Goal: Task Accomplishment & Management: Use online tool/utility

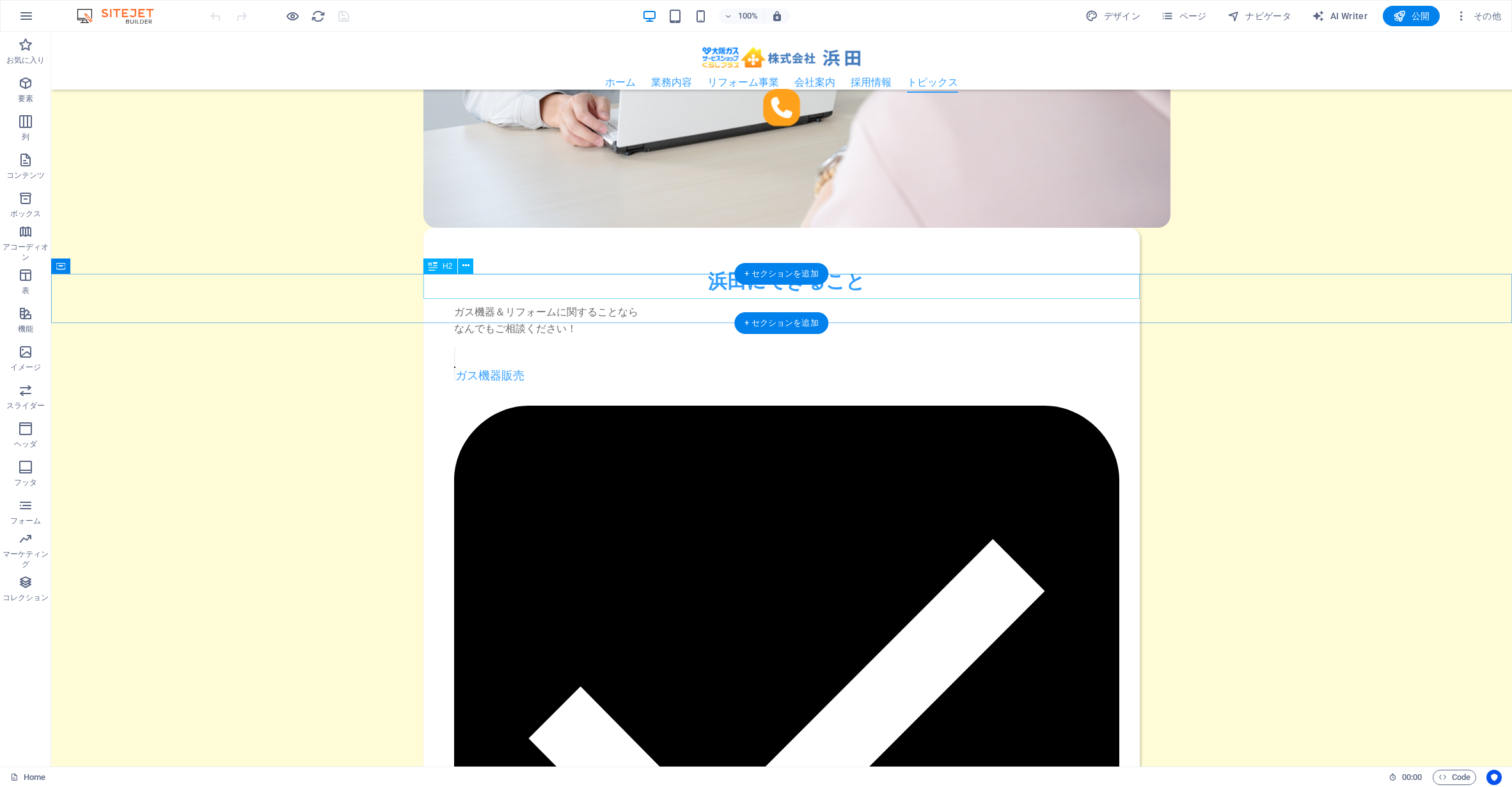
scroll to position [1538, 0]
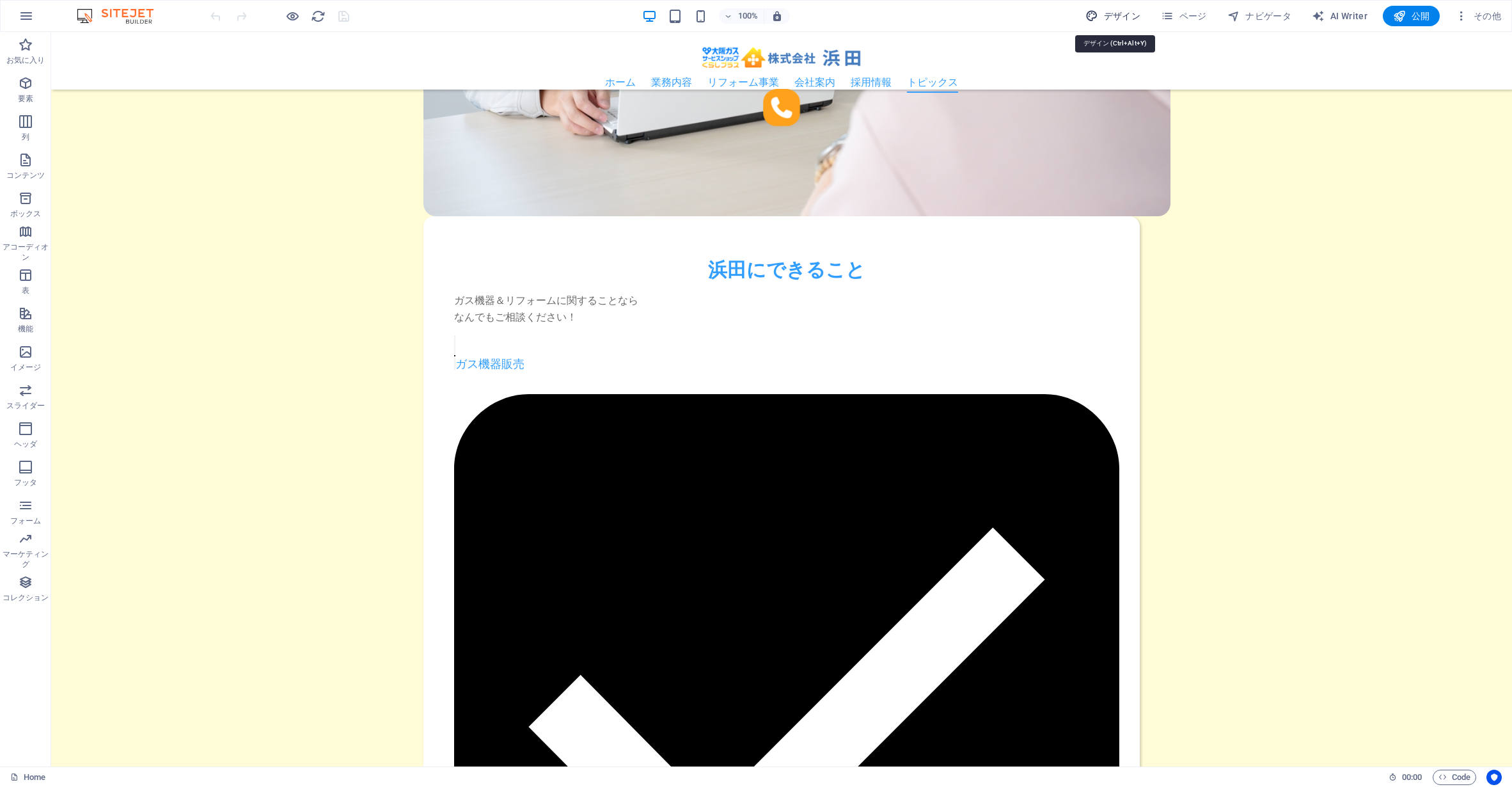
click at [1119, 15] on span "デザイン" at bounding box center [1113, 15] width 55 height 12
select select "px"
select select "400"
select select "px"
select select "600"
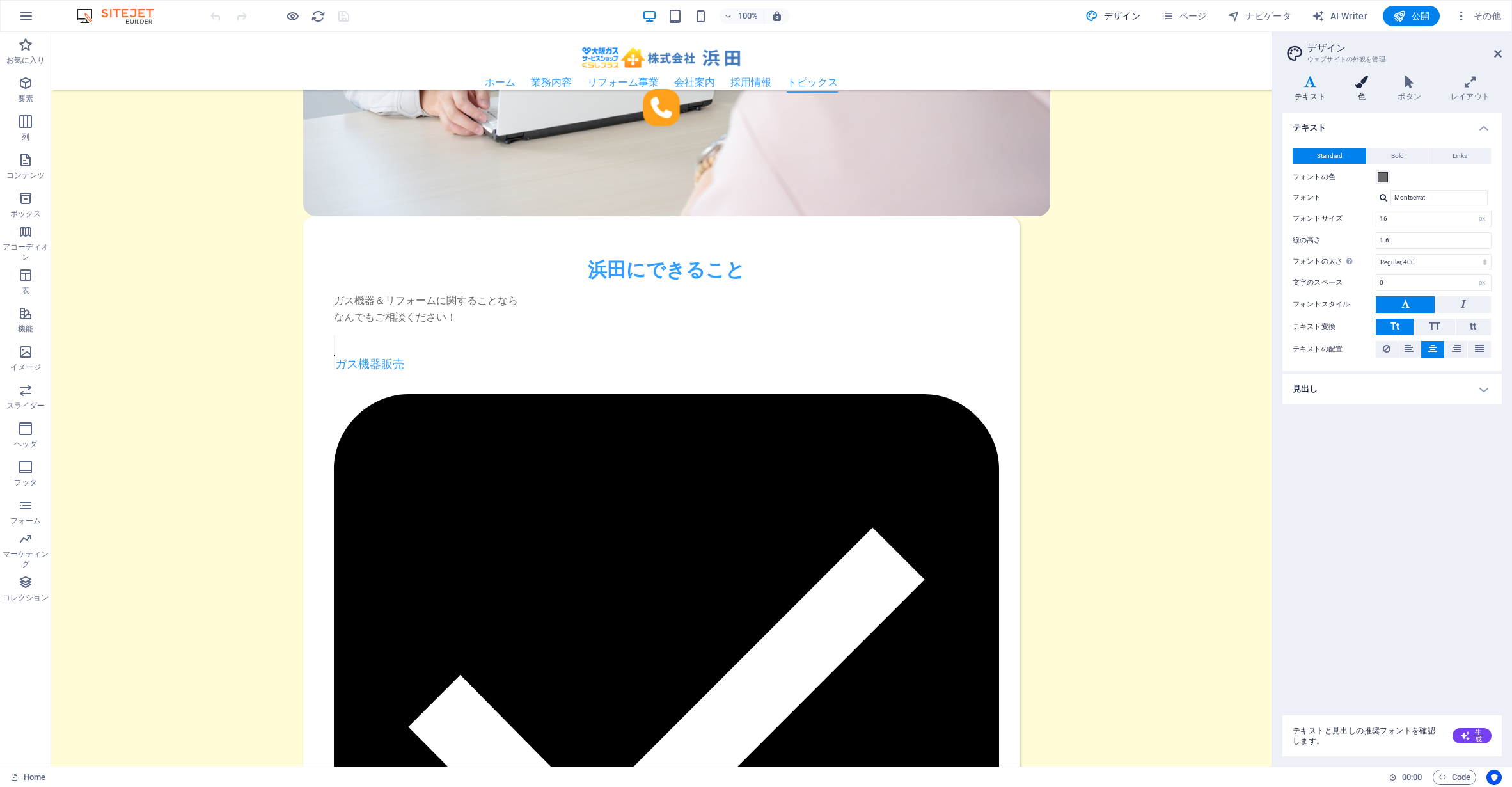
scroll to position [1564, 0]
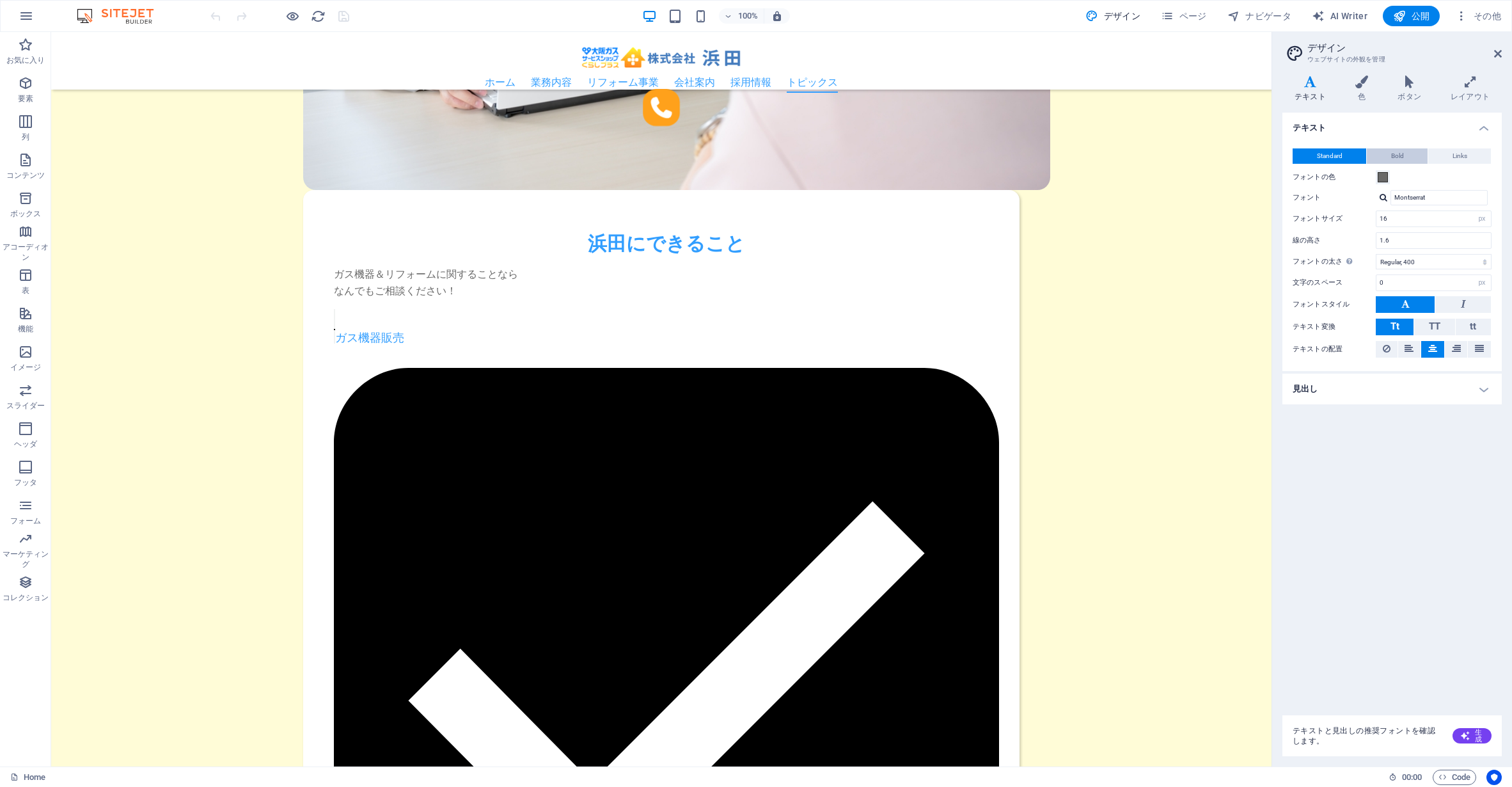
click at [1409, 156] on button "Bold" at bounding box center [1397, 156] width 61 height 15
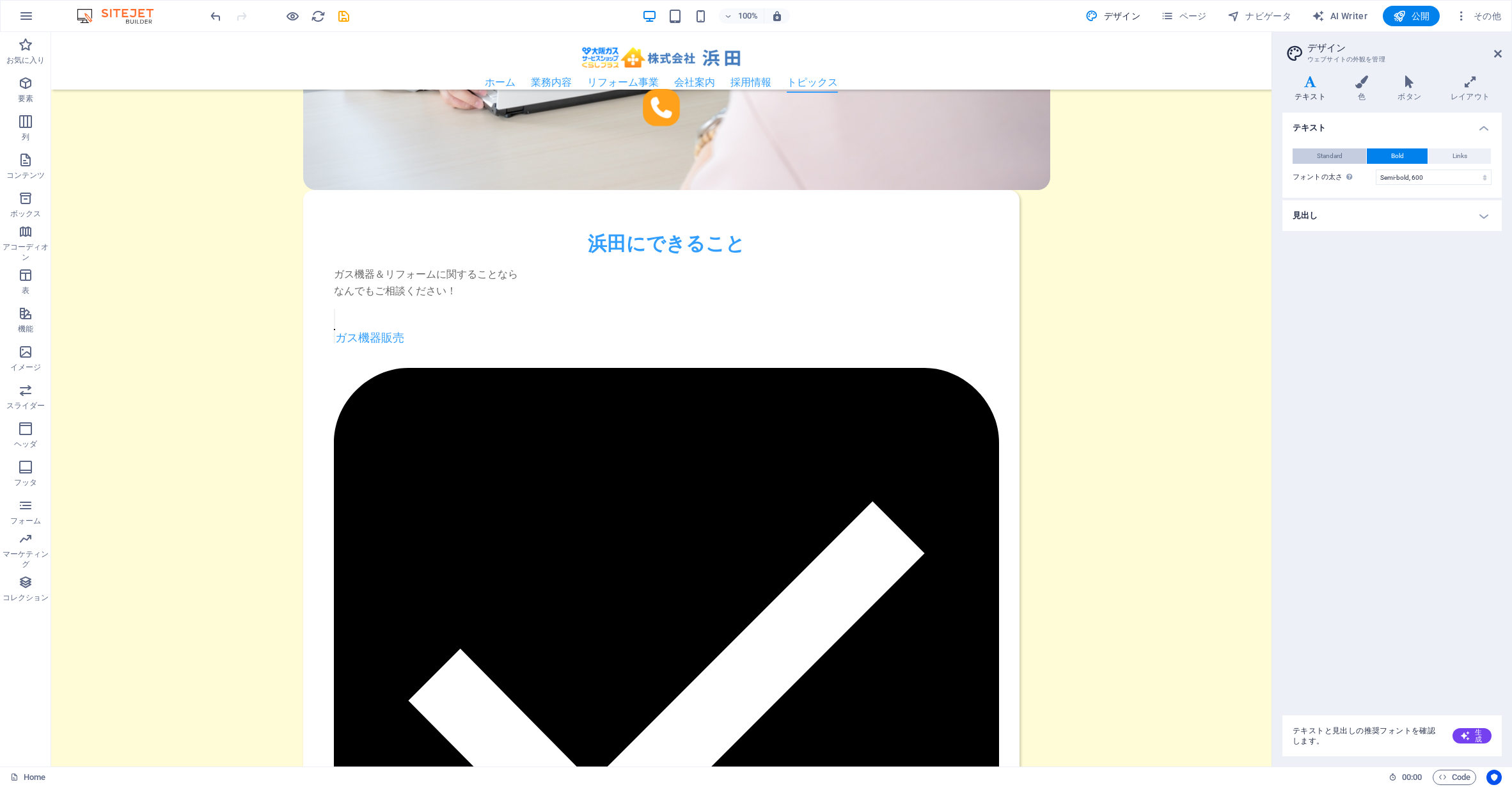
click at [1340, 156] on span "Standard" at bounding box center [1329, 156] width 26 height 15
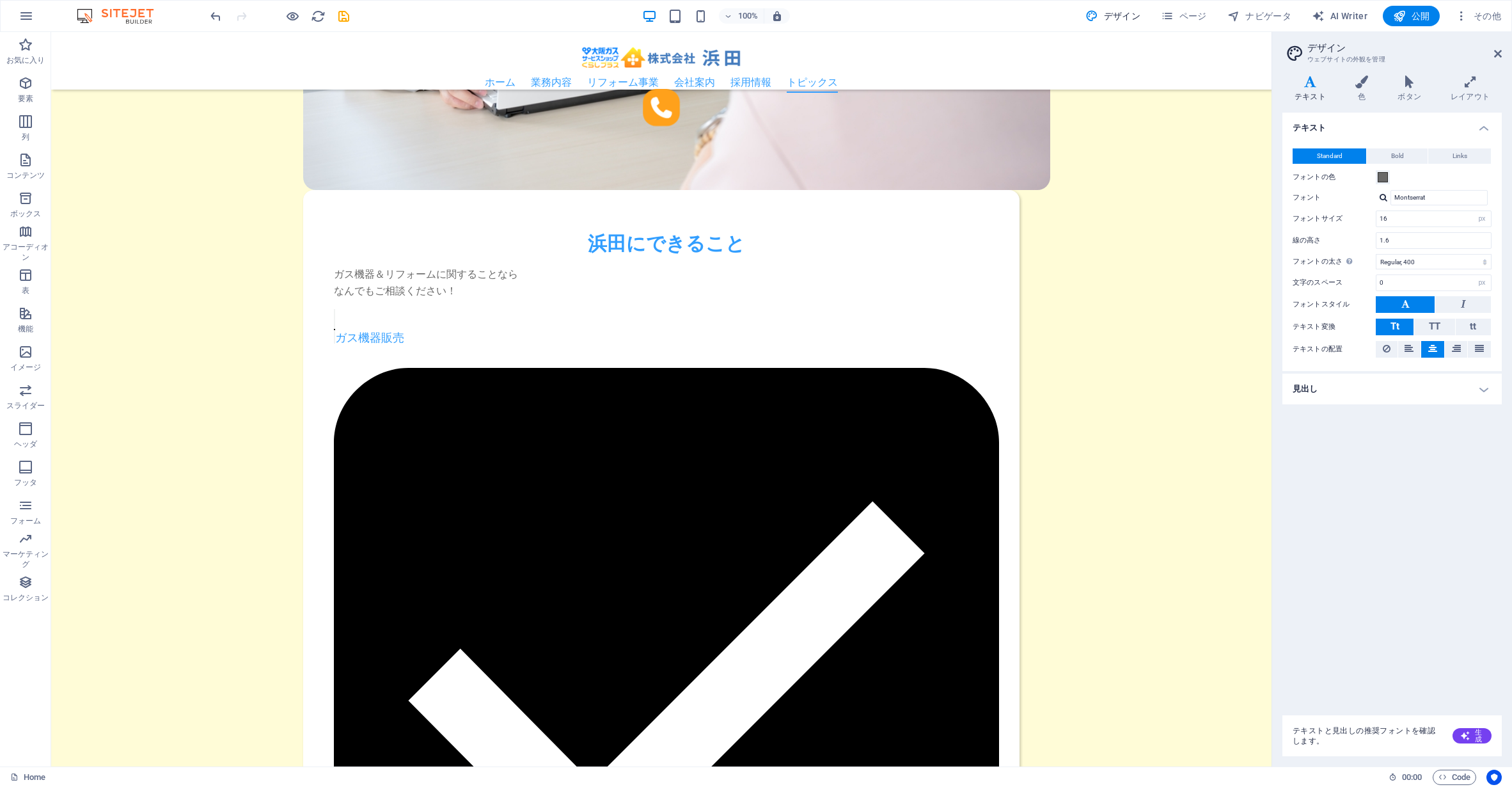
click at [1435, 396] on h4 "見出し" at bounding box center [1392, 389] width 219 height 31
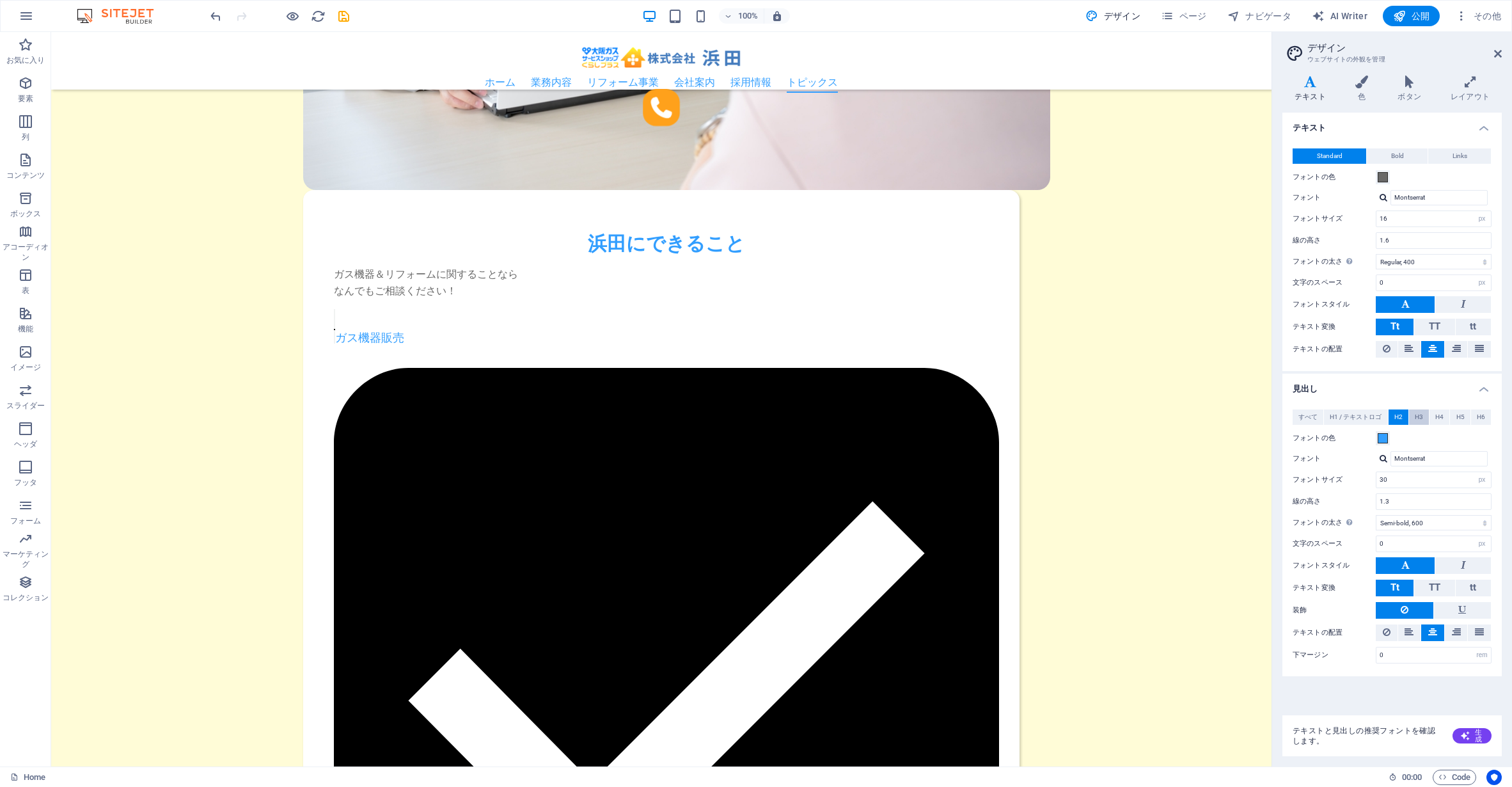
click at [1421, 421] on span "H3" at bounding box center [1419, 417] width 8 height 15
click at [1452, 416] on button "H5" at bounding box center [1460, 417] width 20 height 15
click at [1442, 416] on span "H4" at bounding box center [1439, 417] width 8 height 15
click at [1461, 416] on span "H5" at bounding box center [1460, 417] width 8 height 15
click at [1434, 523] on select "Thin, 100 Extra-light, 200 Light, 300 Regular, 400 Medium, 500 Semi-bold, 600 B…" at bounding box center [1434, 523] width 116 height 15
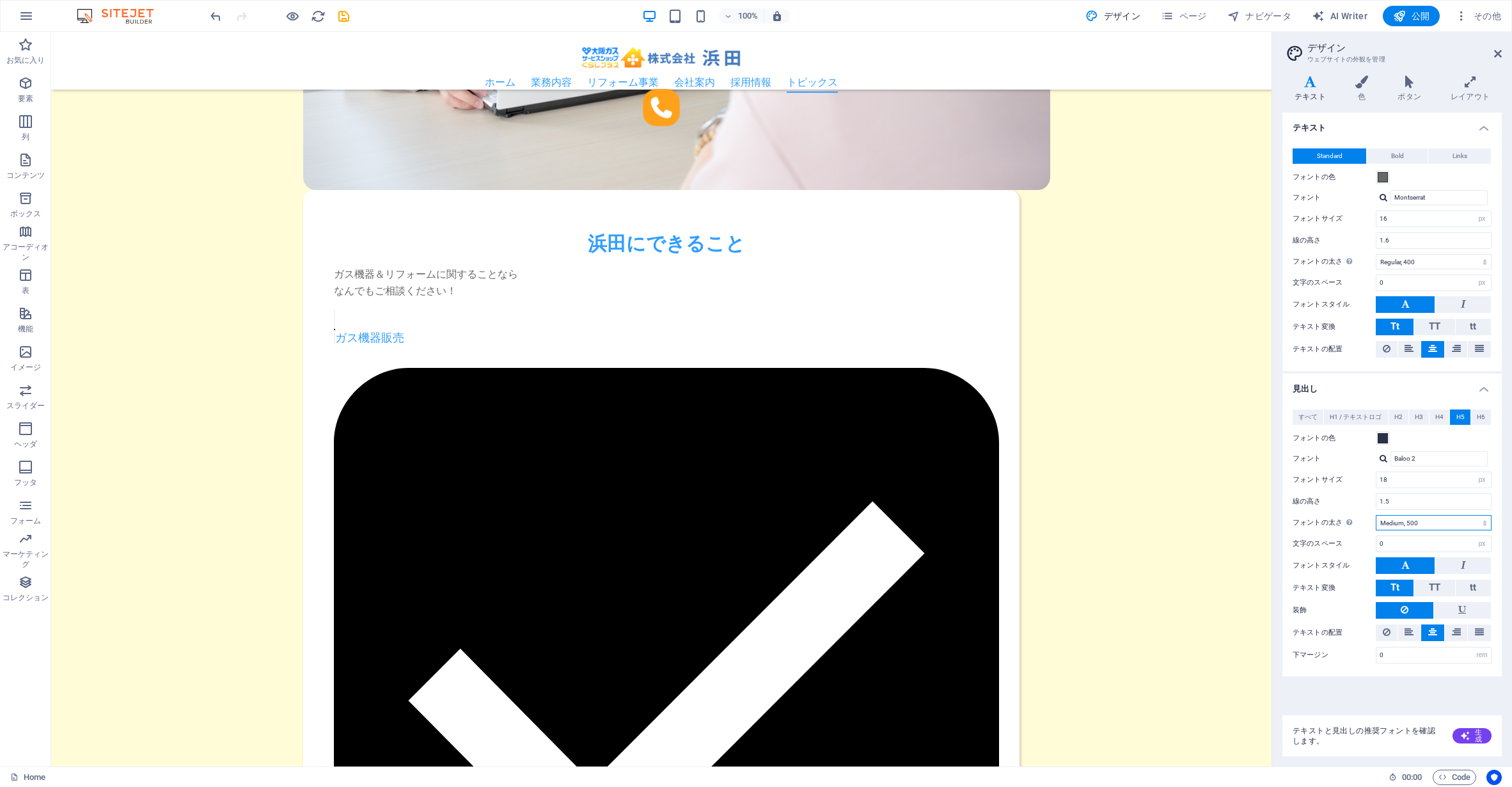
click at [1376, 515] on select "Thin, 100 Extra-light, 200 Light, 300 Regular, 400 Medium, 500 Semi-bold, 600 B…" at bounding box center [1434, 523] width 116 height 15
click at [1443, 523] on select "Thin, 100 Extra-light, 200 Light, 300 Regular, 400 Medium, 500 Semi-bold, 600 B…" at bounding box center [1434, 523] width 116 height 15
select select "600"
click at [1376, 515] on select "Thin, 100 Extra-light, 200 Light, 300 Regular, 400 Medium, 500 Semi-bold, 600 B…" at bounding box center [1434, 523] width 116 height 15
click at [1355, 532] on div "すべて H1 / テキストロゴ H2 H3 H4 H5 H6 フォントの色 フォント Baloo 2 線の高さ 1.5 フォントの太さ フォントの太さを正しく…" at bounding box center [1392, 536] width 225 height 280
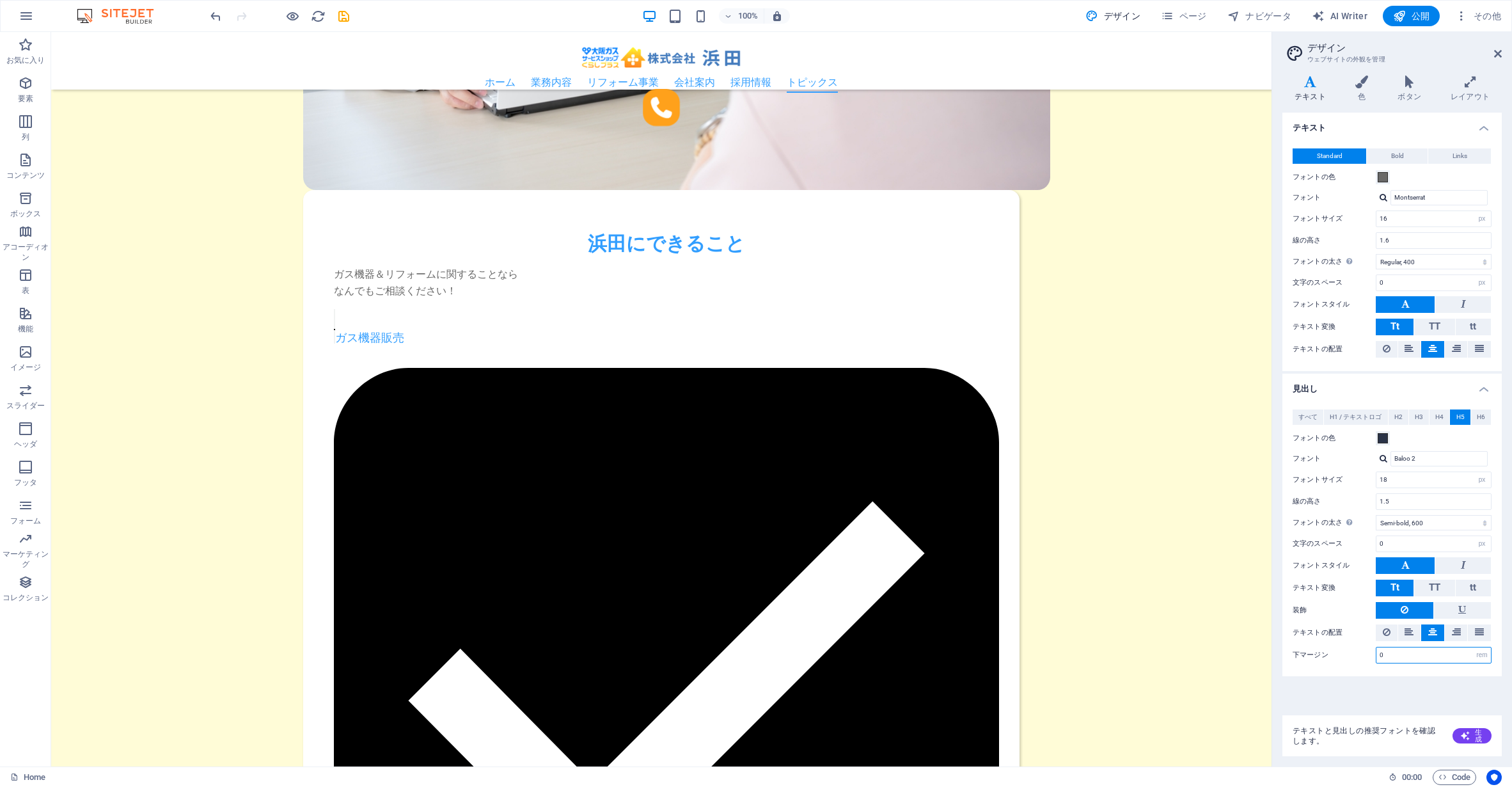
drag, startPoint x: 1396, startPoint y: 655, endPoint x: 1326, endPoint y: 648, distance: 70.3
click at [1326, 648] on div "下マージン 0 rem px vh" at bounding box center [1392, 655] width 199 height 17
type input "3"
click at [1337, 672] on div "すべて H1 / テキストロゴ H2 H3 H4 H5 H6 フォントの色 フォント Baloo 2 線の高さ 1.5 フォントの太さ フォントの太さを正しく…" at bounding box center [1392, 536] width 225 height 280
click at [1480, 411] on span "H6" at bounding box center [1480, 417] width 8 height 15
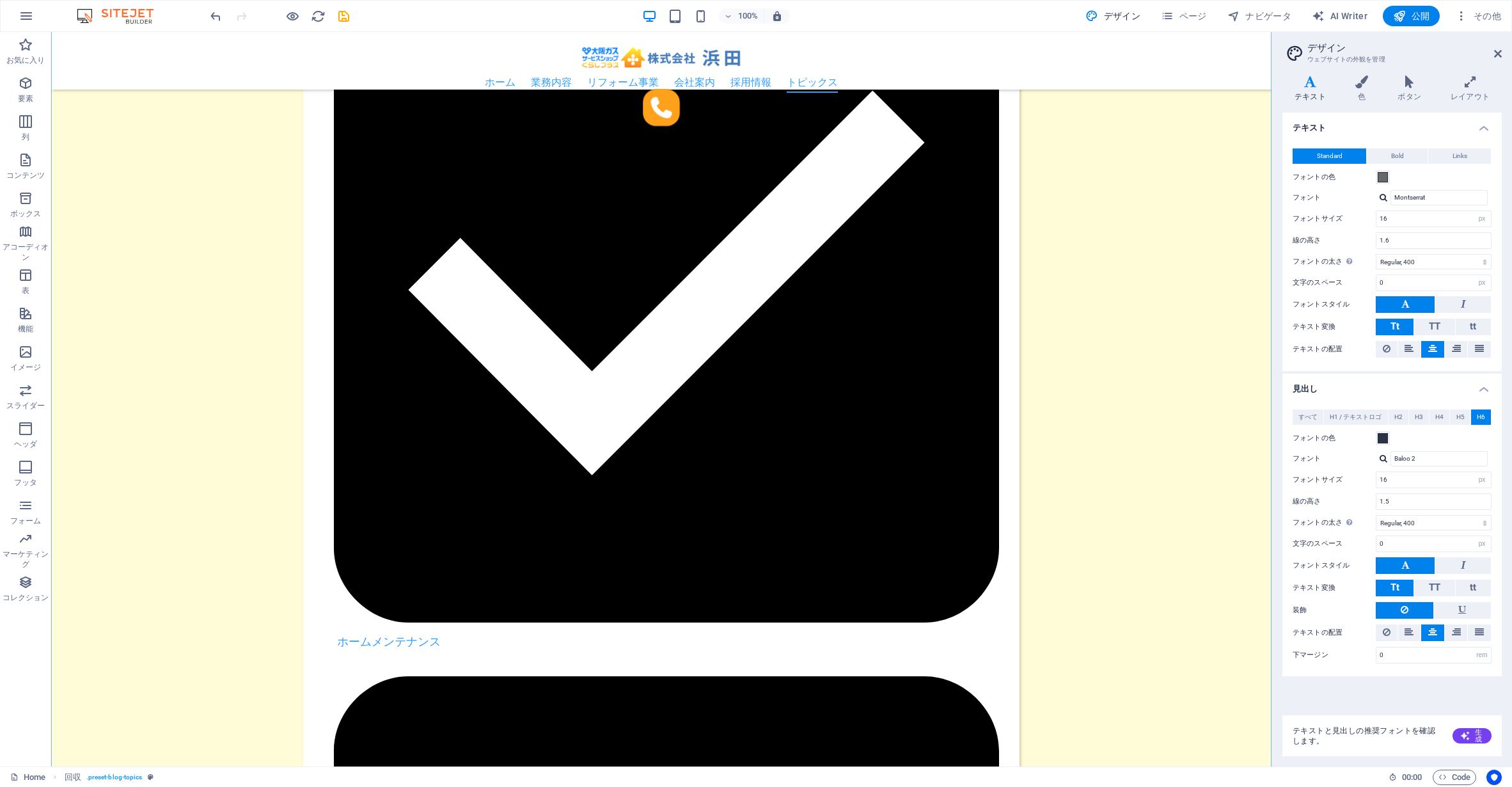
scroll to position [2705, 0]
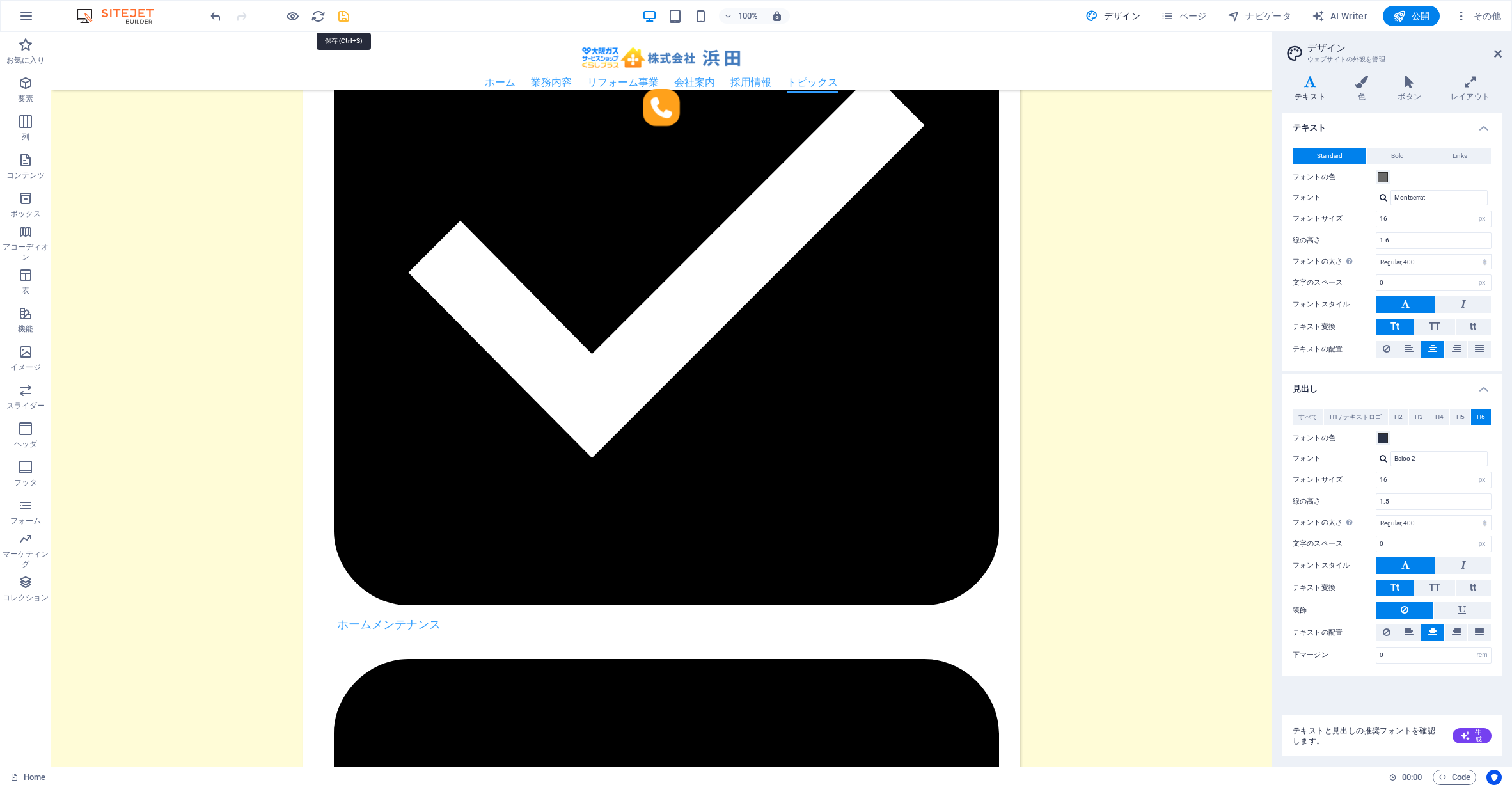
click at [338, 12] on icon "save" at bounding box center [344, 16] width 15 height 15
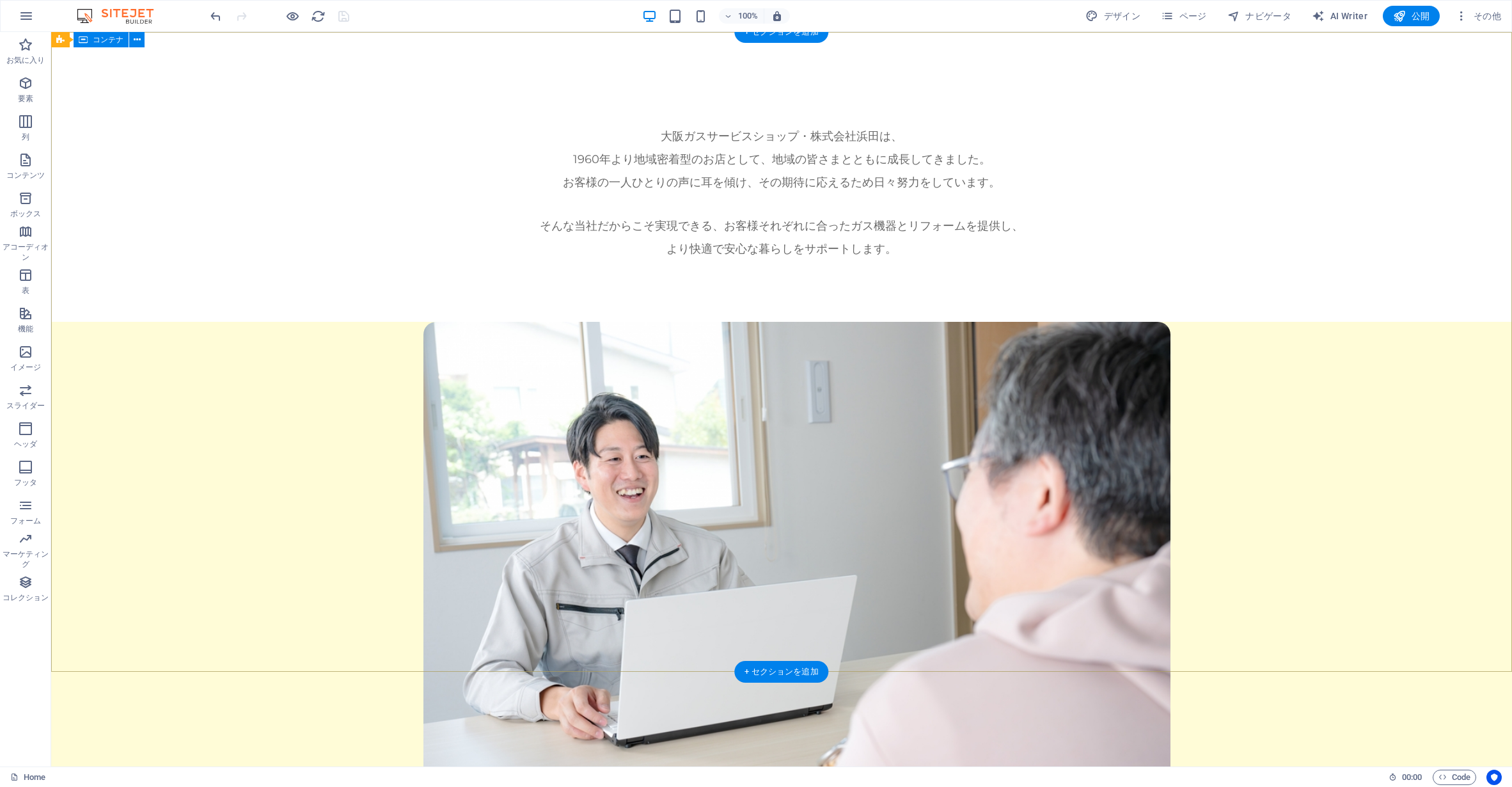
scroll to position [0, 0]
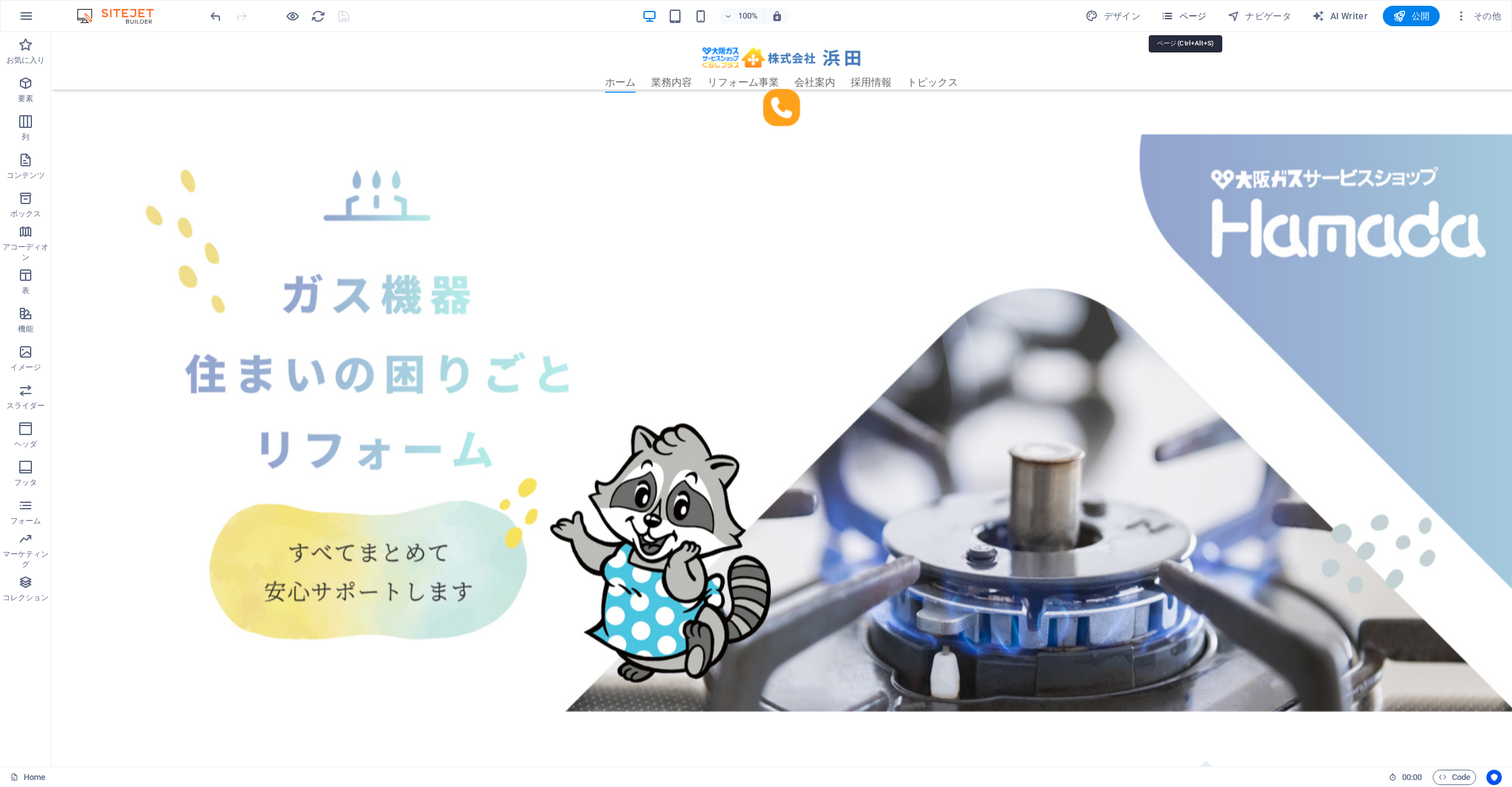
click at [1177, 17] on span "ページ" at bounding box center [1184, 15] width 46 height 12
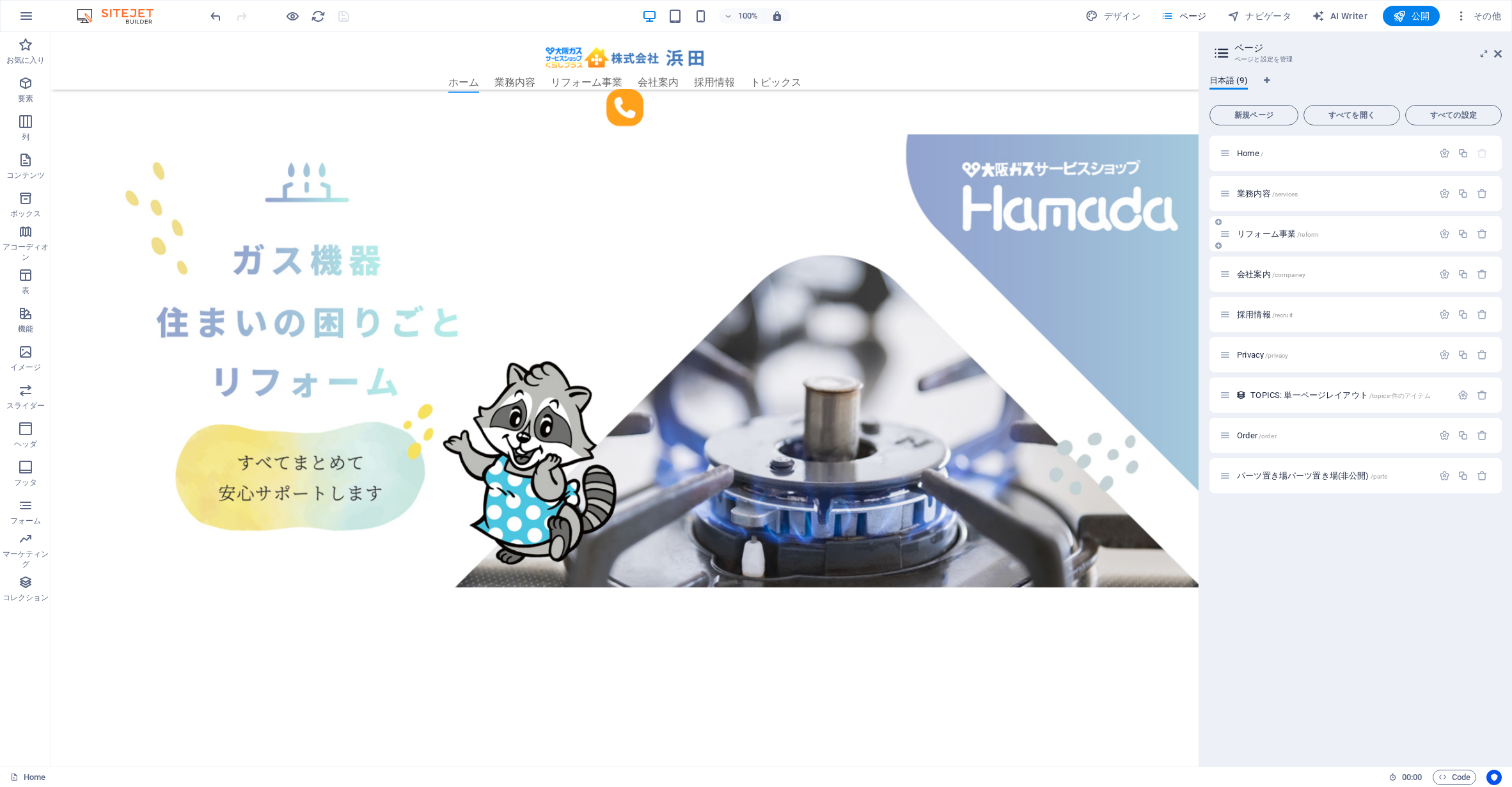
click at [1276, 231] on span "リフォーム事業 /reform" at bounding box center [1278, 233] width 82 height 10
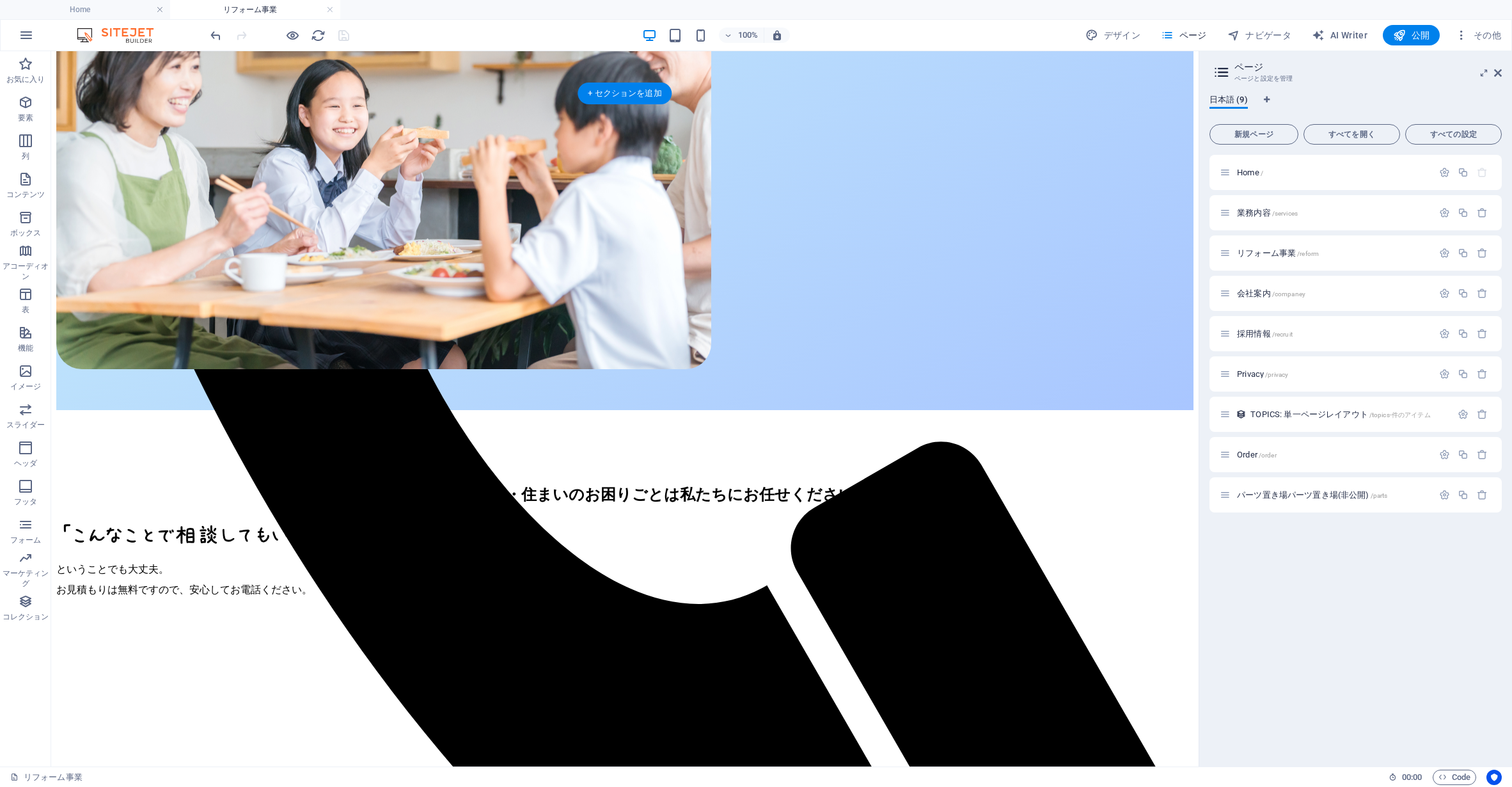
scroll to position [762, 0]
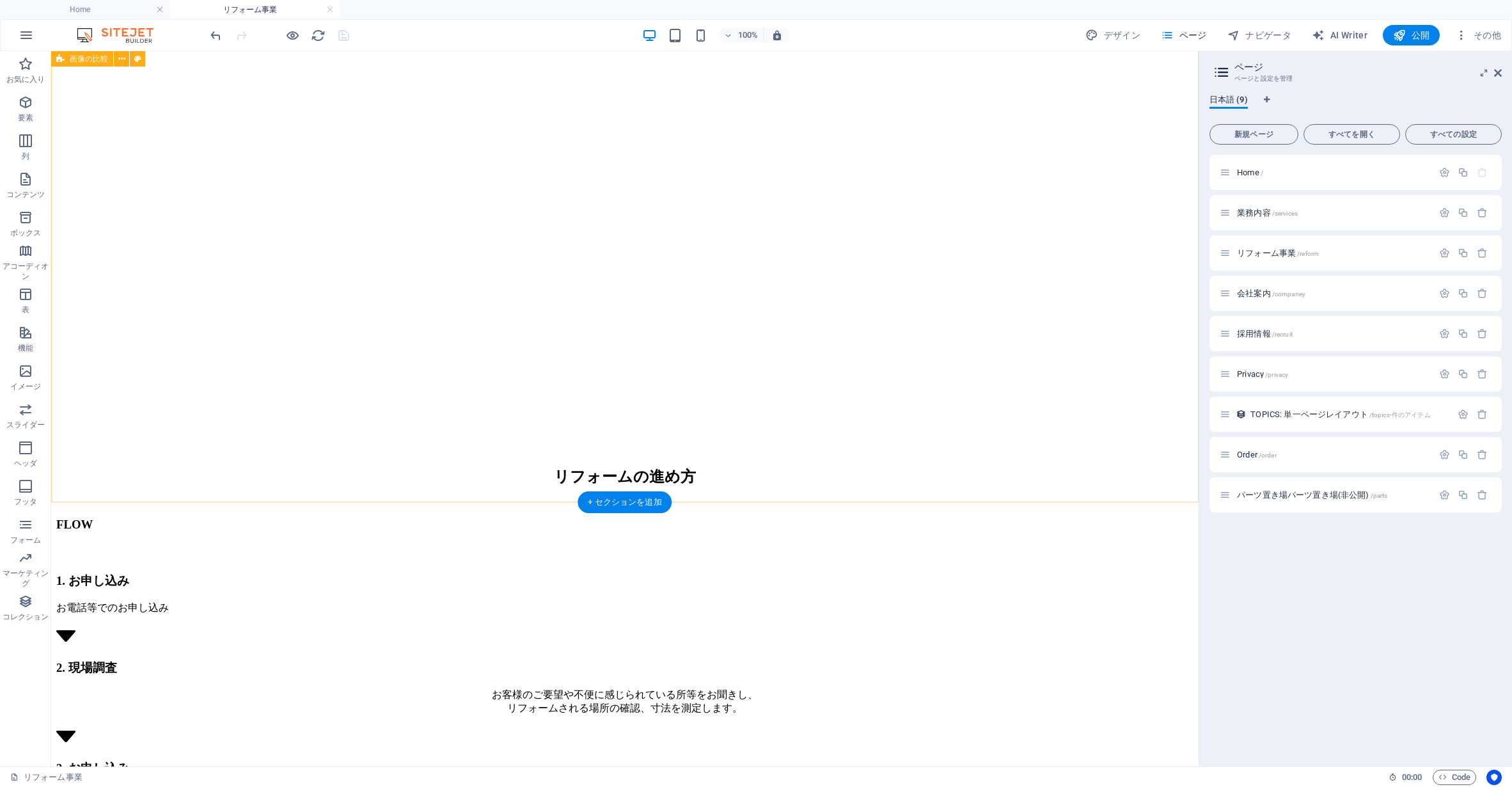
scroll to position [2431, 0]
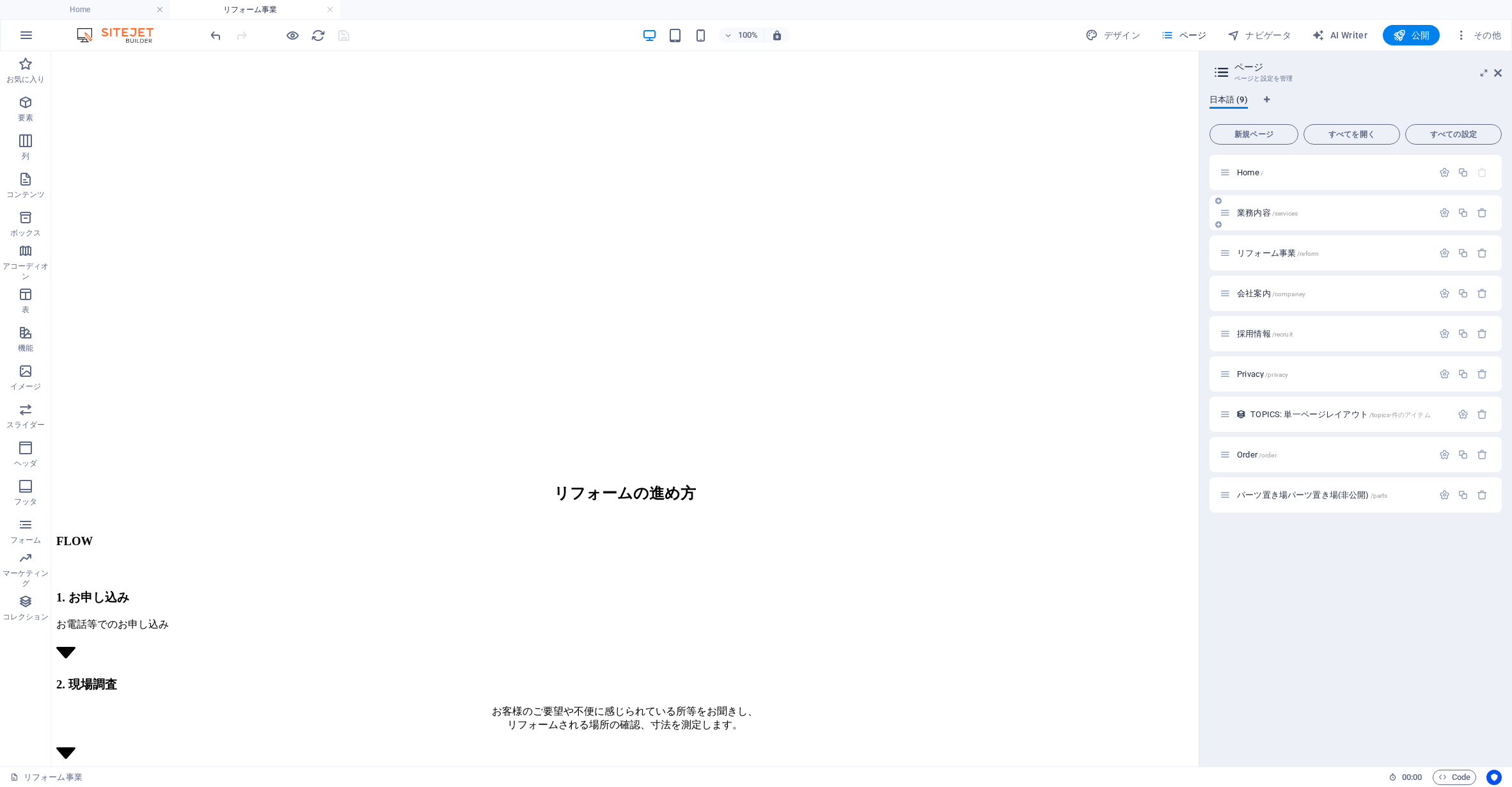
click at [1260, 213] on span "業務内容 /services" at bounding box center [1267, 212] width 61 height 10
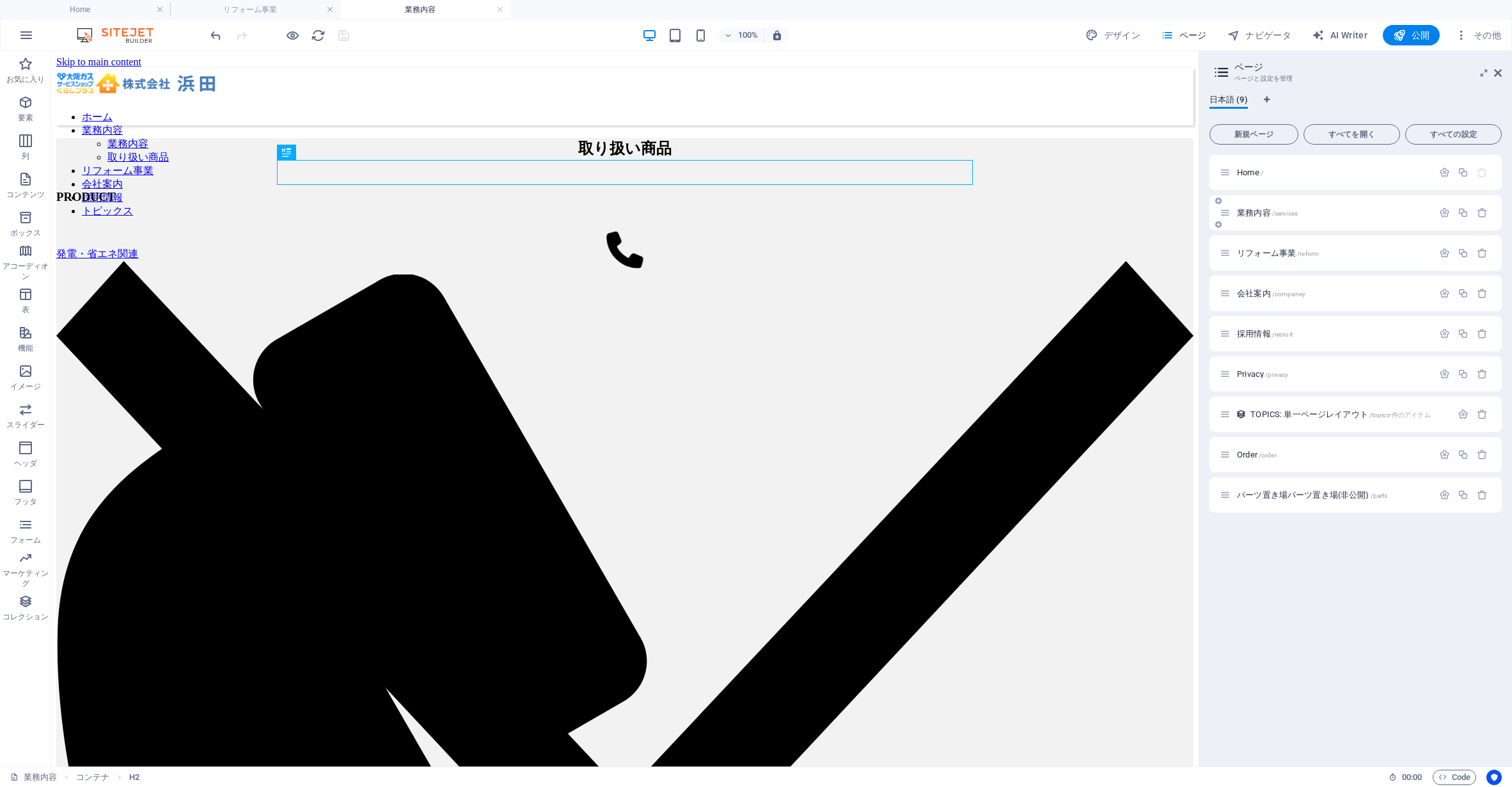
scroll to position [0, 0]
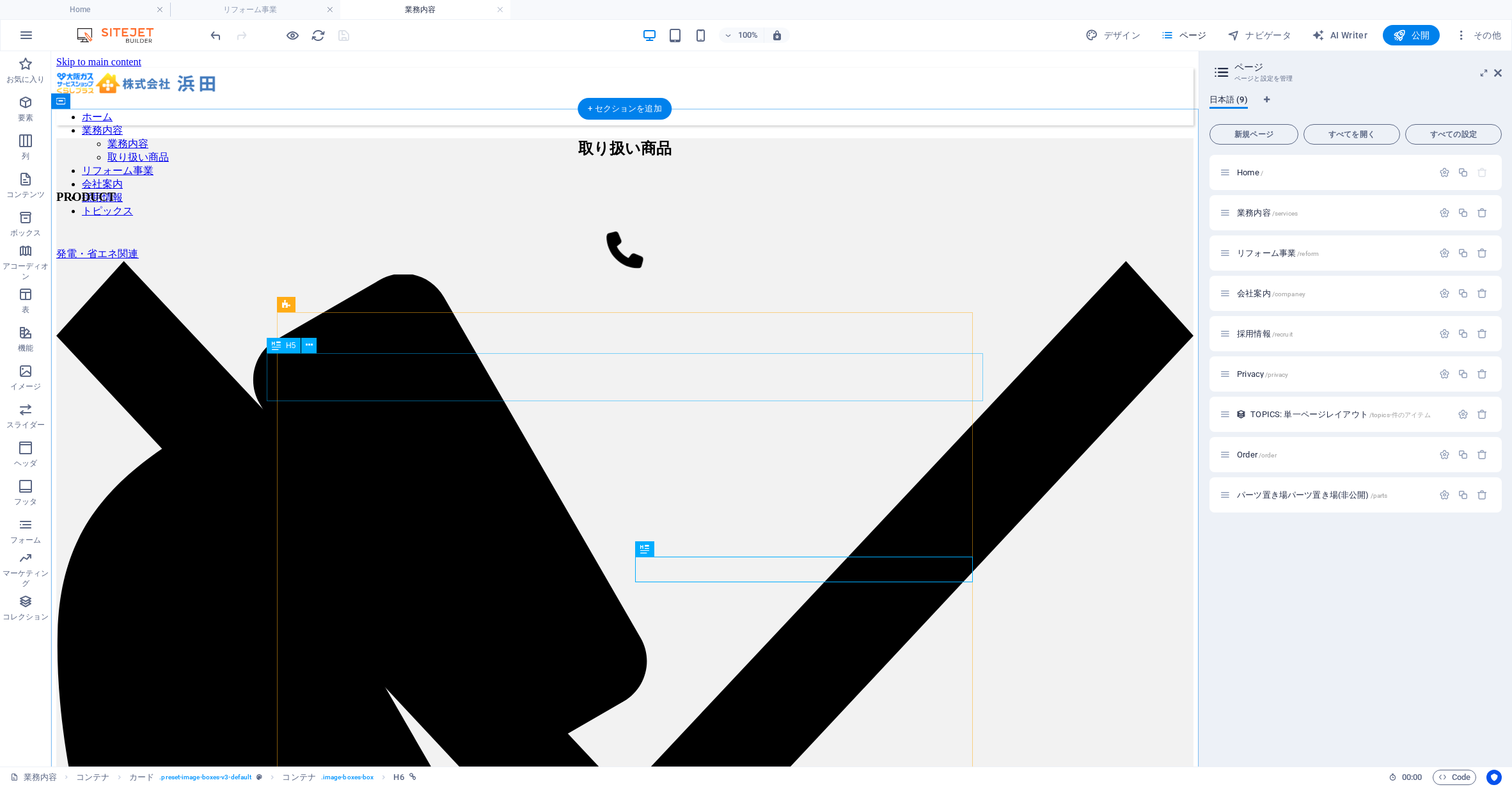
click at [1116, 27] on button "デザイン" at bounding box center [1113, 35] width 65 height 21
select select "px"
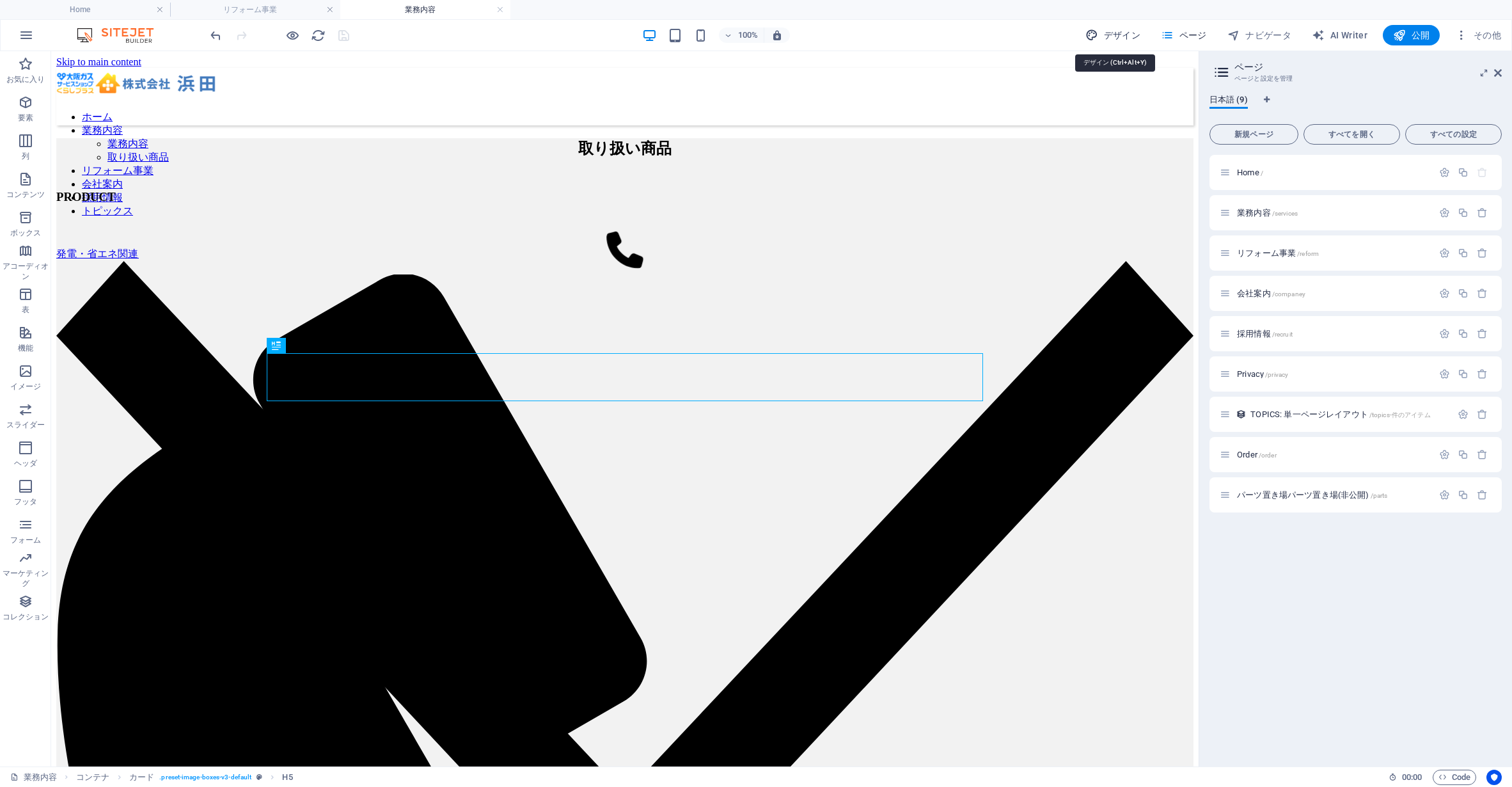
select select "400"
select select "px"
select select "400"
select select "px"
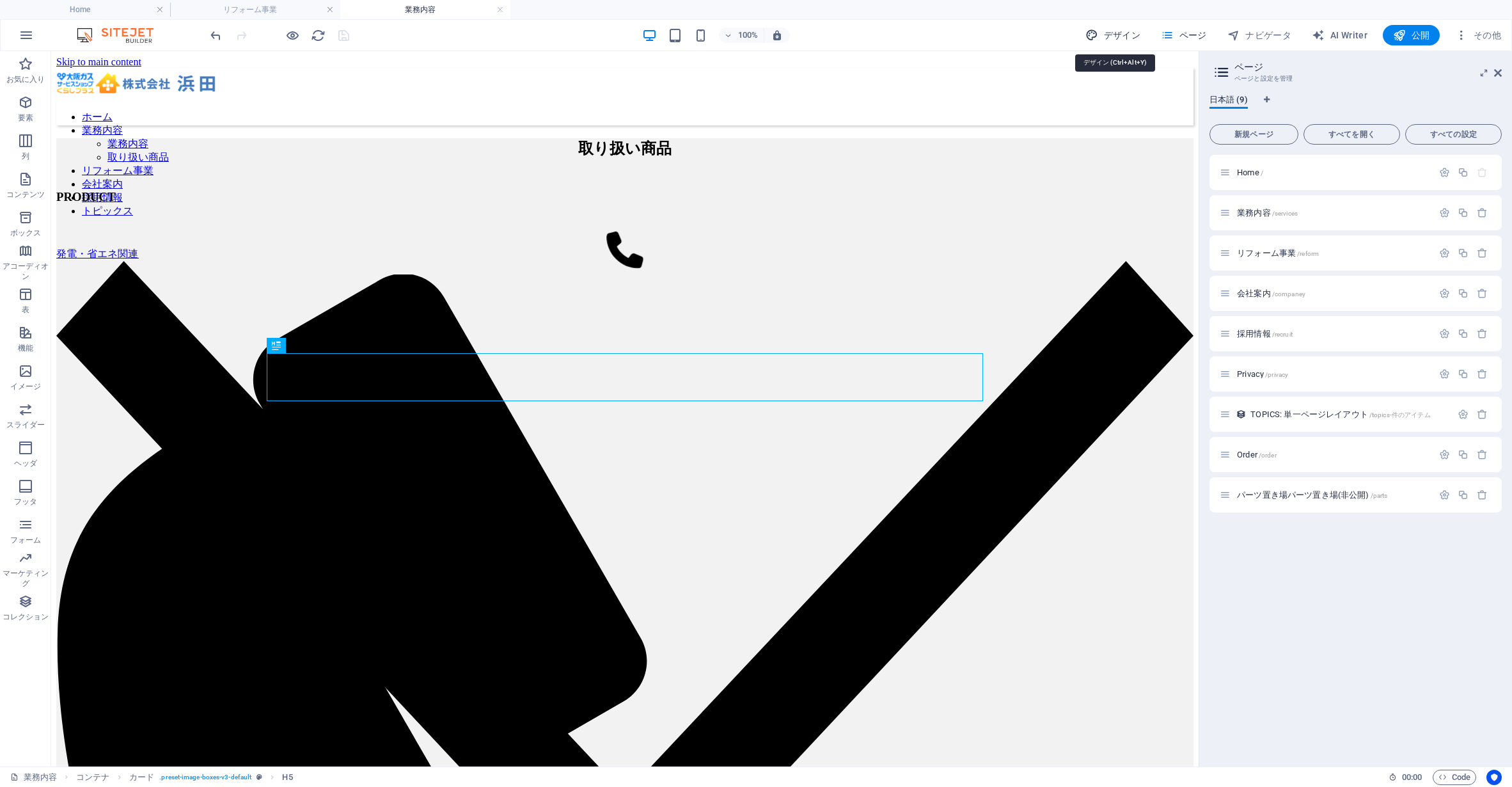
select select "rem"
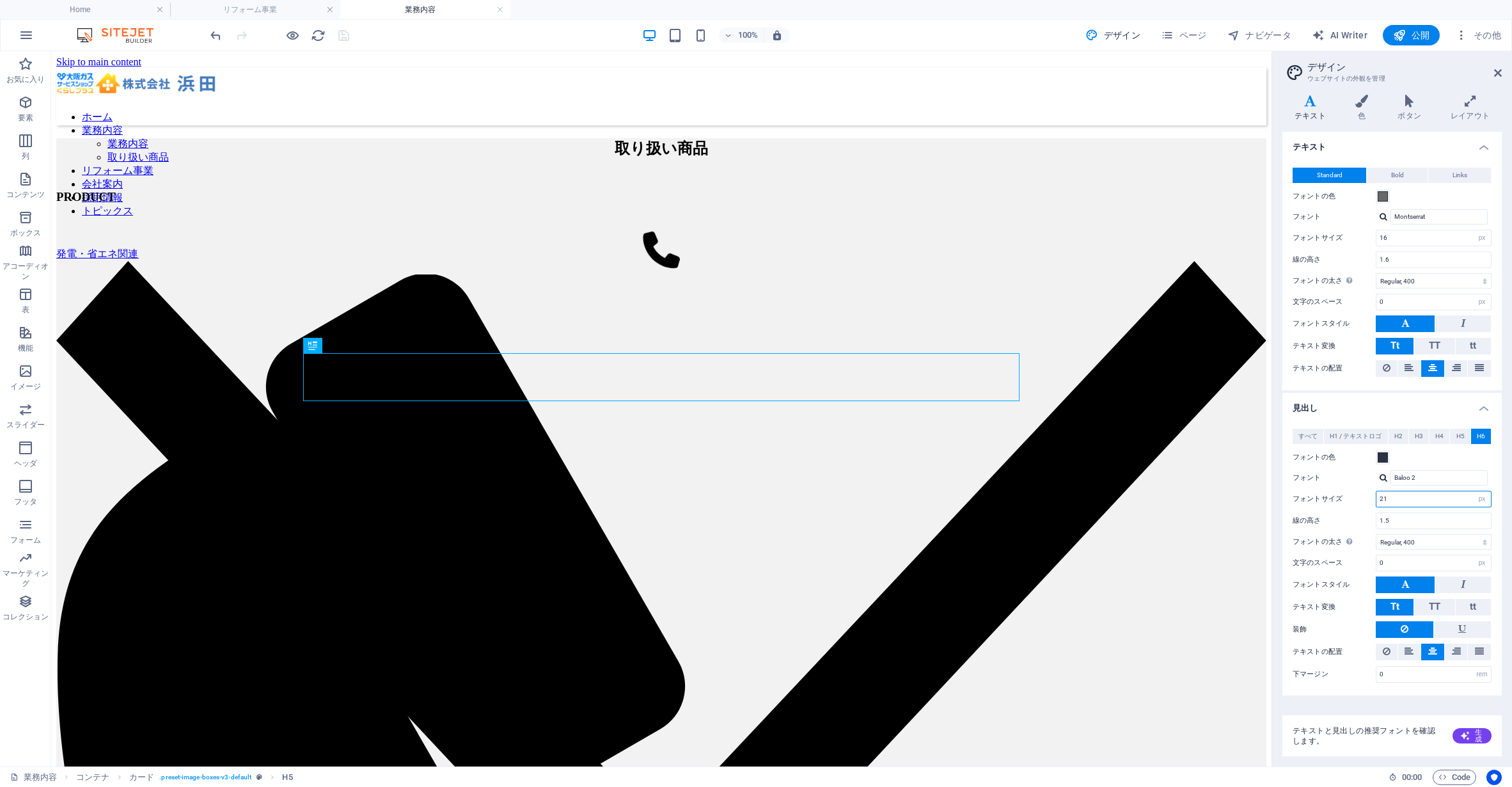
type input "22"
drag, startPoint x: 1400, startPoint y: 497, endPoint x: 1364, endPoint y: 497, distance: 36.0
click at [1364, 497] on div "フォントサイズ 22 rem px em %" at bounding box center [1392, 498] width 199 height 17
click at [1411, 496] on input "22" at bounding box center [1433, 498] width 115 height 15
drag, startPoint x: 1411, startPoint y: 496, endPoint x: 1305, endPoint y: 496, distance: 106.0
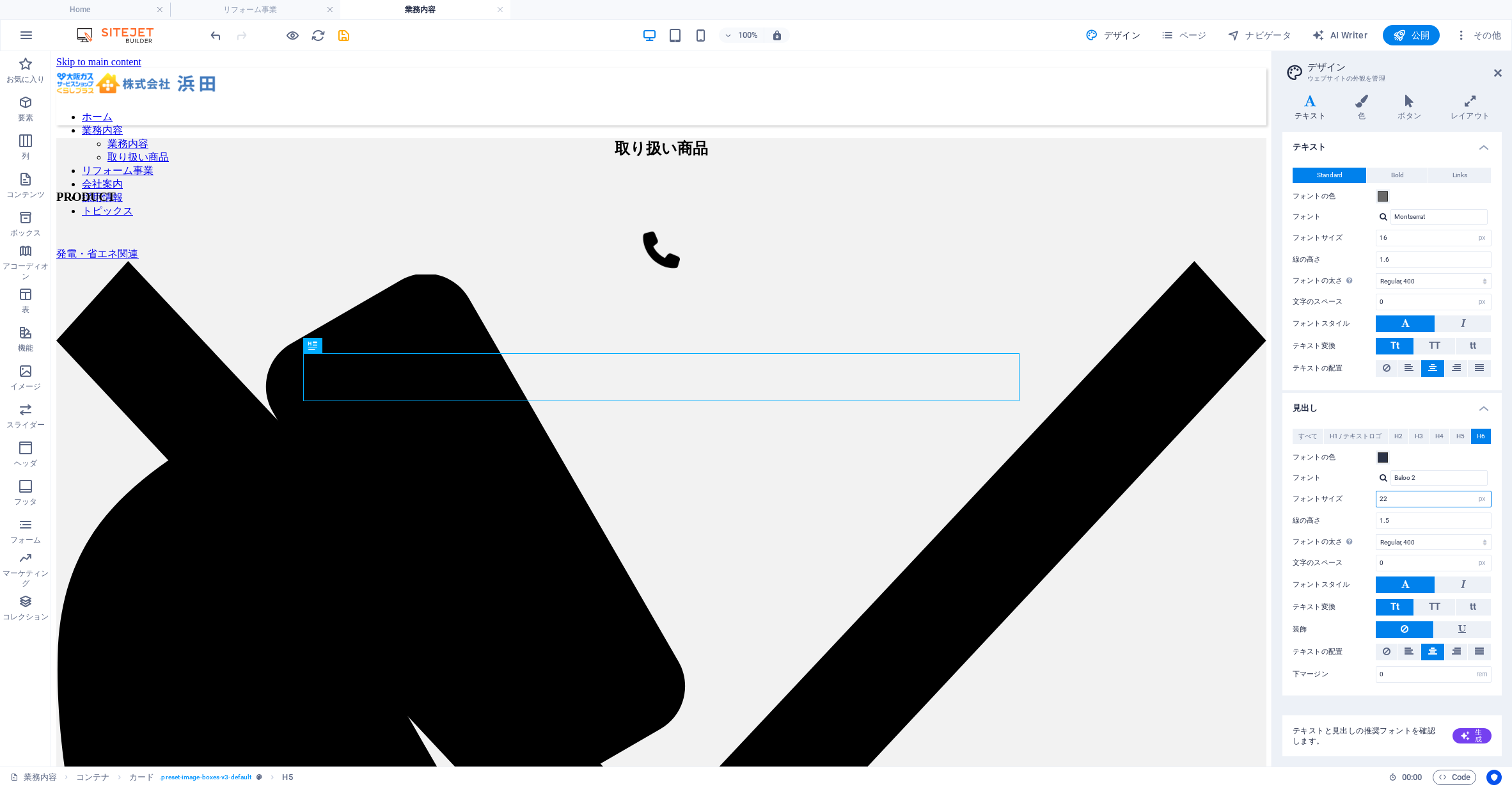
click at [1305, 496] on div "フォントサイズ 22 rem px em %" at bounding box center [1392, 498] width 199 height 17
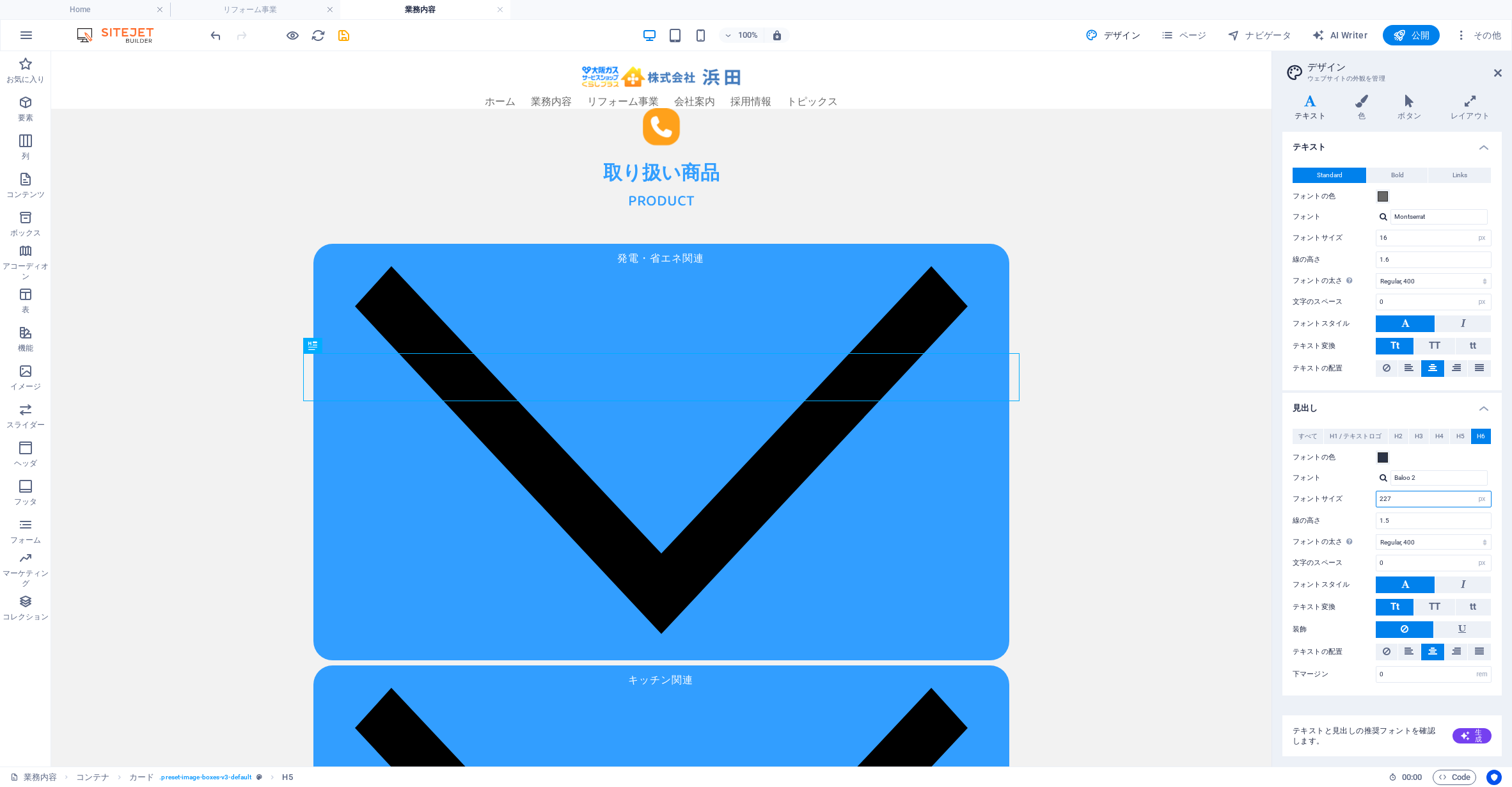
drag, startPoint x: 1396, startPoint y: 498, endPoint x: 1284, endPoint y: 495, distance: 112.0
click at [1284, 495] on div "すべて H1 / テキストロゴ H2 H3 H4 H5 H6 フォントの色 フォント Baloo 2 線の高さ 1.5 フォントの太さ フォントの太さを正しく…" at bounding box center [1392, 555] width 225 height 280
drag, startPoint x: 1395, startPoint y: 498, endPoint x: 1302, endPoint y: 491, distance: 93.3
click at [1302, 491] on div "フォントサイズ 227 rem px em %" at bounding box center [1392, 498] width 199 height 17
type input "17"
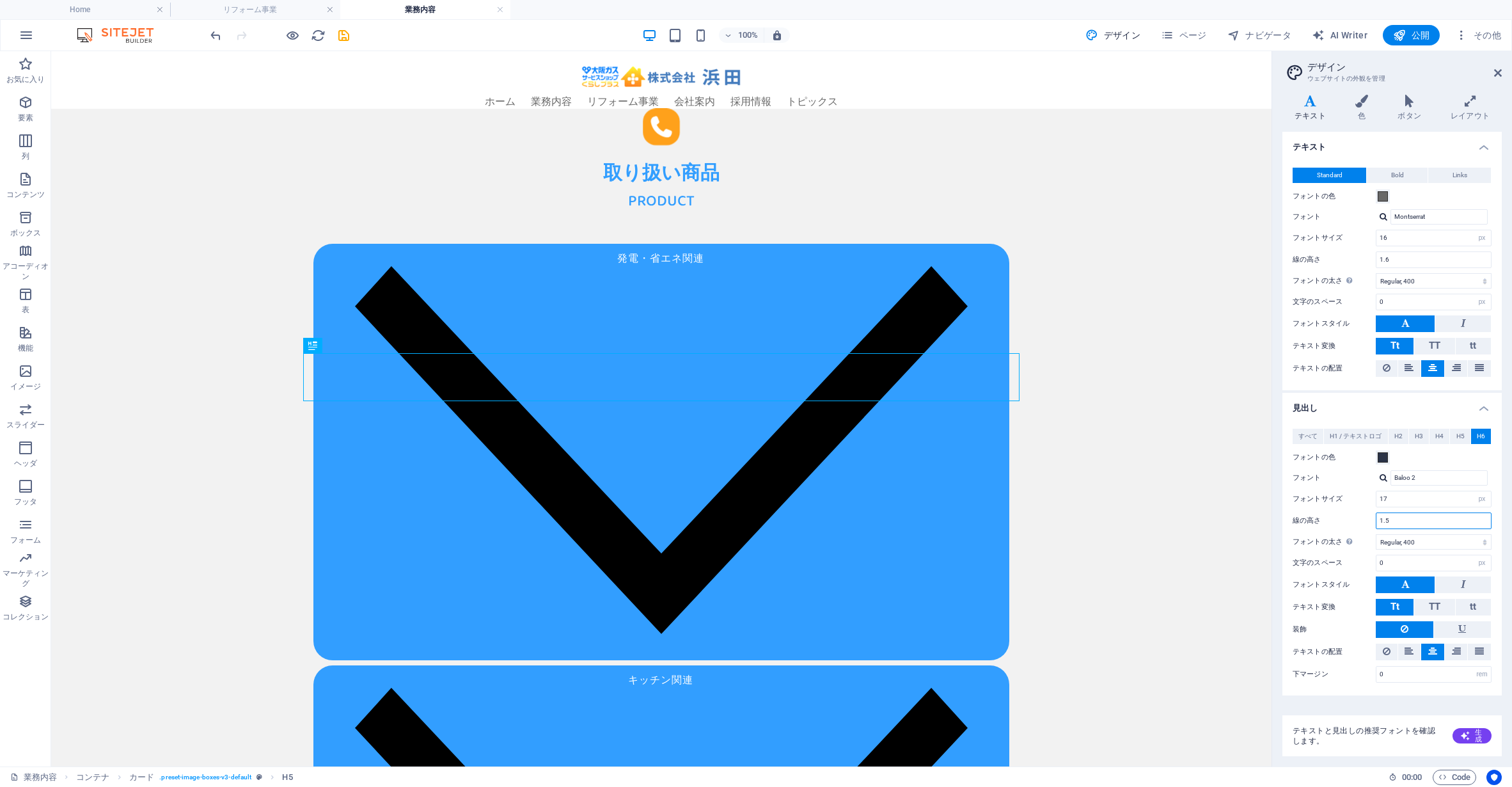
click at [1409, 517] on input "1.5" at bounding box center [1433, 521] width 115 height 15
click at [1416, 540] on select "Thin, 100 Extra-light, 200 Light, 300 Regular, 400 Medium, 500 Semi-bold, 600 B…" at bounding box center [1434, 542] width 116 height 15
select select "500"
click at [1376, 534] on select "Thin, 100 Extra-light, 200 Light, 300 Regular, 400 Medium, 500 Semi-bold, 600 B…" at bounding box center [1434, 542] width 116 height 15
drag, startPoint x: 1405, startPoint y: 565, endPoint x: 1295, endPoint y: 555, distance: 110.5
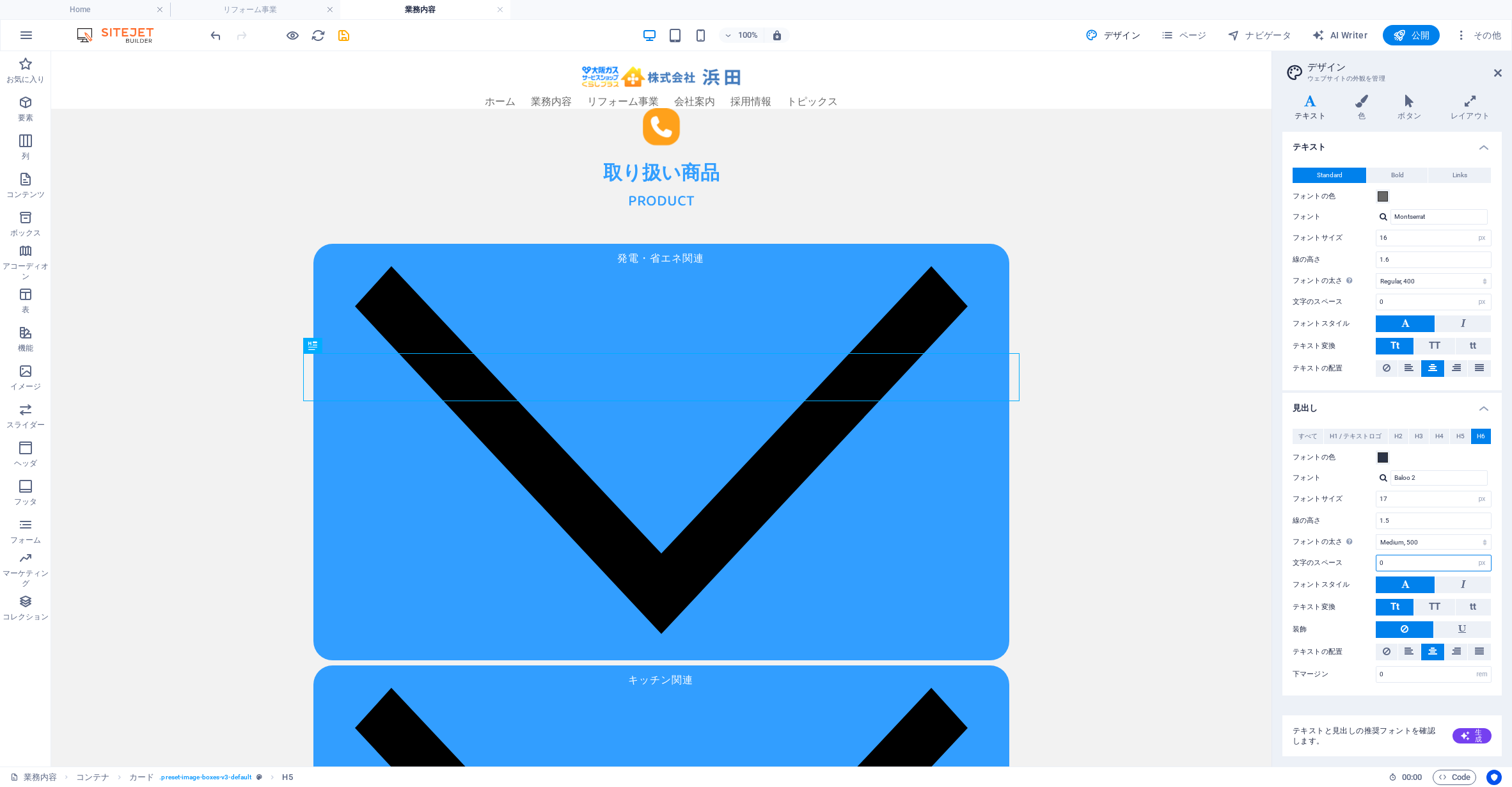
click at [1295, 555] on div "文字のスペース 0 rem px" at bounding box center [1392, 563] width 199 height 17
drag, startPoint x: 1461, startPoint y: 617, endPoint x: 1229, endPoint y: 551, distance: 241.2
drag, startPoint x: 1391, startPoint y: 565, endPoint x: 1326, endPoint y: 559, distance: 65.3
click at [1326, 559] on div "文字のスペース 5 rem px" at bounding box center [1392, 563] width 199 height 17
type input "0"
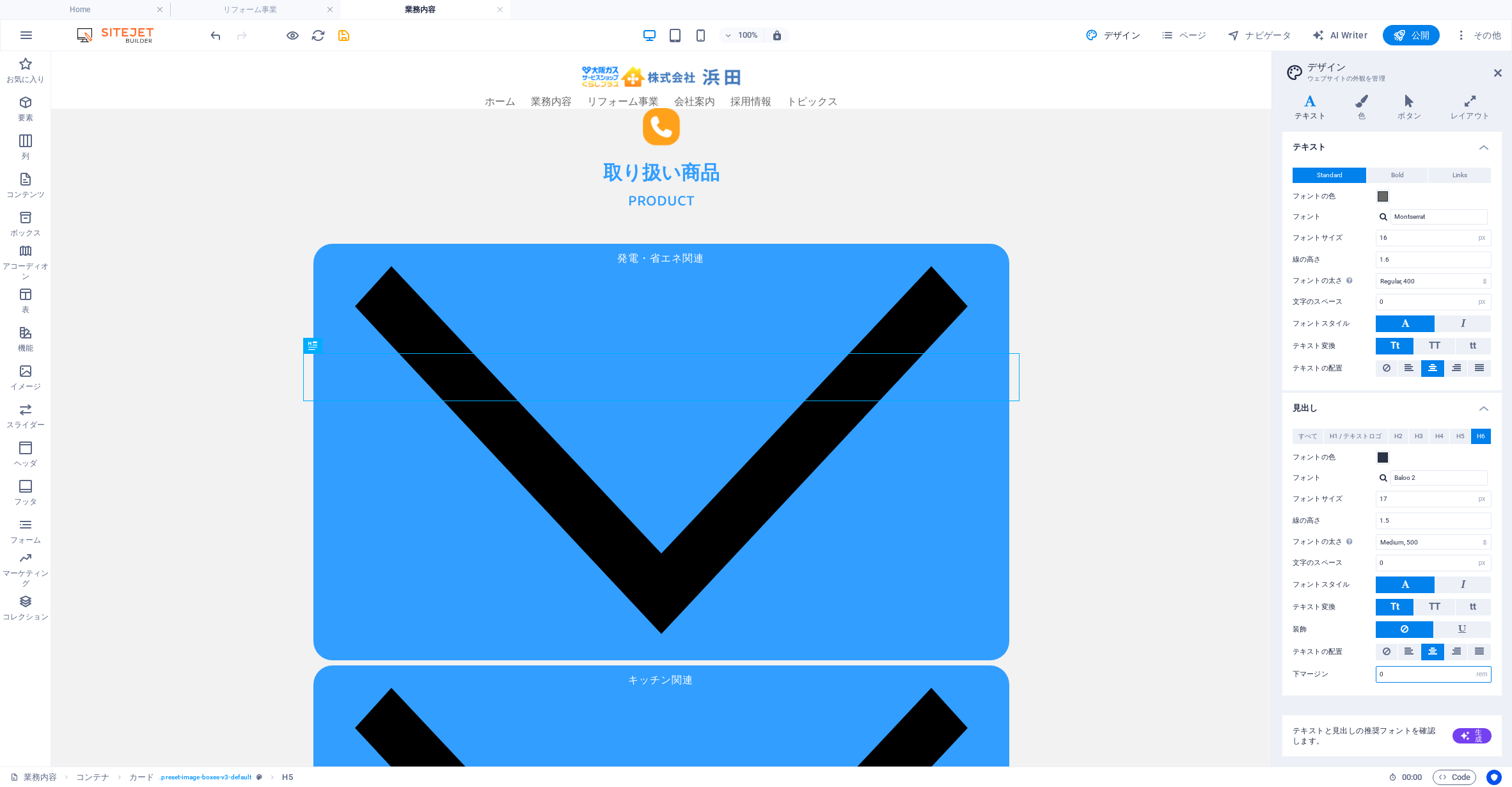
drag, startPoint x: 1400, startPoint y: 675, endPoint x: 1327, endPoint y: 670, distance: 73.2
click at [1327, 670] on div "下マージン 0 rem px vh" at bounding box center [1392, 674] width 199 height 17
click at [1327, 670] on label "下マージン" at bounding box center [1334, 674] width 83 height 7
drag, startPoint x: 1400, startPoint y: 670, endPoint x: 1288, endPoint y: 671, distance: 112.0
click at [1289, 671] on div "すべて H1 / テキストロゴ H2 H3 H4 H5 H6 フォントの色 フォント Baloo 2 線の高さ 1.5 フォントの太さ フォントの太さを正しく…" at bounding box center [1392, 555] width 225 height 280
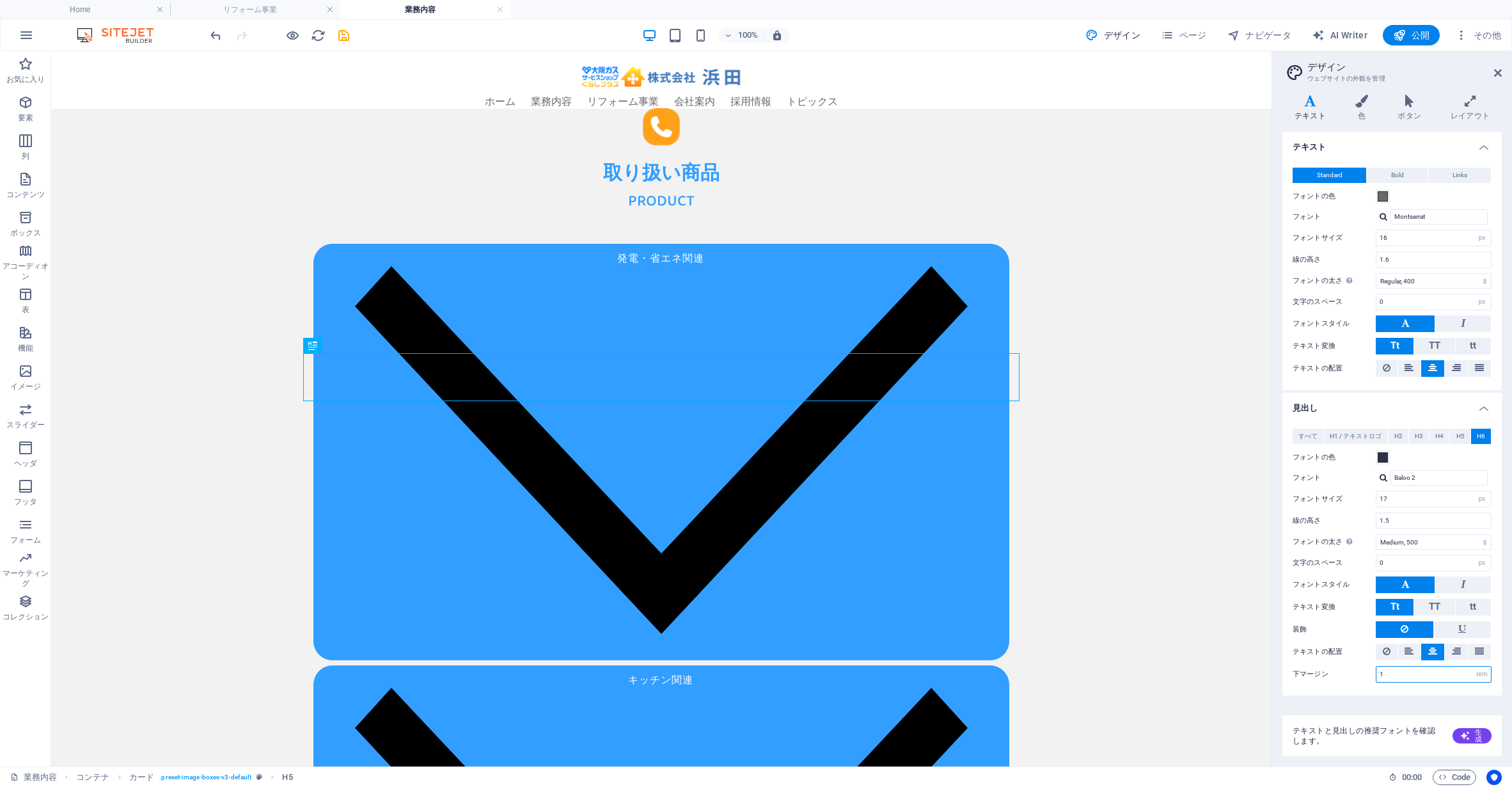
type input "1"
click at [1339, 673] on label "下マージン" at bounding box center [1334, 674] width 83 height 7
click at [1412, 544] on select "Thin, 100 Extra-light, 200 Light, 300 Regular, 400 Medium, 500 Semi-bold, 600 B…" at bounding box center [1434, 542] width 116 height 15
select select "600"
click at [1376, 534] on select "Thin, 100 Extra-light, 200 Light, 300 Regular, 400 Medium, 500 Semi-bold, 600 B…" at bounding box center [1434, 542] width 116 height 15
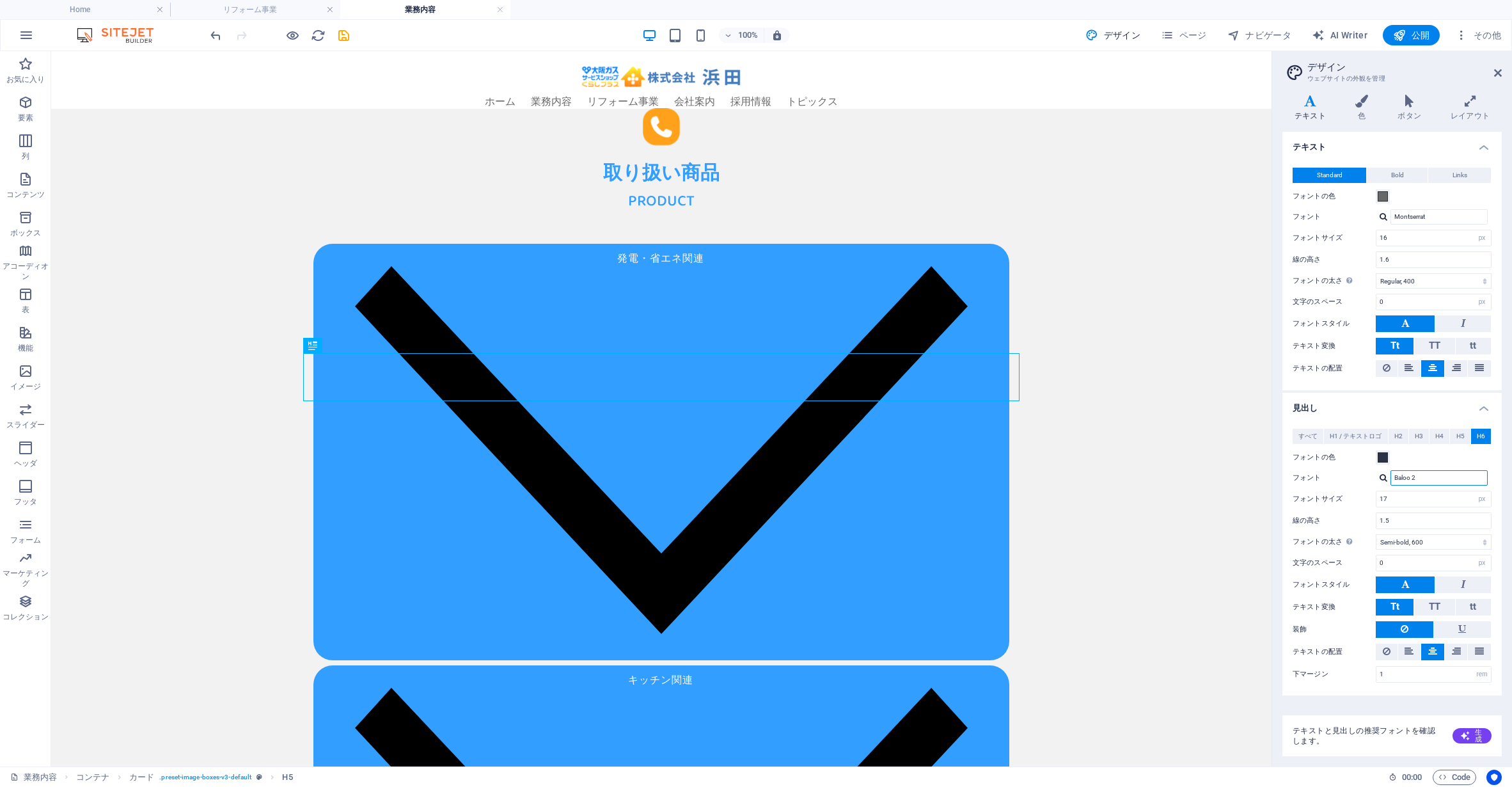
click at [1419, 483] on input "Baloo 2" at bounding box center [1439, 478] width 97 height 15
click at [1382, 478] on div at bounding box center [1384, 477] width 7 height 8
click at [1370, 483] on label "フォント" at bounding box center [1334, 478] width 83 height 15
click at [1391, 483] on input "Baloo 2" at bounding box center [1439, 478] width 97 height 15
drag, startPoint x: 1385, startPoint y: 673, endPoint x: 1331, endPoint y: 667, distance: 54.3
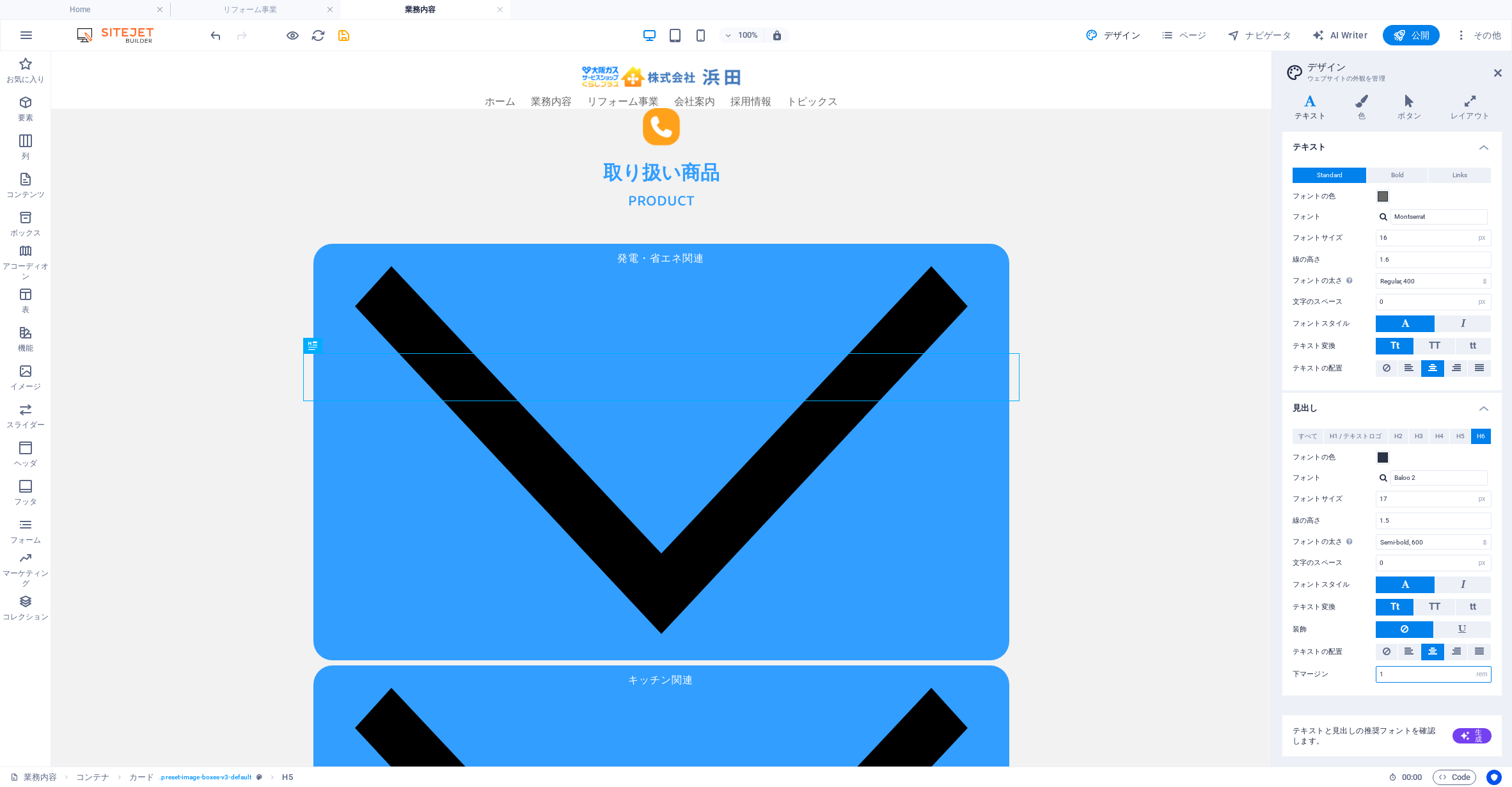
click at [1331, 667] on div "下マージン 1 rem px vh" at bounding box center [1392, 674] width 199 height 17
type input "0.5"
click at [1435, 523] on input "1.5" at bounding box center [1433, 521] width 115 height 15
click at [1459, 435] on span "H5" at bounding box center [1460, 436] width 8 height 15
drag, startPoint x: 1411, startPoint y: 672, endPoint x: 1273, endPoint y: 667, distance: 138.1
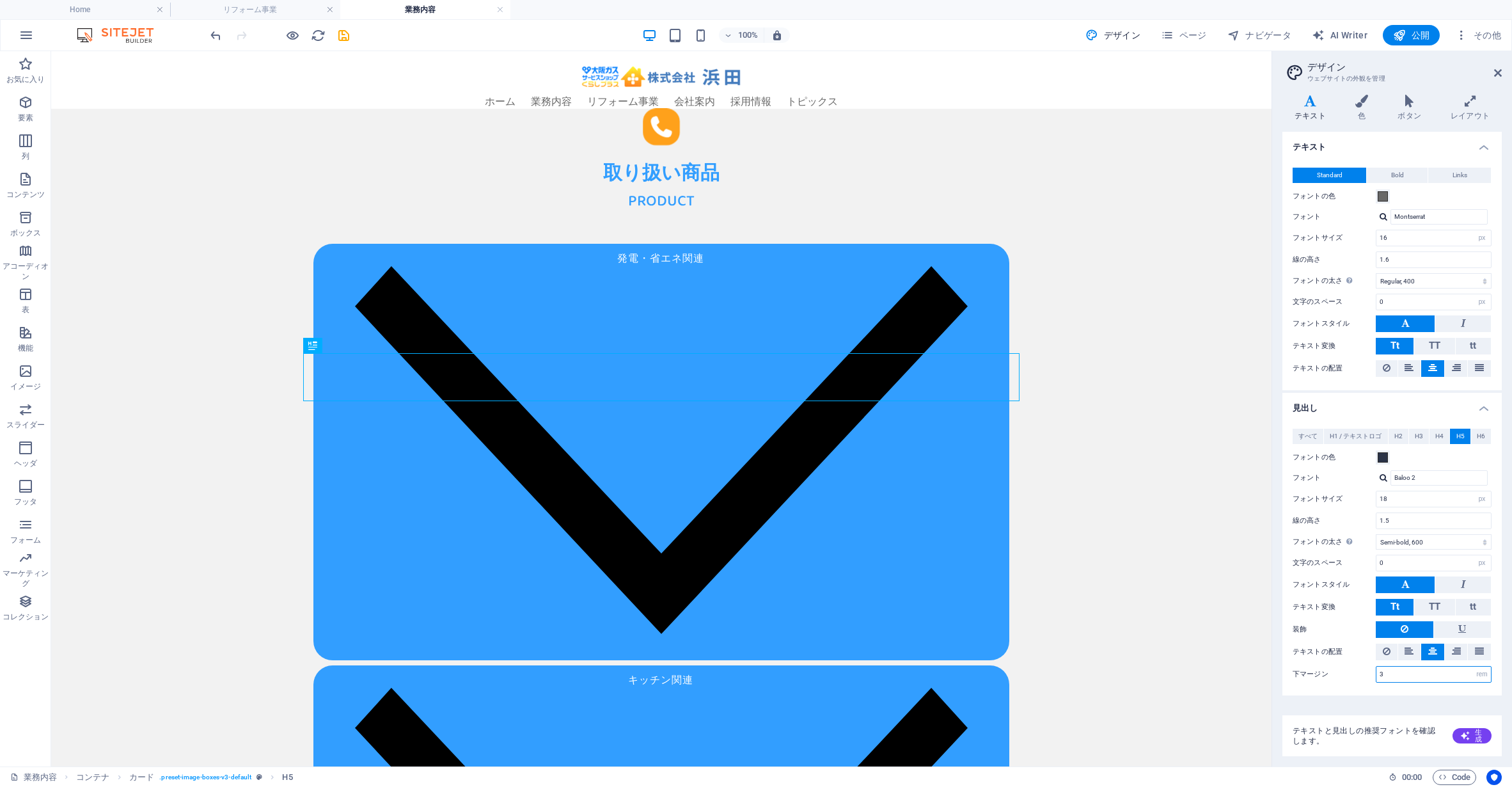
click at [1273, 667] on aside "デザイン ウェブサイトの外観を管理 バリエーション テキスト 色 ボタン レイアウト テキスト Standard Bold Links フォントの色 フォント…" at bounding box center [1392, 409] width 241 height 715
type input "2"
drag, startPoint x: 1450, startPoint y: 726, endPoint x: 1252, endPoint y: 659, distance: 209.0
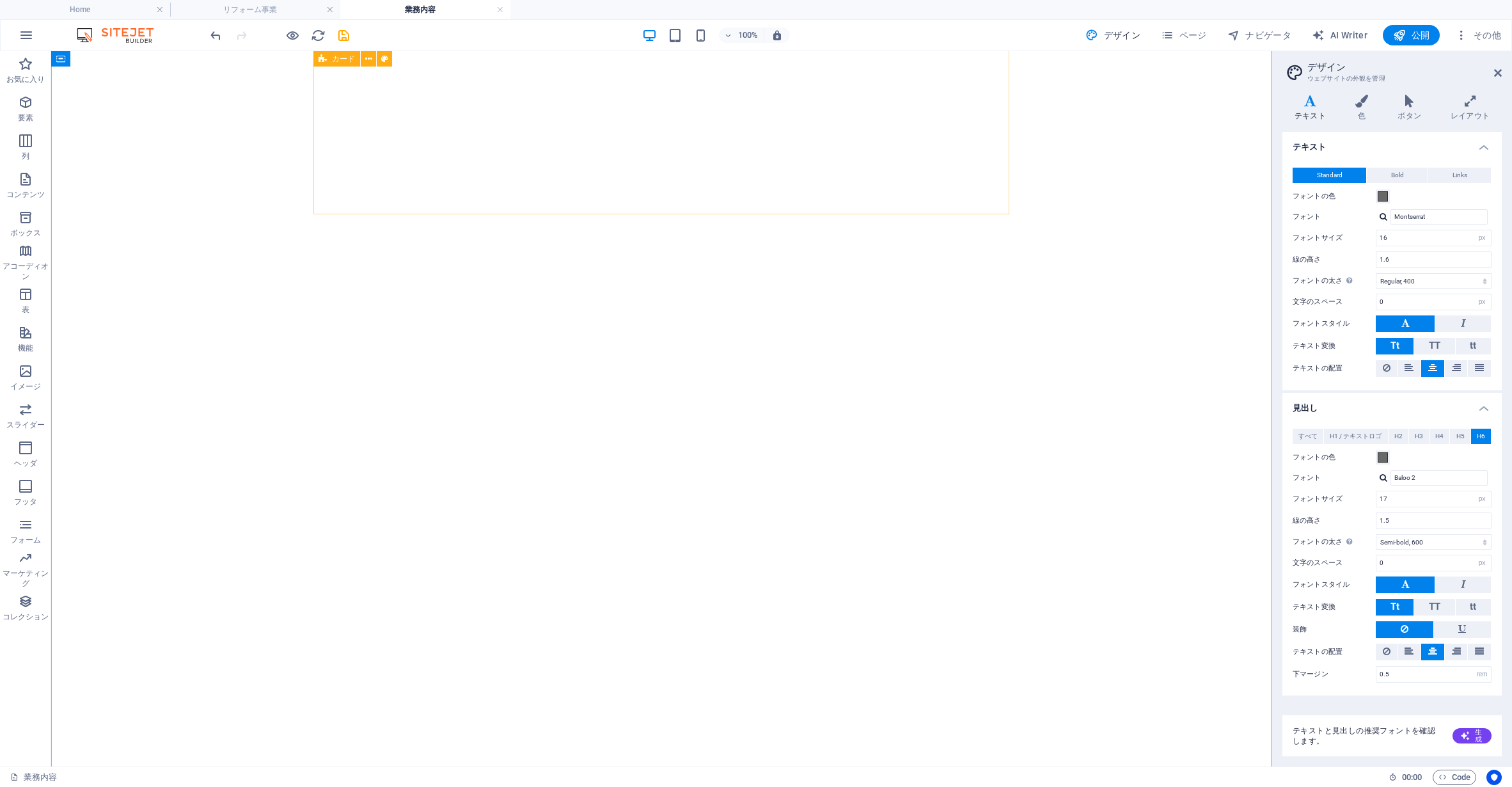
select select "px"
select select "400"
select select "px"
select select "600"
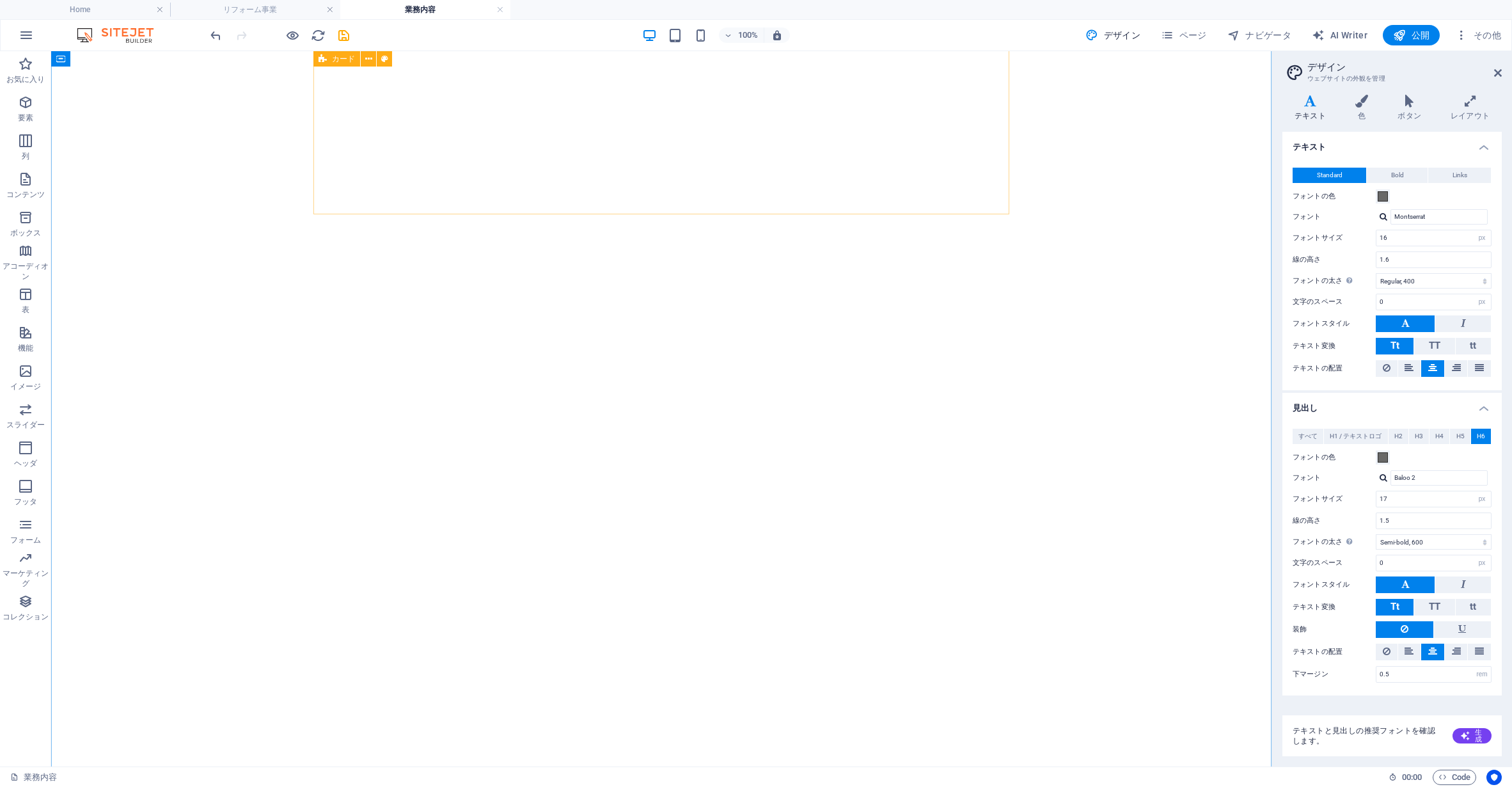
select select "px"
select select "rem"
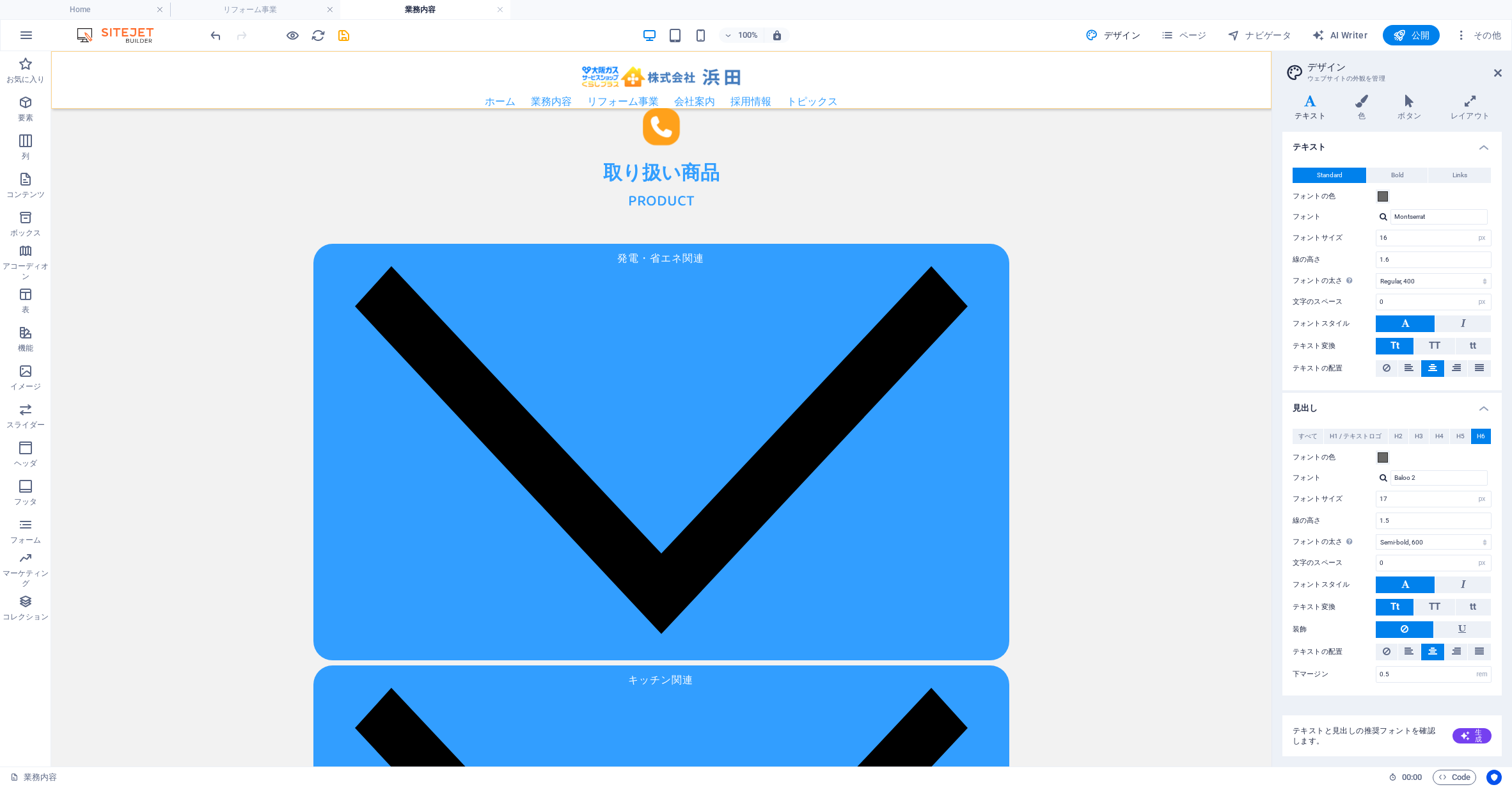
scroll to position [657, 0]
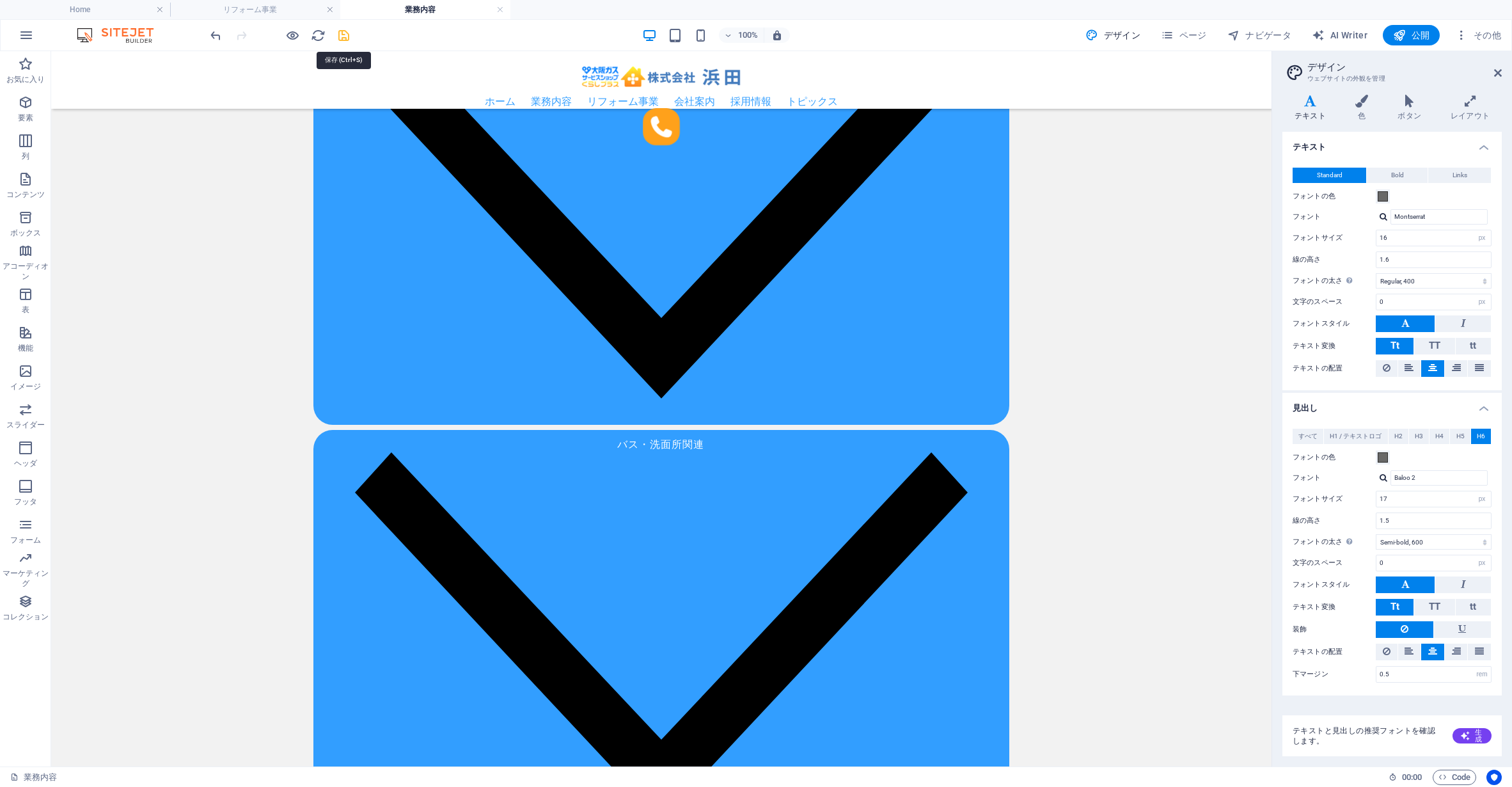
click at [345, 37] on icon "save" at bounding box center [344, 35] width 15 height 15
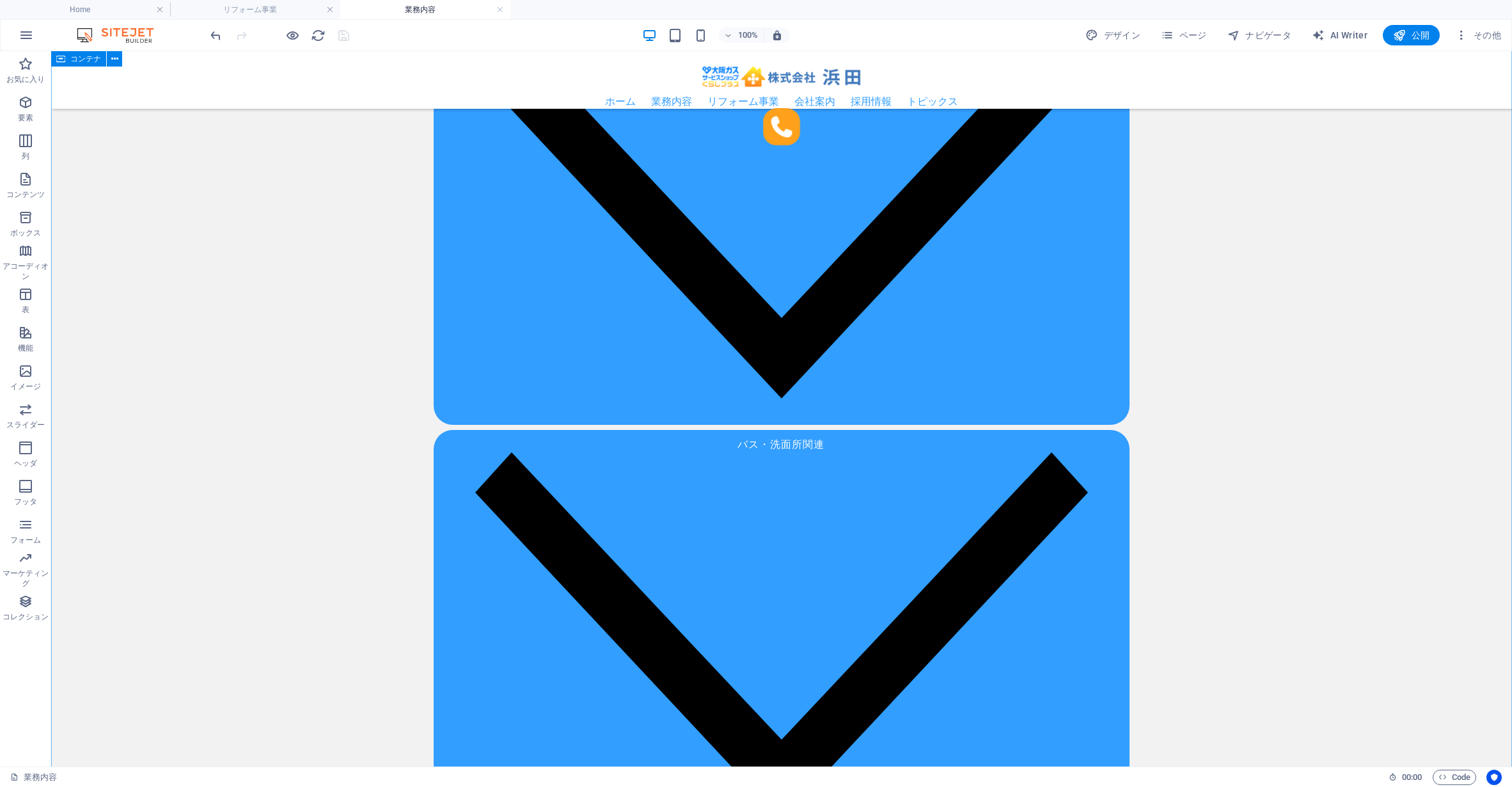
scroll to position [653, 0]
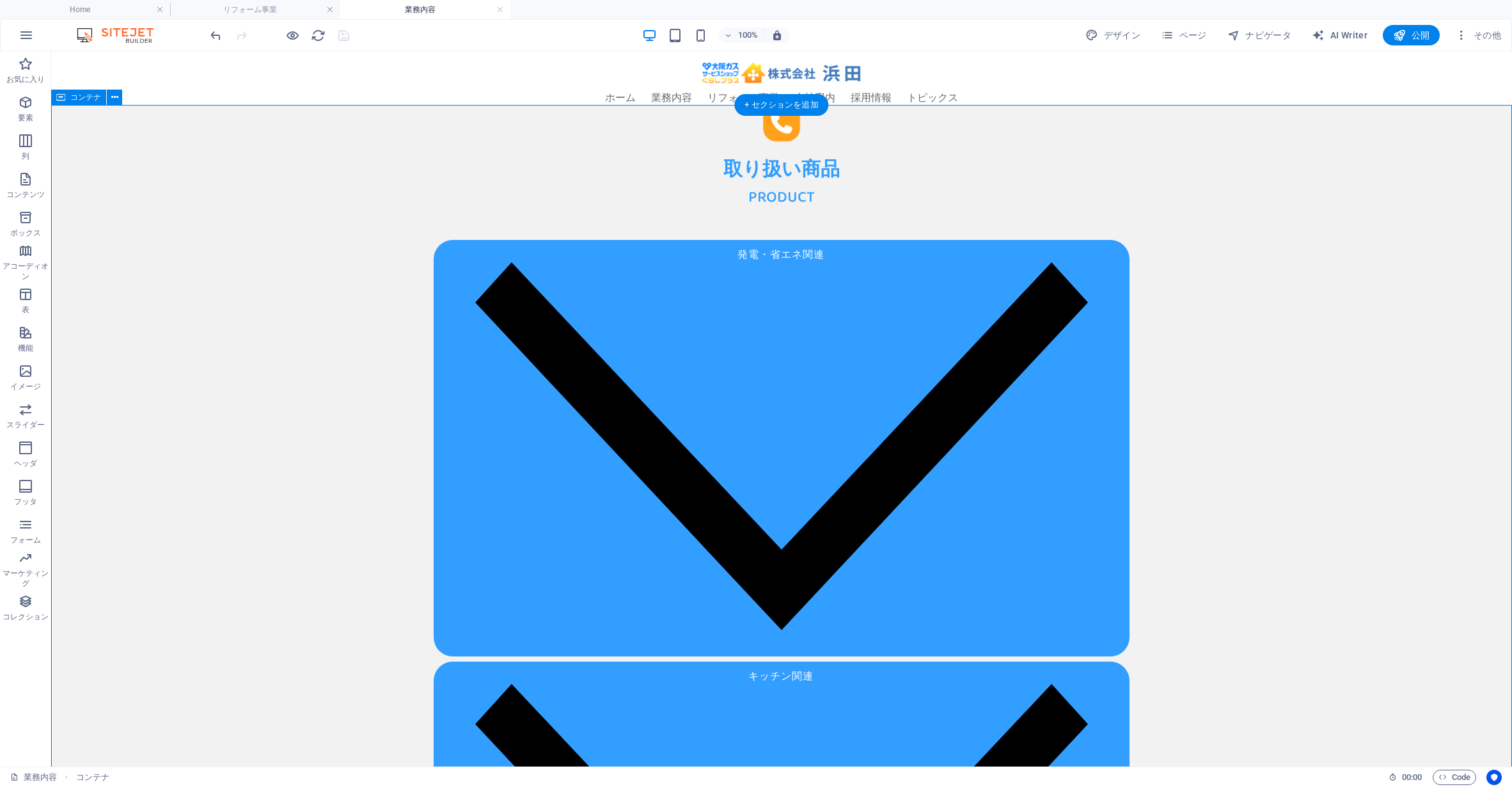
scroll to position [0, 0]
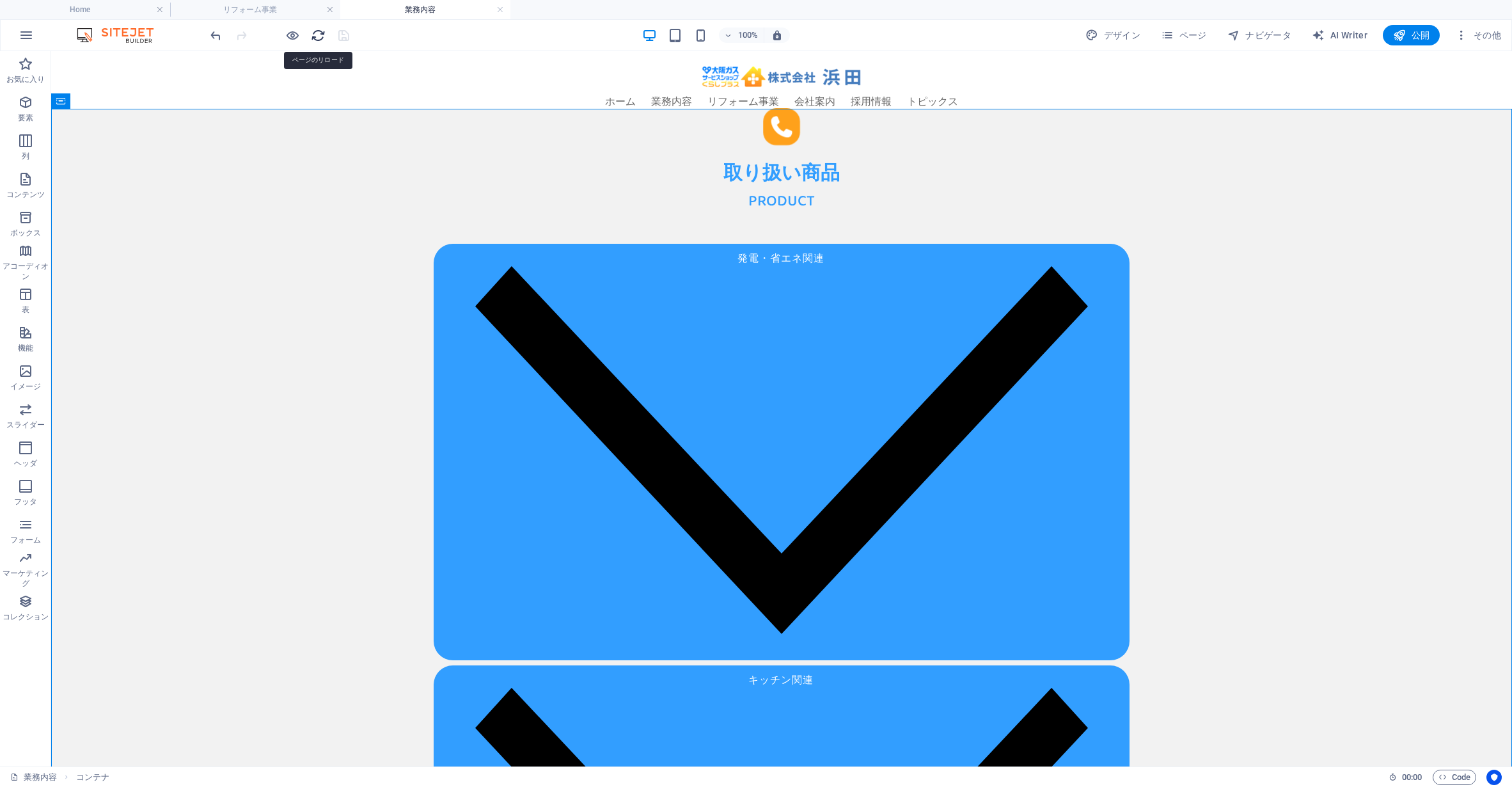
click at [316, 32] on icon "reload" at bounding box center [319, 35] width 15 height 15
click at [1124, 32] on span "デザイン" at bounding box center [1113, 35] width 55 height 12
select select "px"
select select "400"
select select "px"
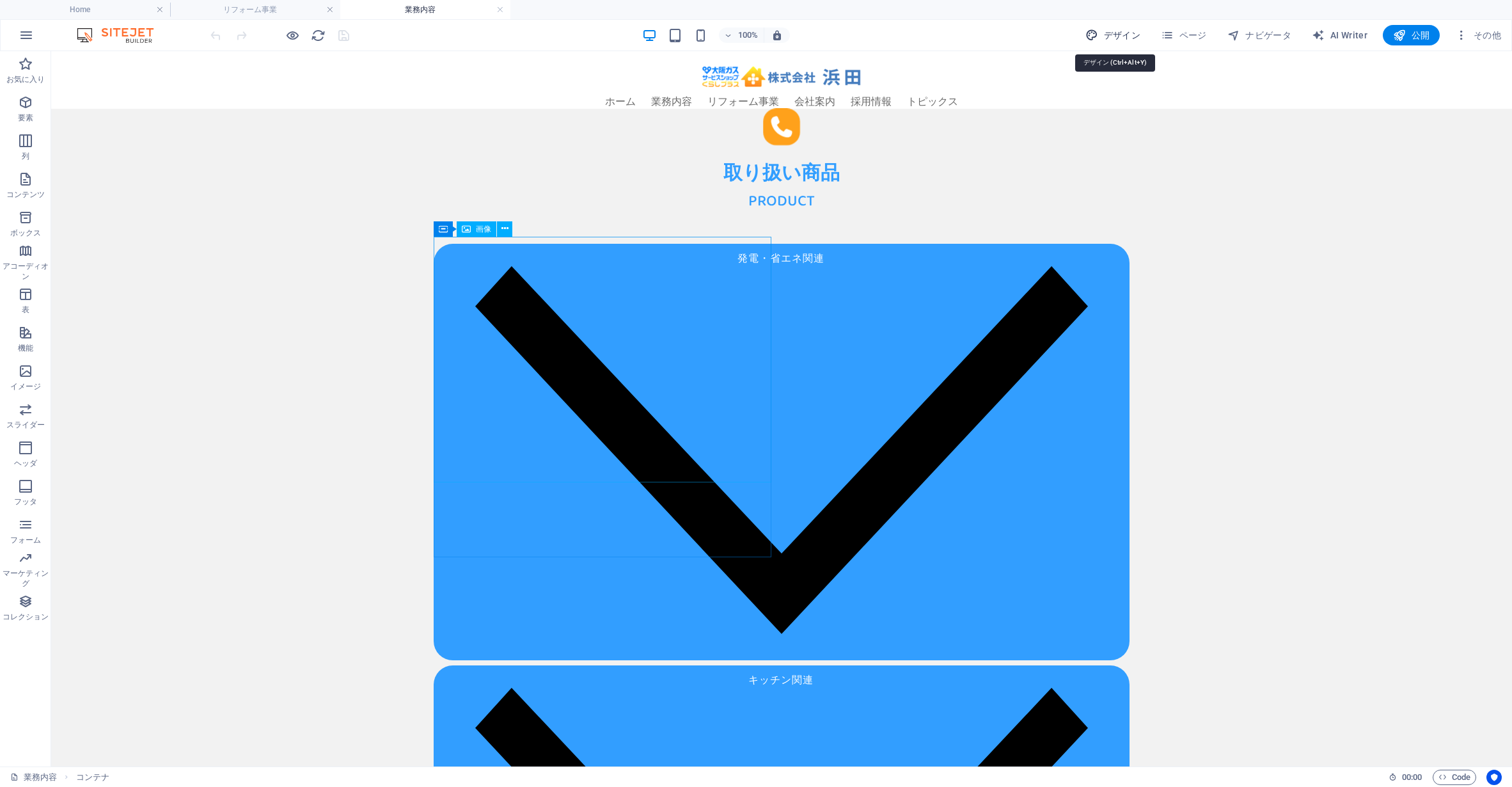
select select "px"
select select "700"
select select "px"
select select "rem"
select select "px"
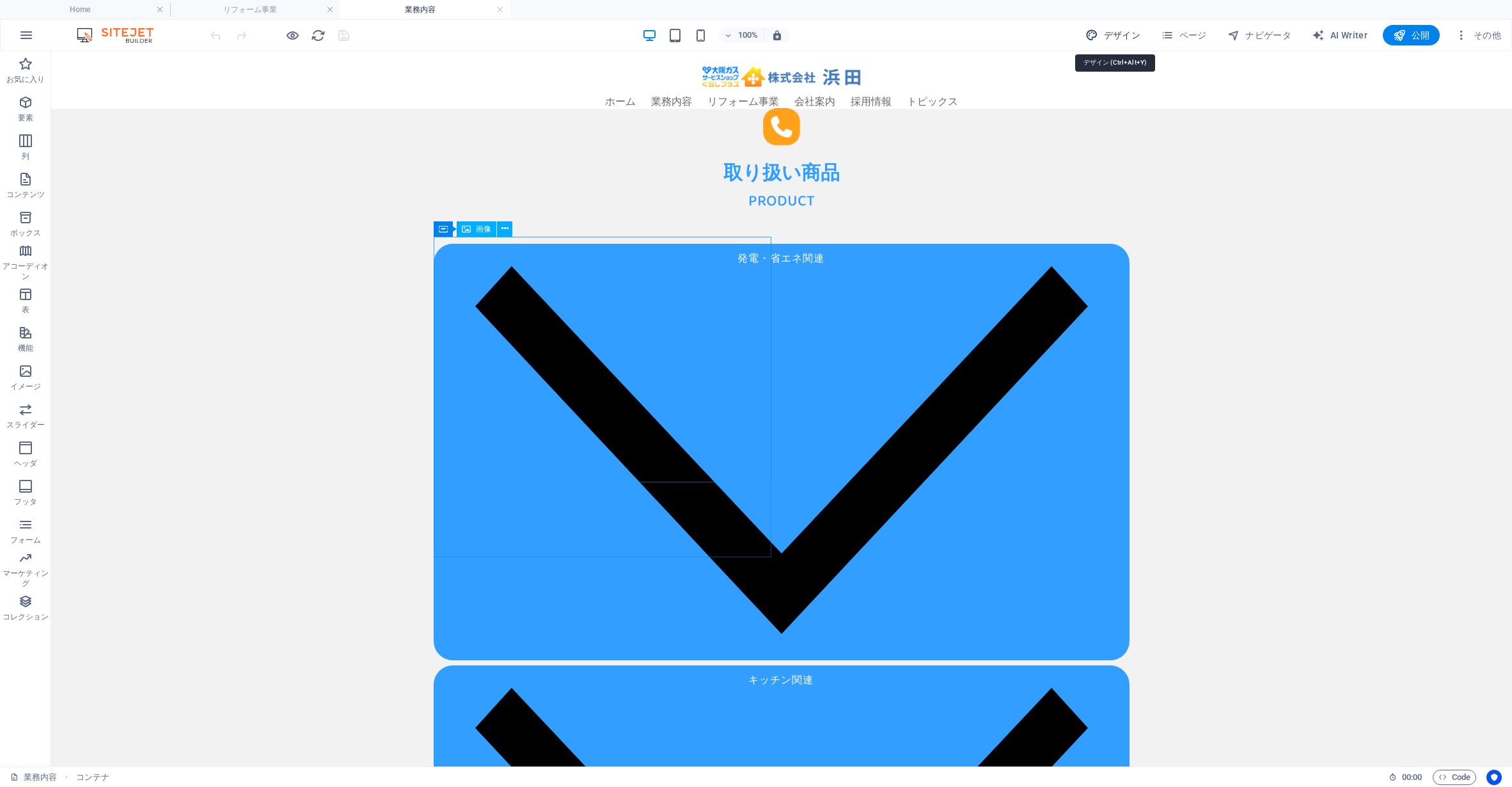
select select "600"
select select "px"
select select "rem"
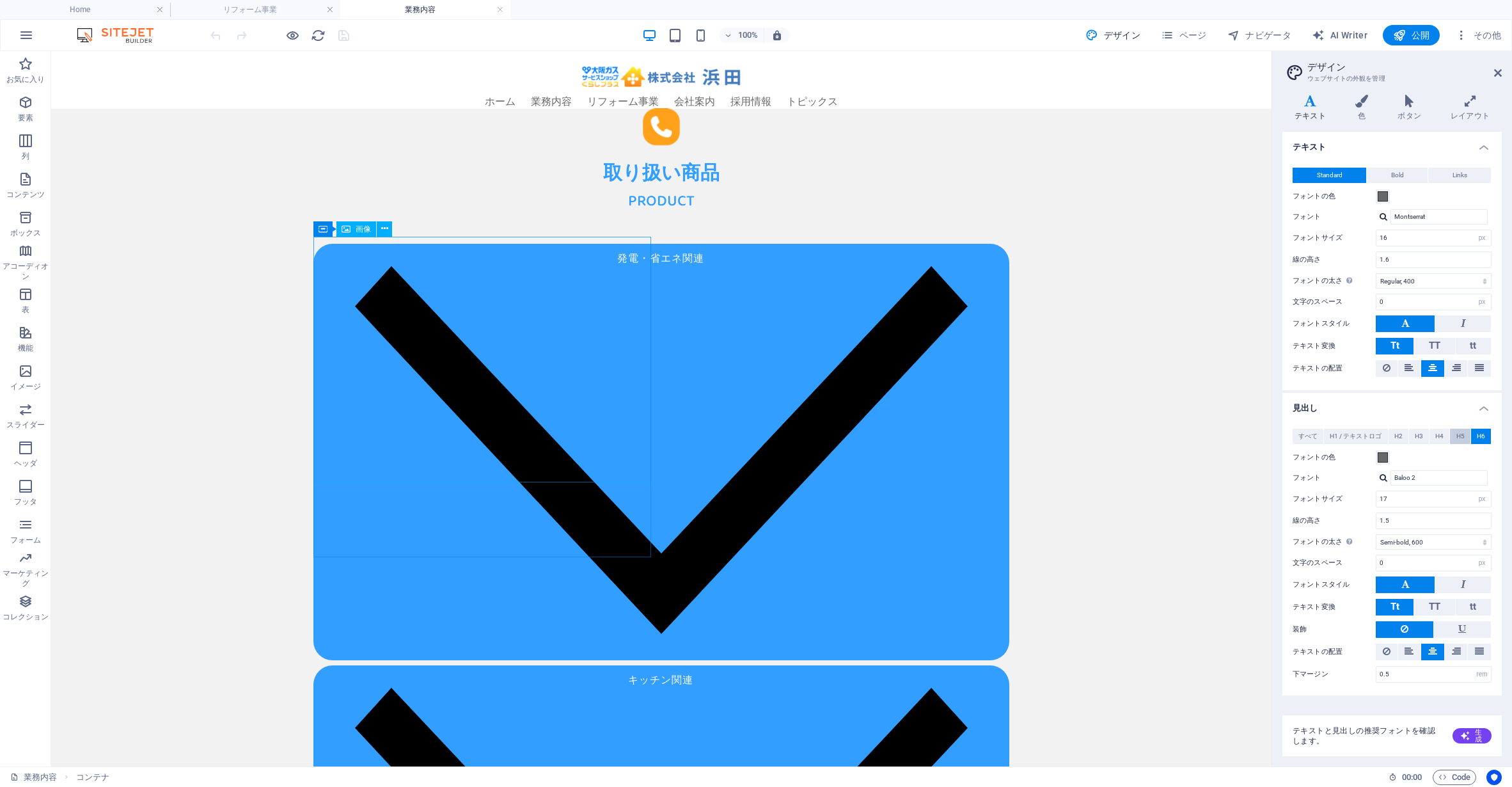
click at [1462, 430] on span "H5" at bounding box center [1460, 436] width 8 height 15
click at [1481, 435] on span "H6" at bounding box center [1480, 436] width 8 height 15
click at [324, 256] on icon at bounding box center [322, 253] width 8 height 15
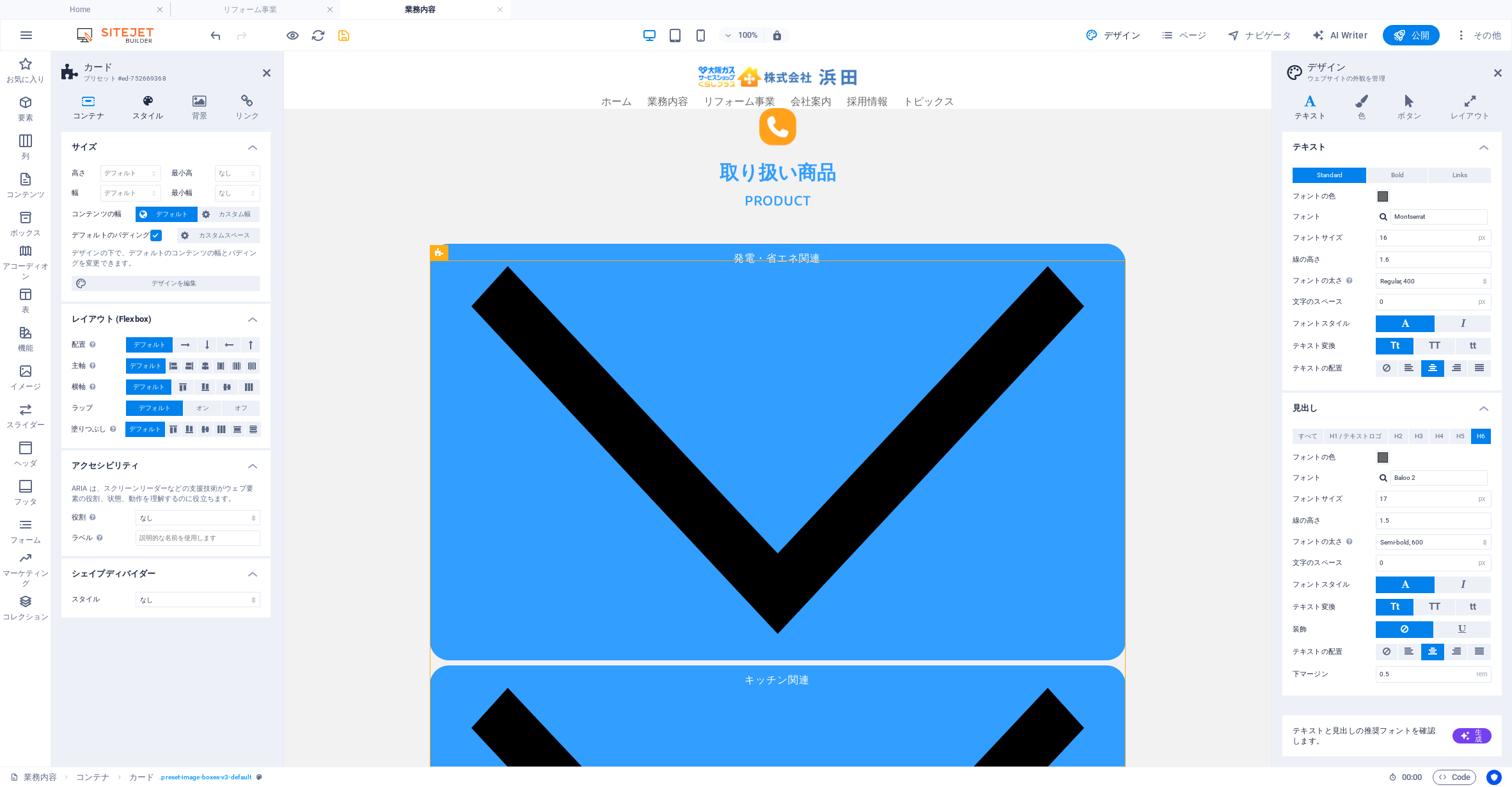
click at [148, 107] on h4 "スタイル" at bounding box center [150, 108] width 59 height 27
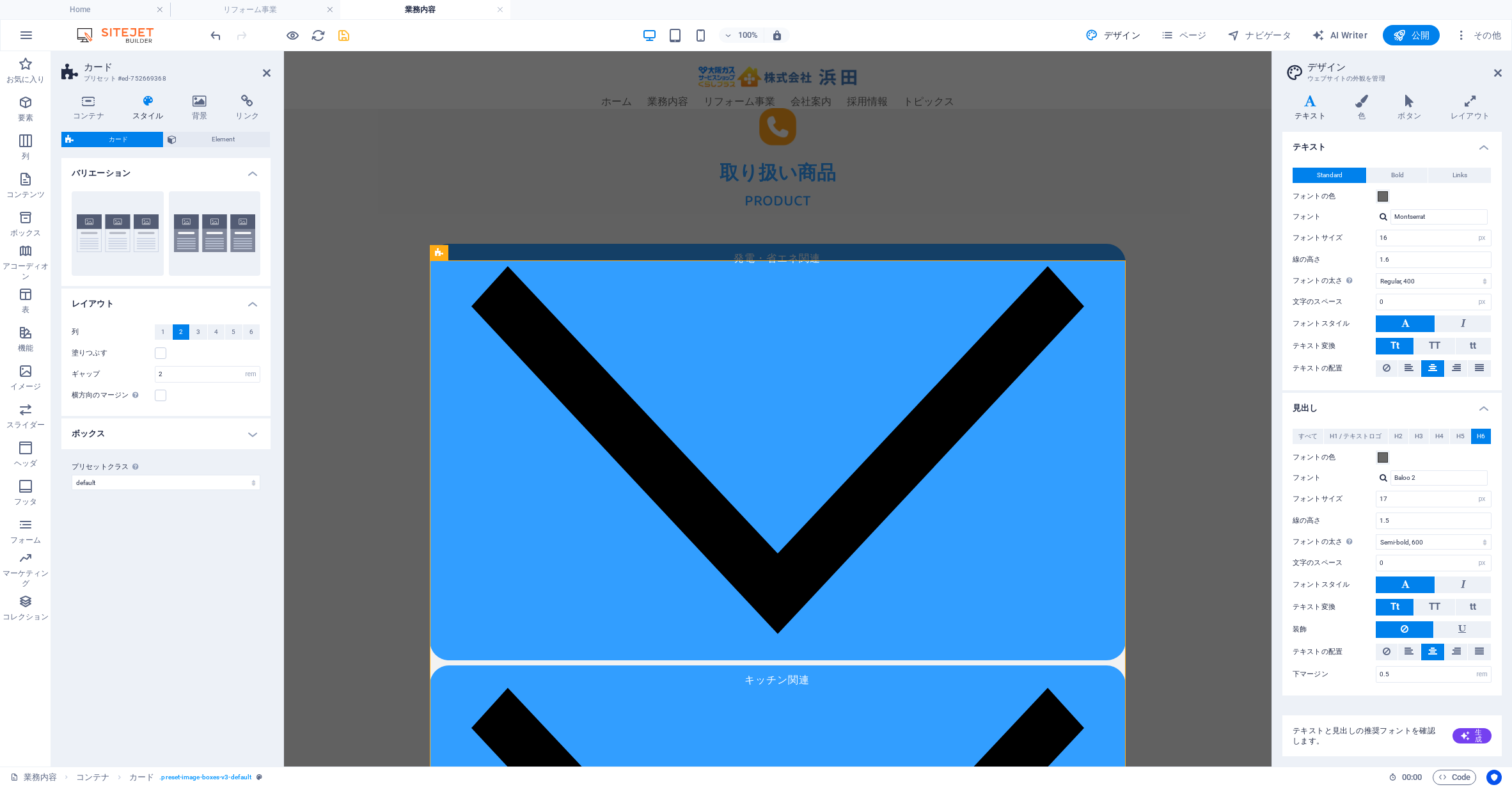
click at [142, 440] on h4 "ボックス" at bounding box center [166, 434] width 209 height 31
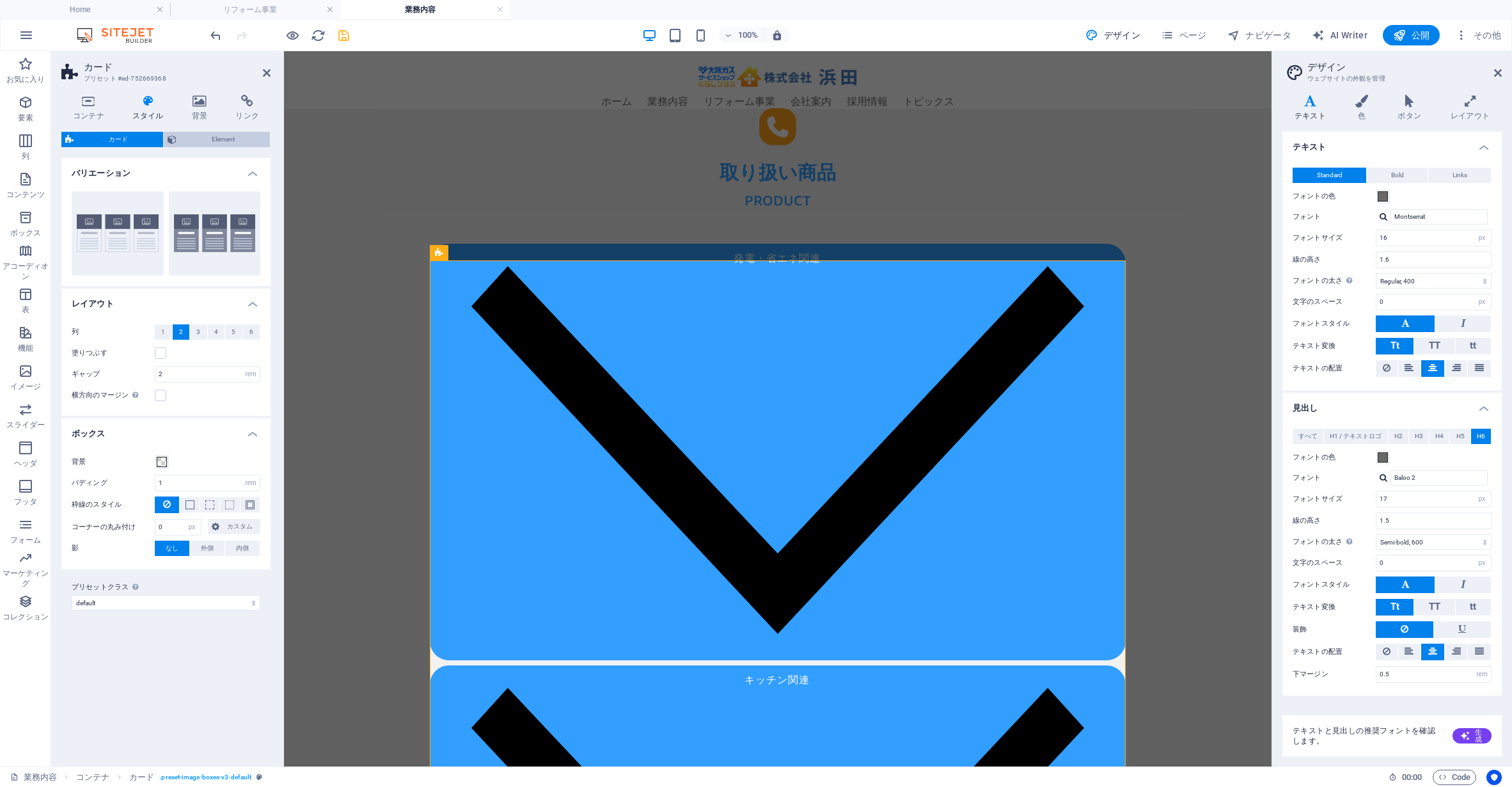
click at [211, 136] on span "Element" at bounding box center [223, 139] width 86 height 15
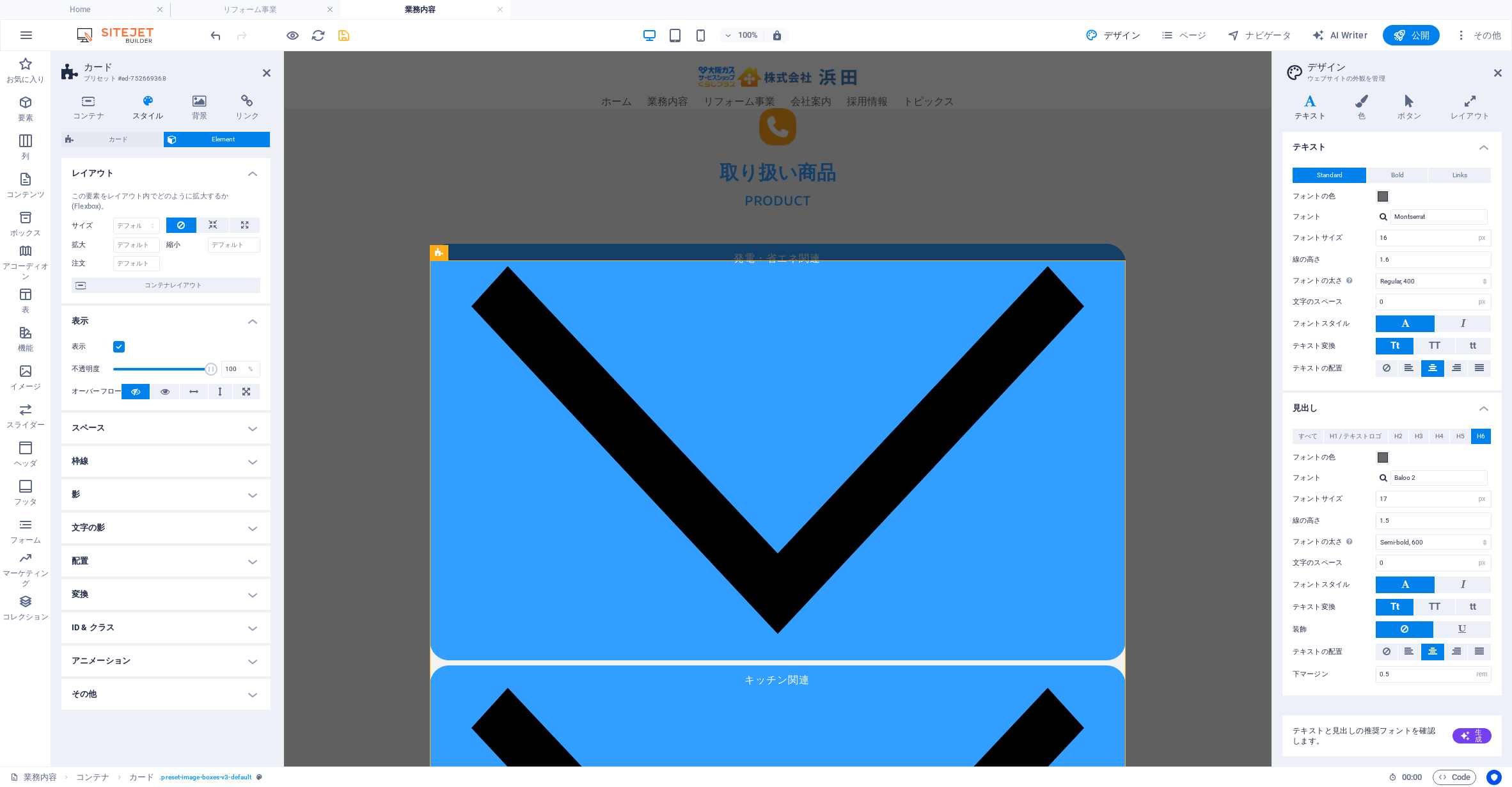
click at [206, 426] on h4 "スペース" at bounding box center [166, 428] width 209 height 31
click at [152, 454] on input "0" at bounding box center [154, 454] width 62 height 15
click at [217, 454] on span "カスタム" at bounding box center [231, 453] width 49 height 15
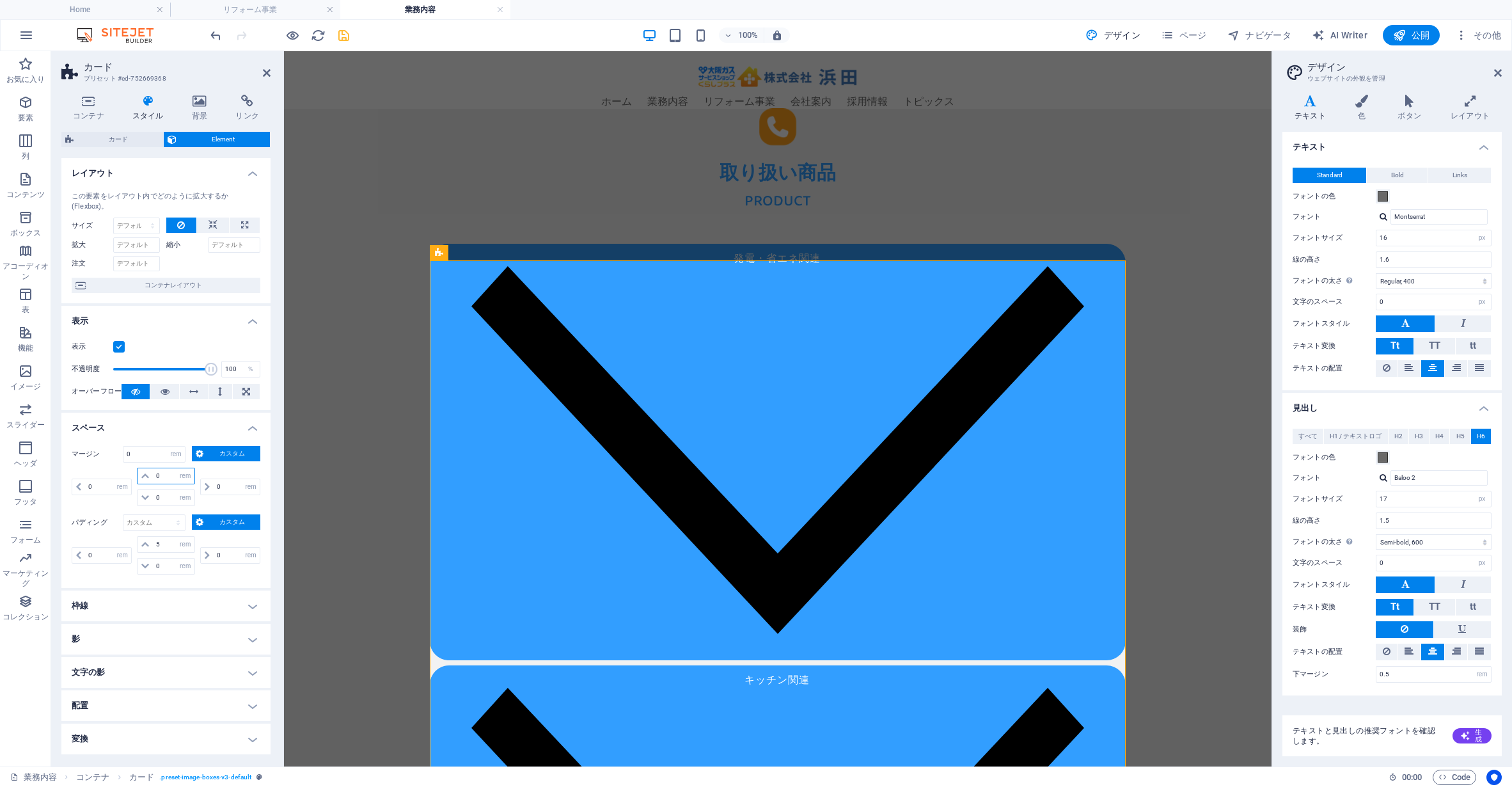
drag, startPoint x: 167, startPoint y: 474, endPoint x: 140, endPoint y: 474, distance: 27.0
click at [140, 474] on div "0 自動 px % rem vw vh" at bounding box center [165, 476] width 57 height 17
type input "5"
select select "DISABLED_OPTION_VALUE"
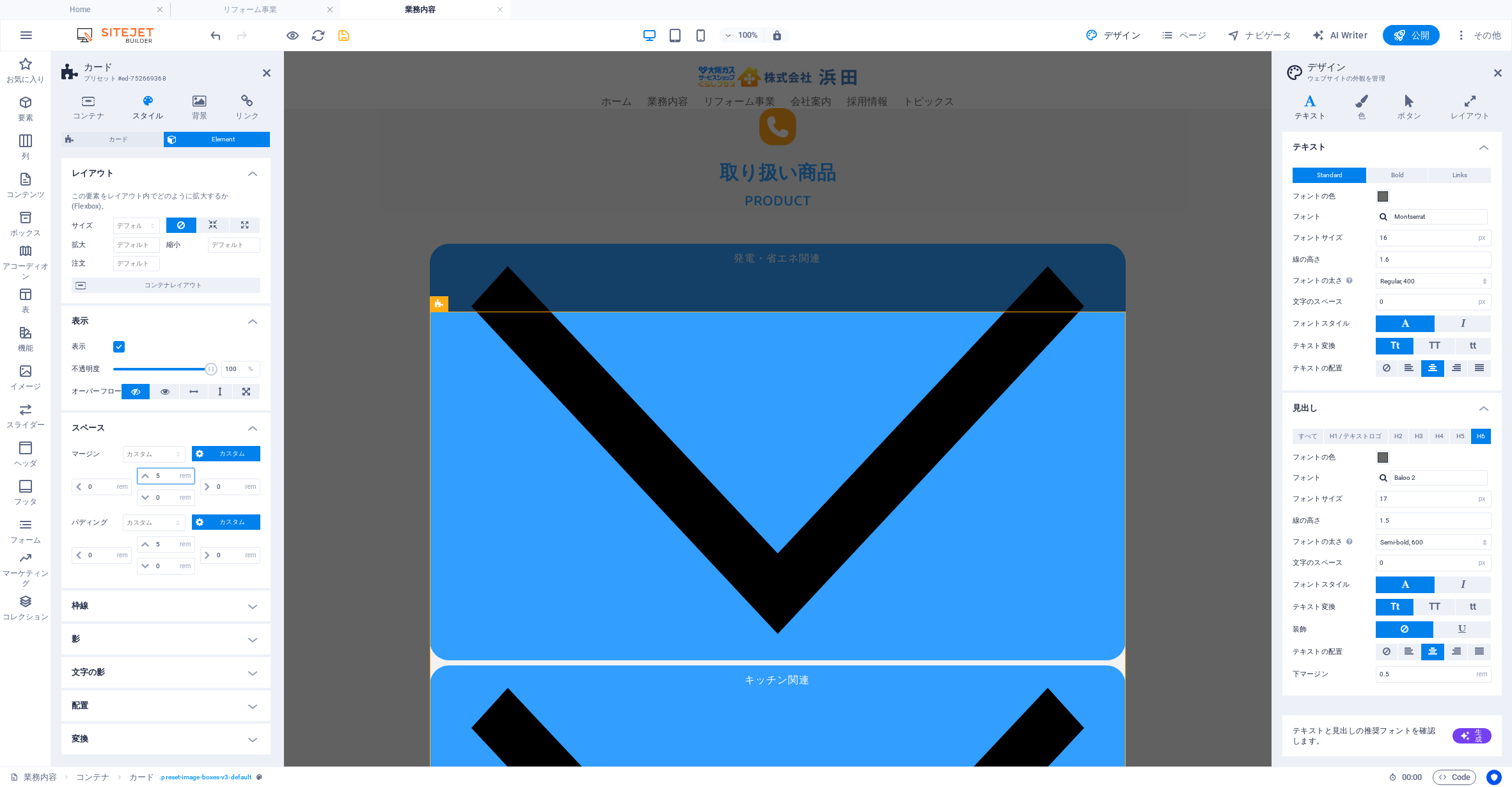
type input "5"
click at [238, 471] on div "0 自動 px % rem vw vh" at bounding box center [228, 487] width 62 height 38
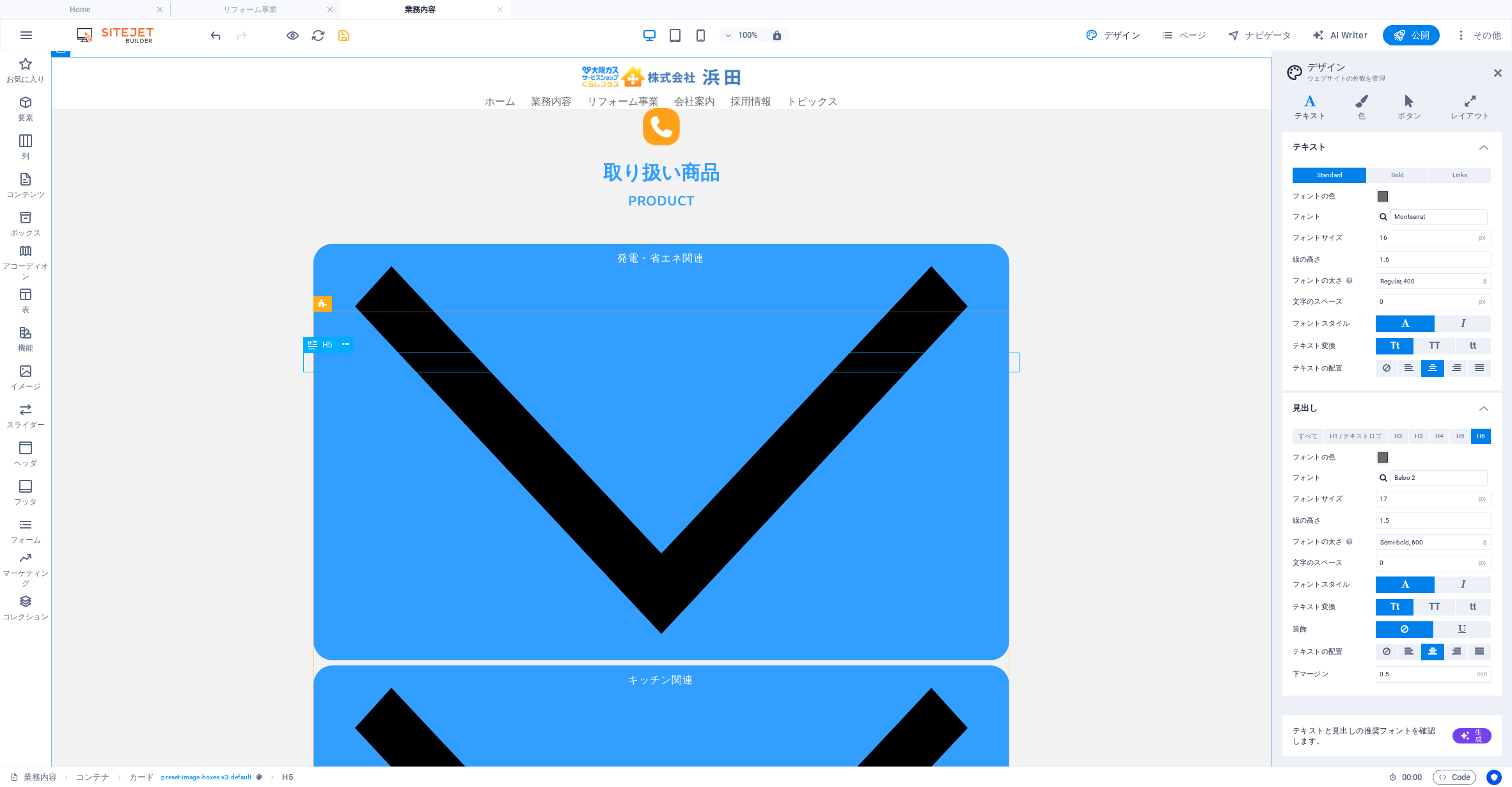
click at [316, 346] on icon at bounding box center [313, 344] width 9 height 15
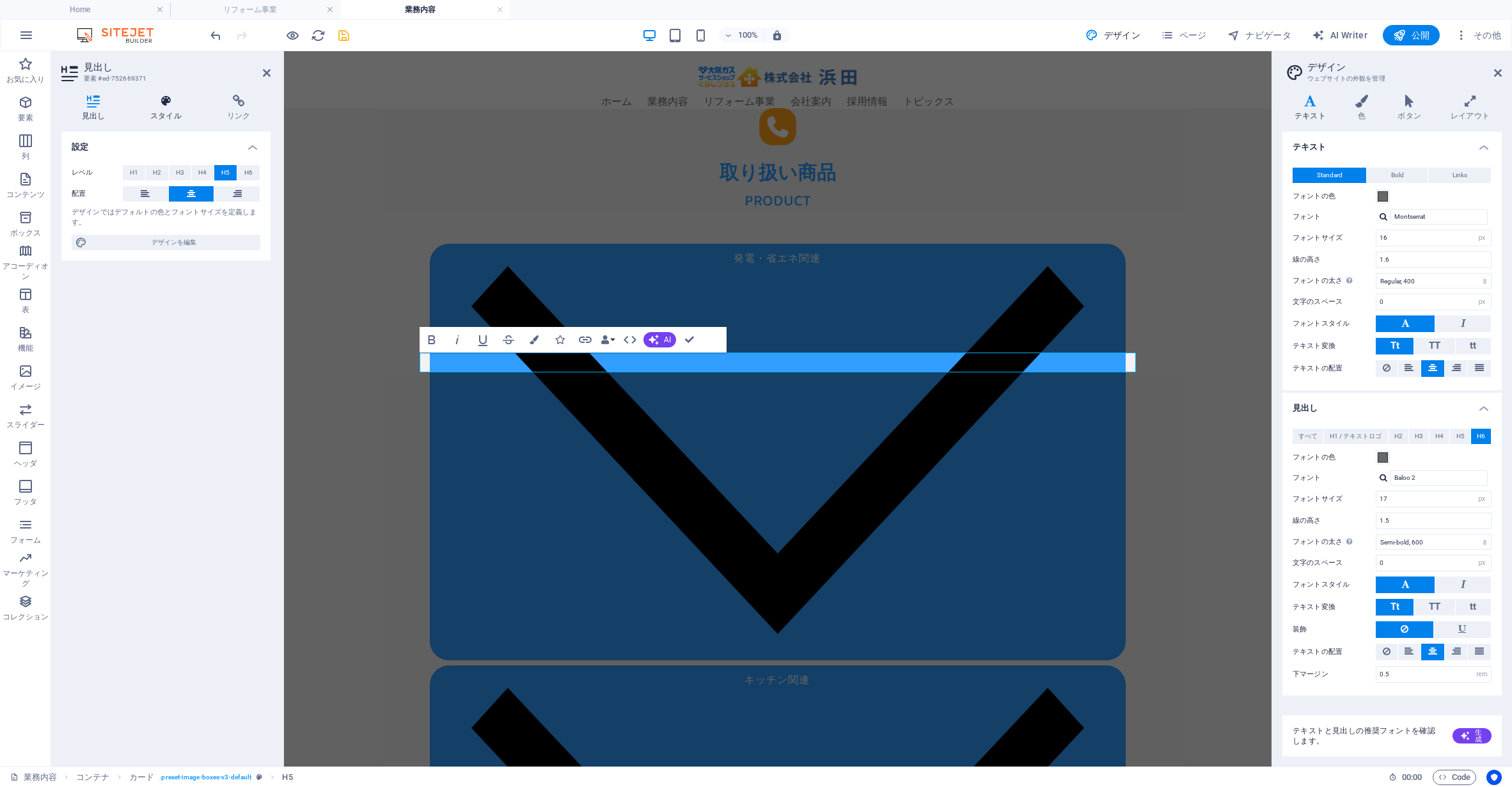
click at [175, 117] on h4 "スタイル" at bounding box center [169, 108] width 77 height 27
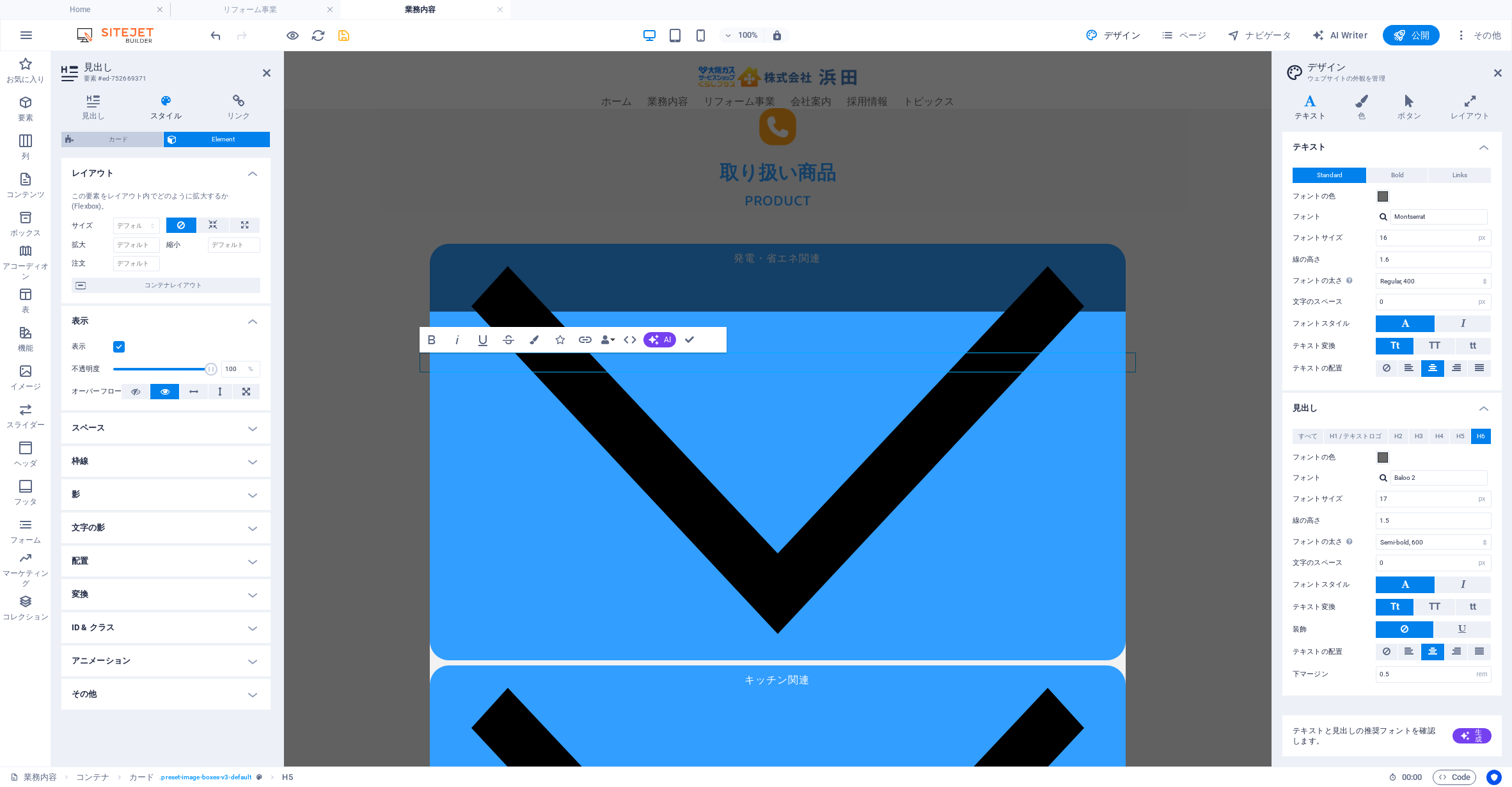
click at [137, 137] on span "カード" at bounding box center [118, 139] width 82 height 15
select select "rem"
select select "px"
select select "preset-image-boxes-v3-default"
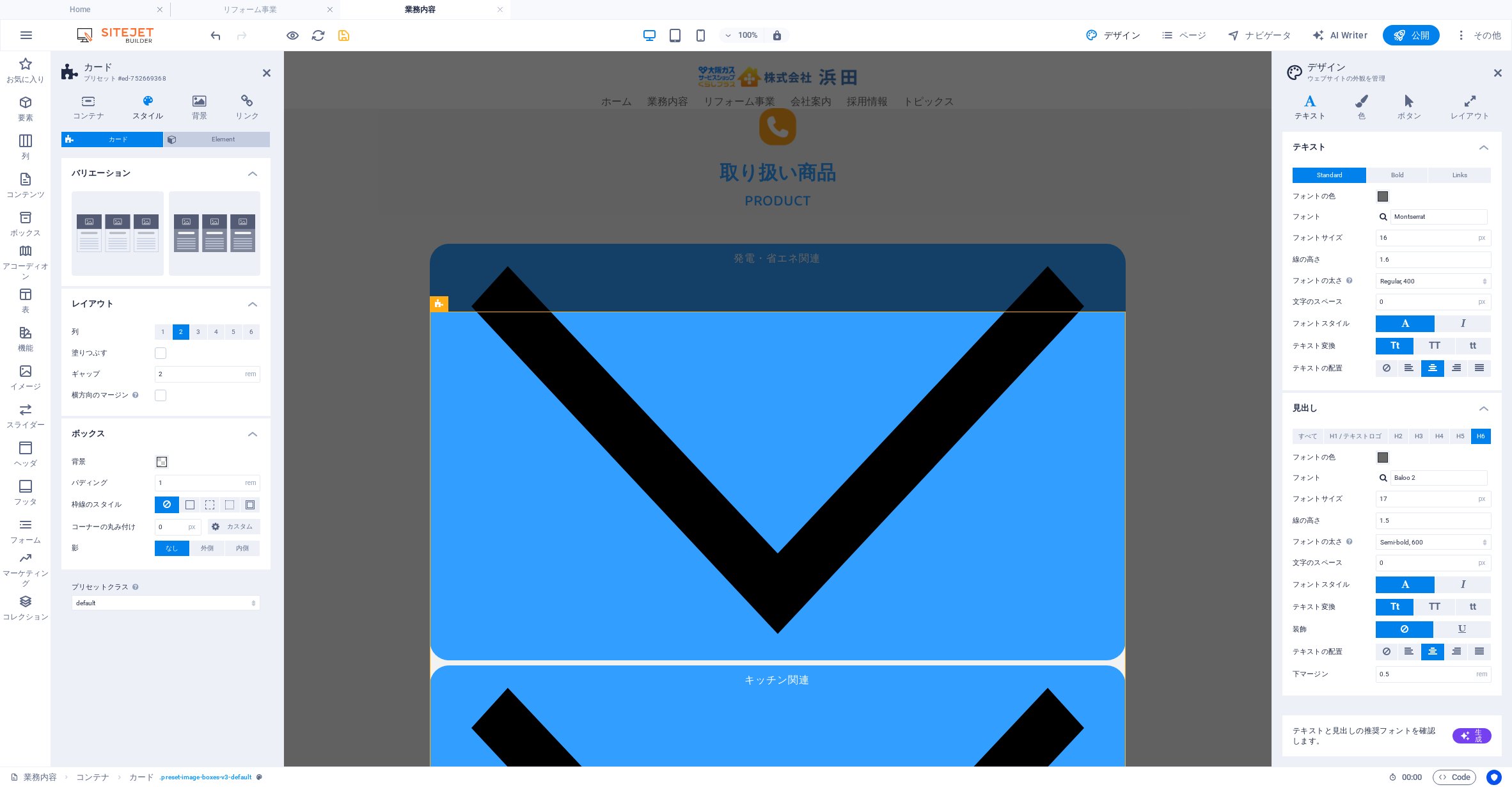
click at [240, 138] on span "Element" at bounding box center [223, 139] width 86 height 15
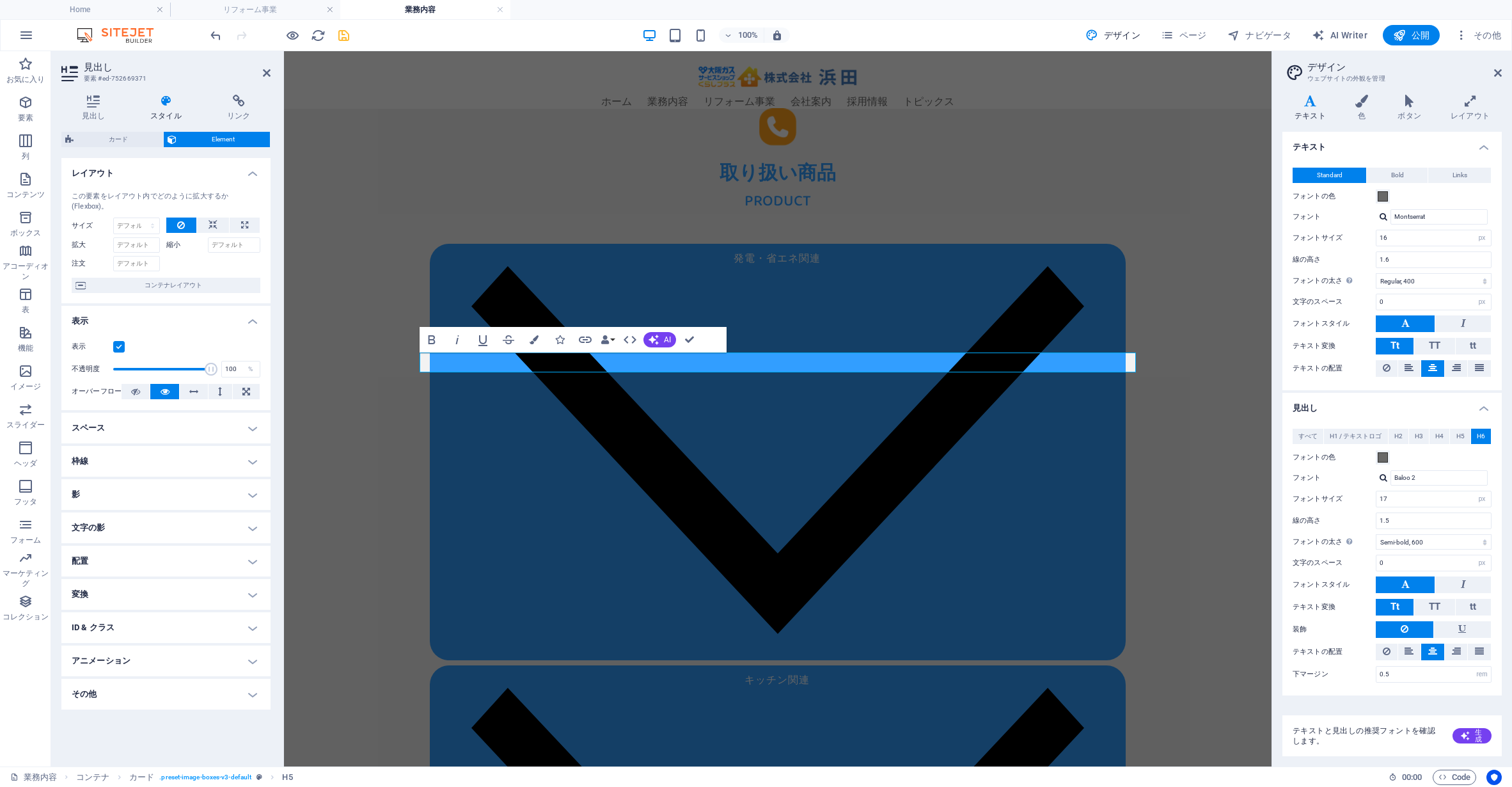
click at [171, 427] on h4 "スペース" at bounding box center [166, 428] width 209 height 31
click at [609, 342] on icon "button" at bounding box center [605, 340] width 9 height 9
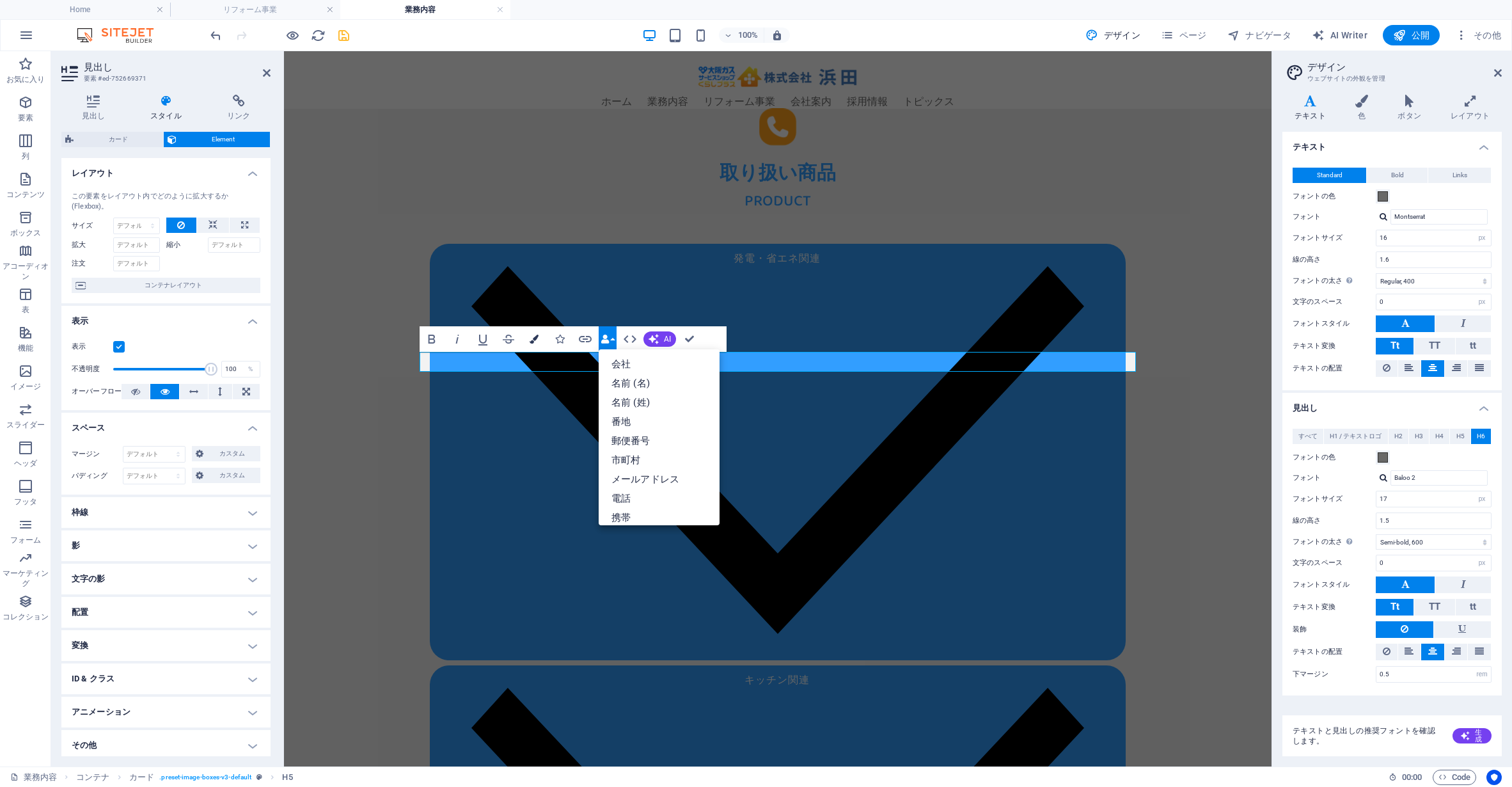
click at [535, 344] on button "Colors" at bounding box center [534, 338] width 24 height 26
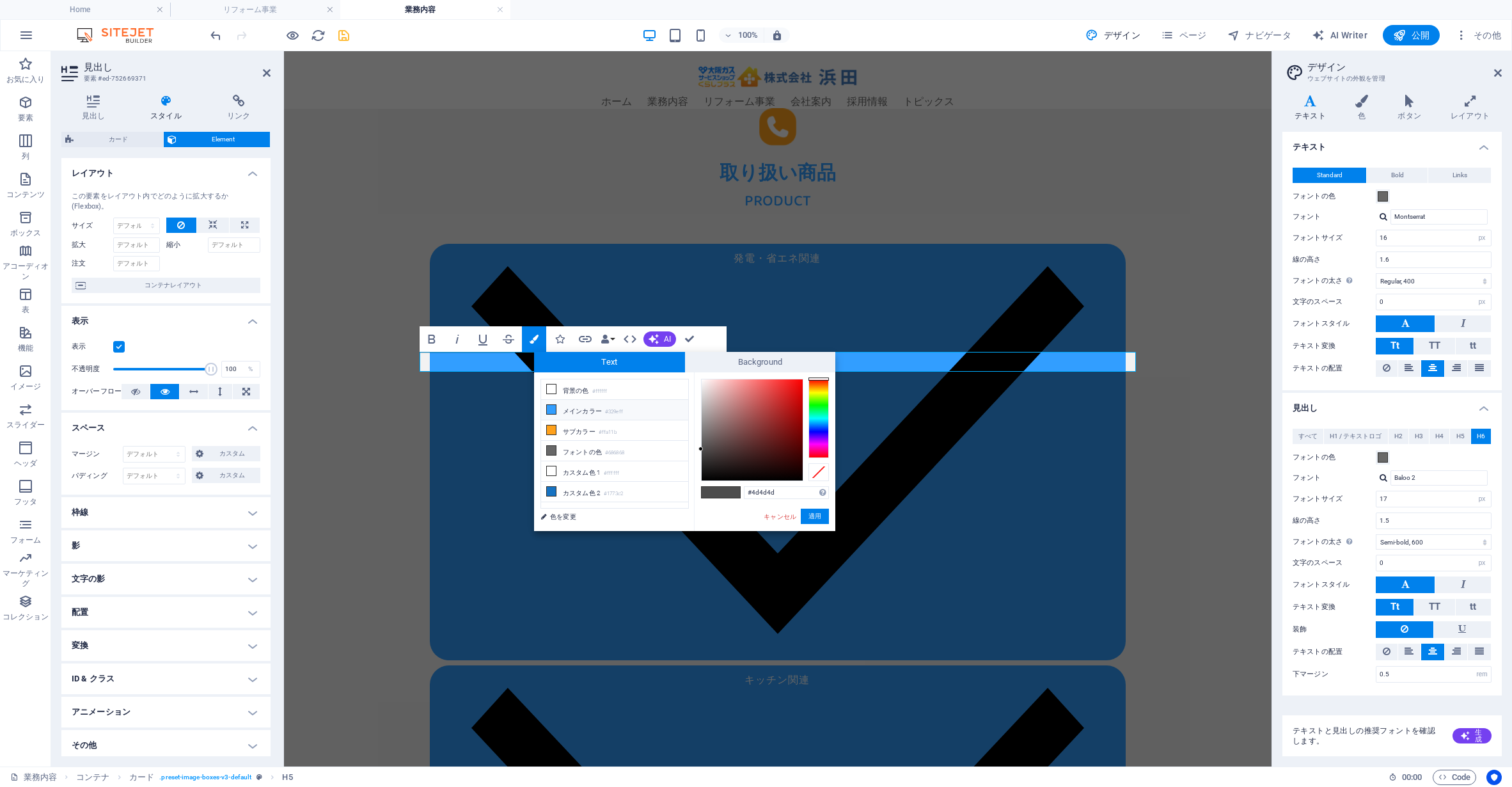
click at [592, 402] on li "メインカラー #329eff" at bounding box center [614, 410] width 147 height 21
click at [761, 380] on div at bounding box center [752, 430] width 101 height 101
click at [817, 512] on button "適用" at bounding box center [815, 516] width 28 height 15
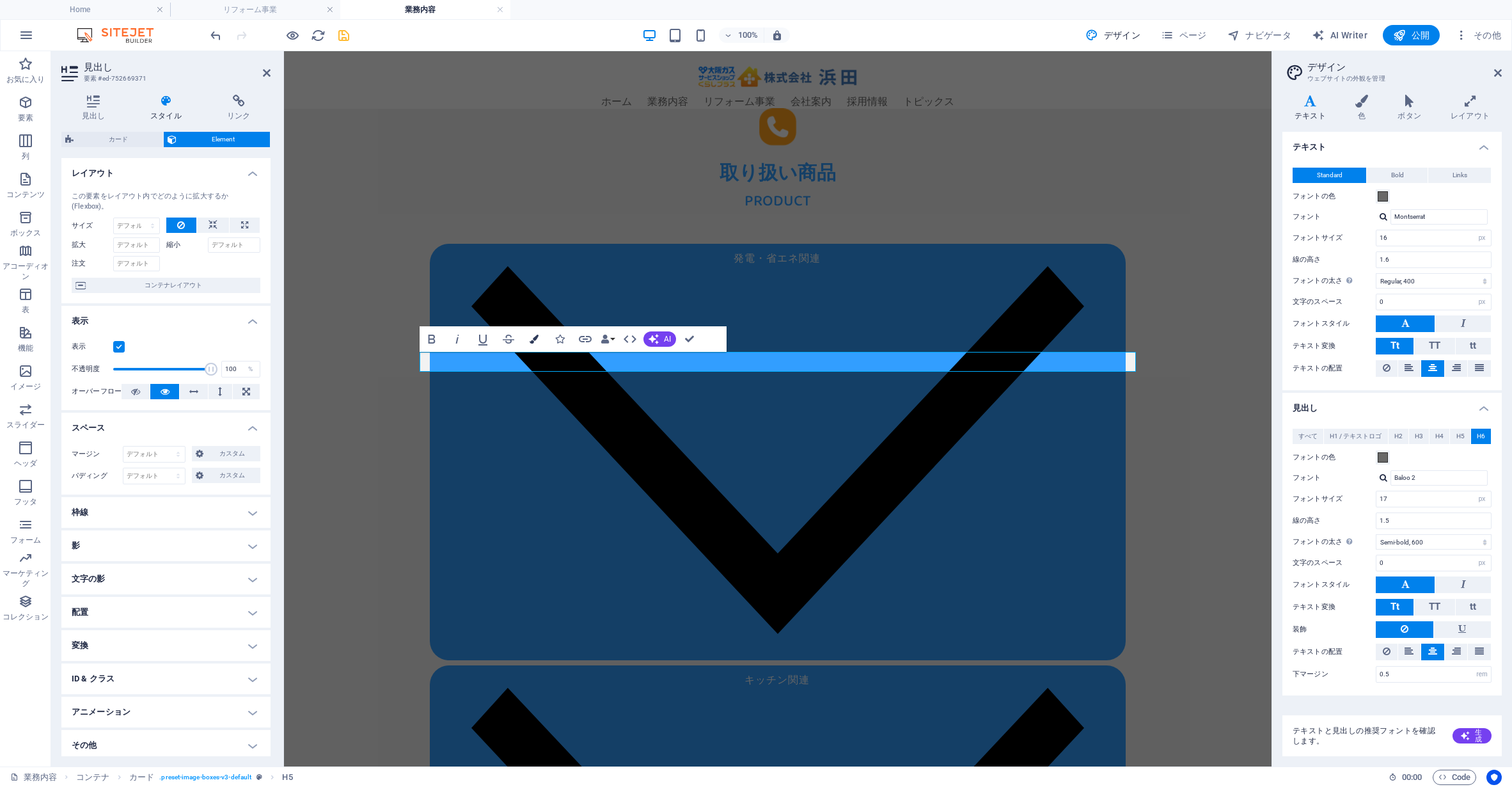
click at [533, 344] on button "Colors" at bounding box center [534, 338] width 24 height 26
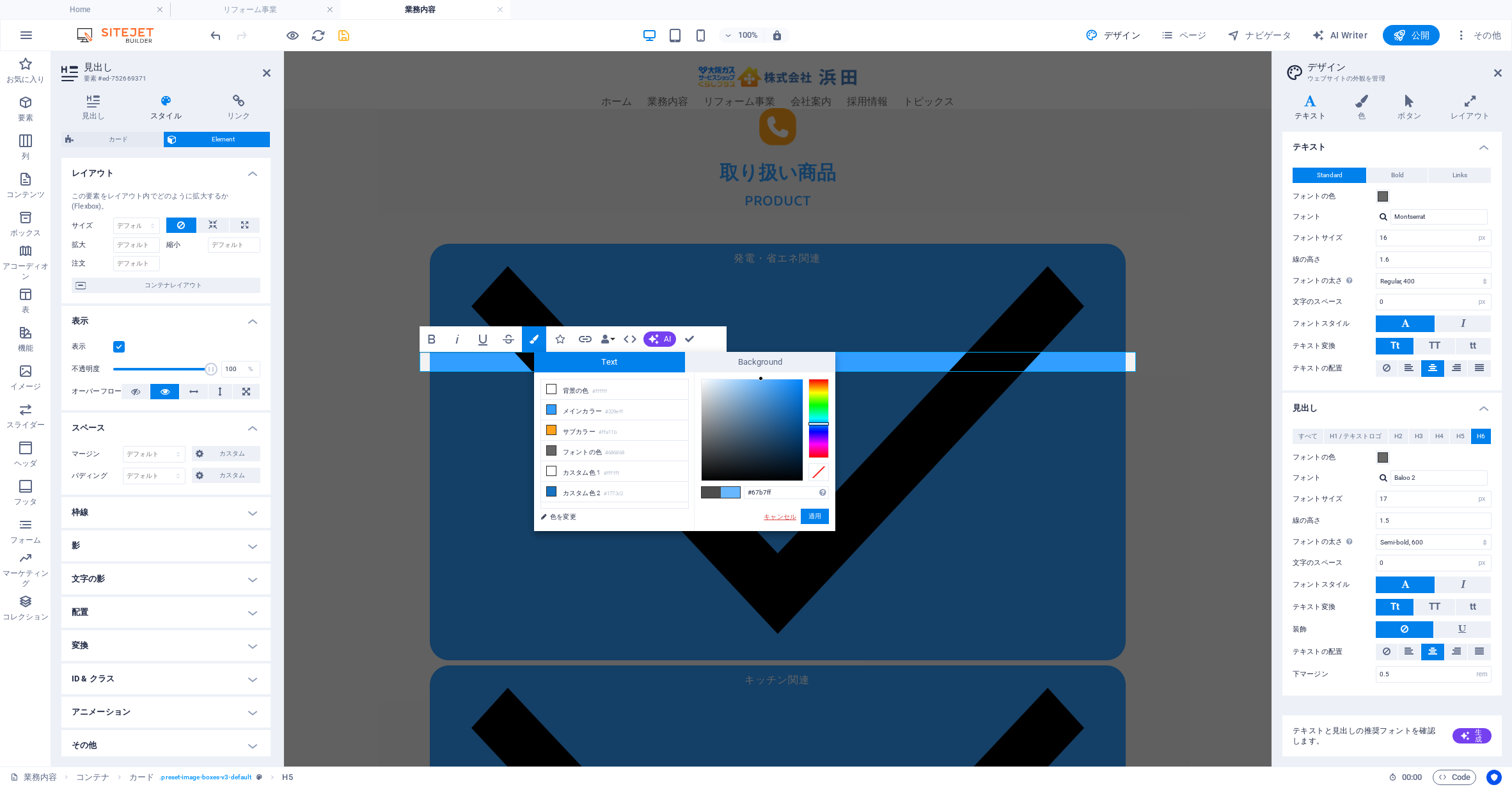
click at [784, 518] on link "キャンセル" at bounding box center [780, 516] width 35 height 10
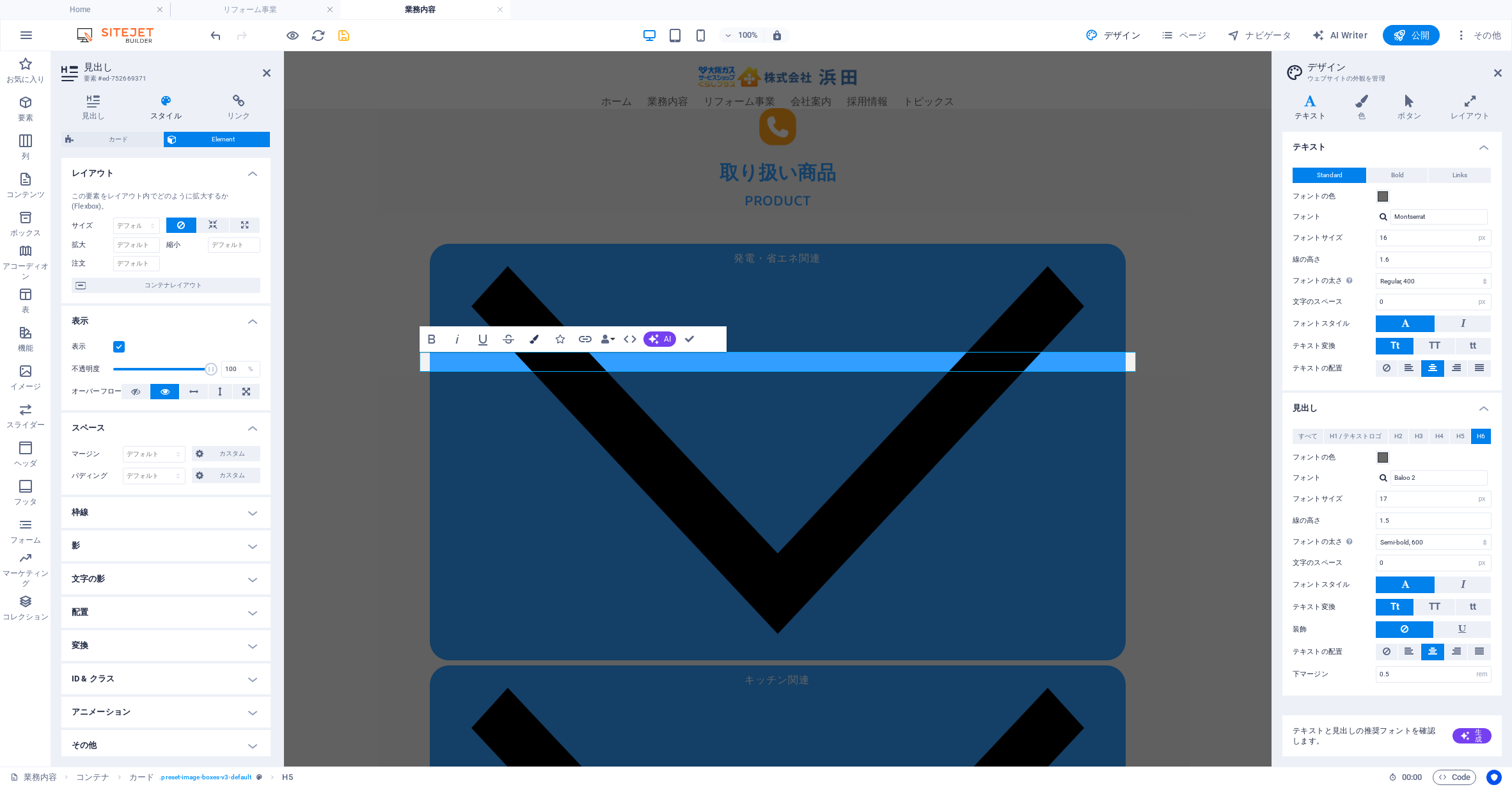
click at [526, 337] on button "Colors" at bounding box center [534, 338] width 24 height 26
type input "#67b7ff"
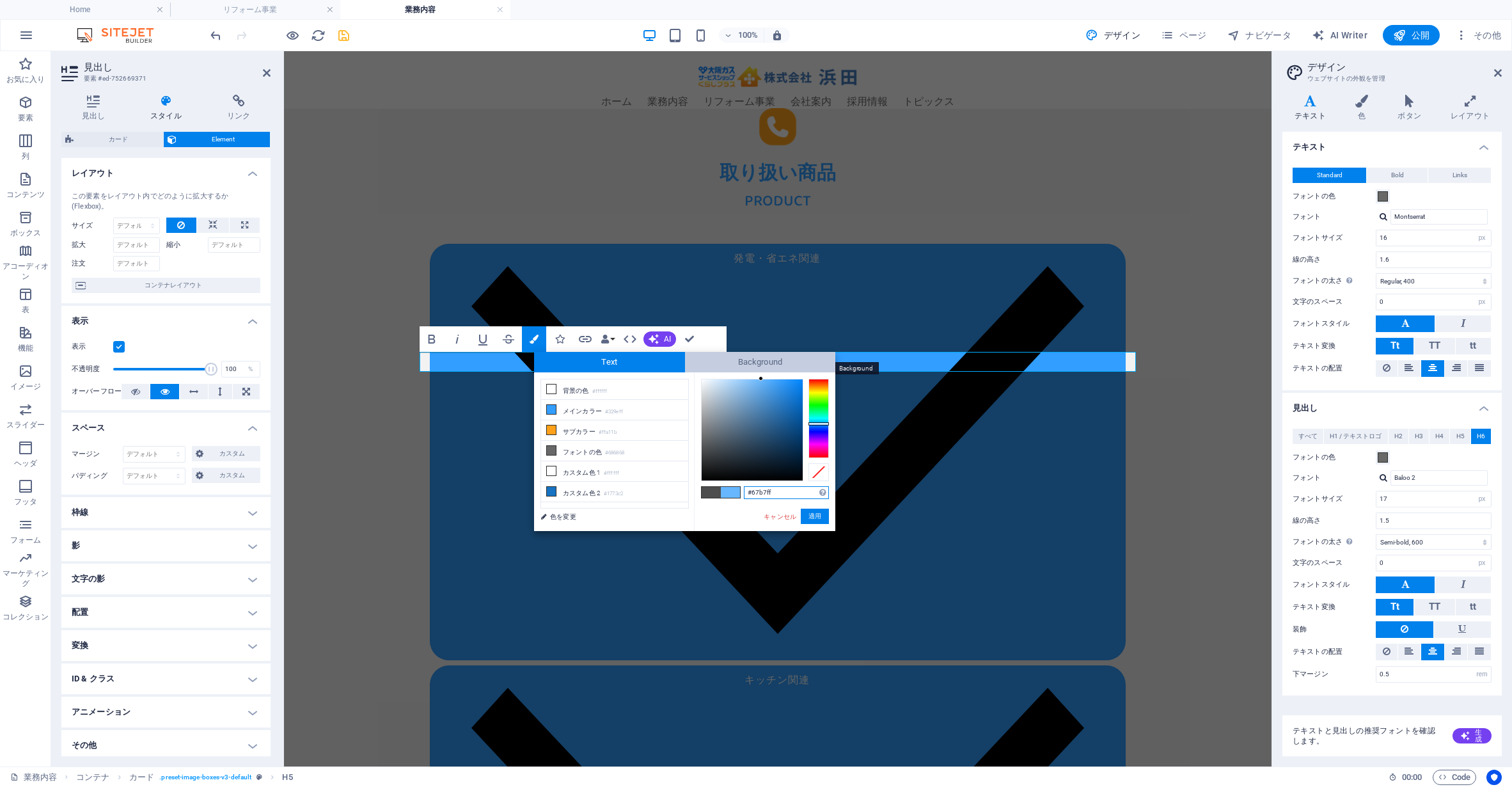
click at [776, 362] on span "Background" at bounding box center [760, 362] width 151 height 21
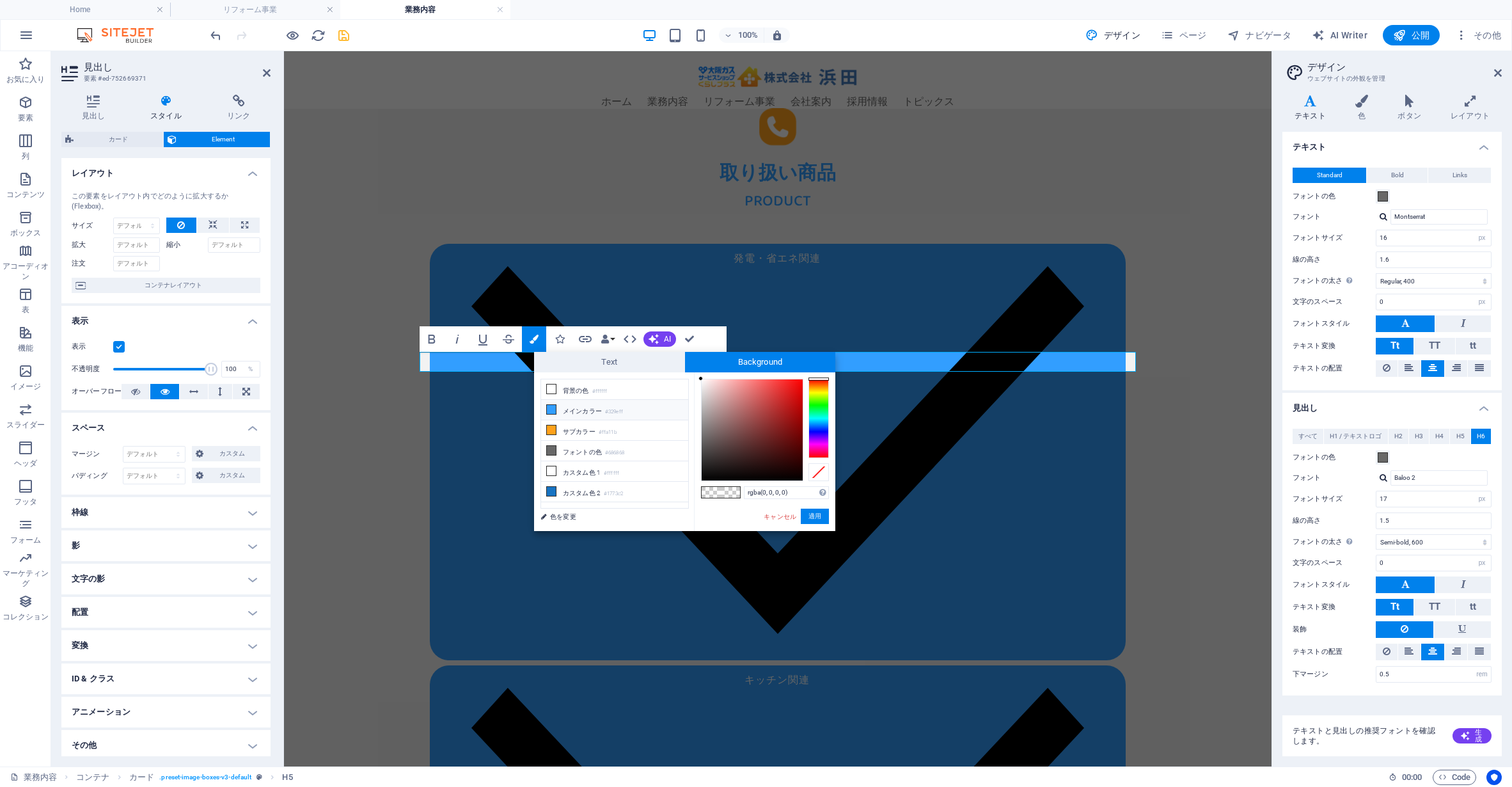
click at [589, 407] on li "メインカラー #329eff" at bounding box center [614, 410] width 147 height 21
type input "rgba(50, 158, 255, 0)"
click at [821, 523] on button "適用" at bounding box center [815, 516] width 28 height 15
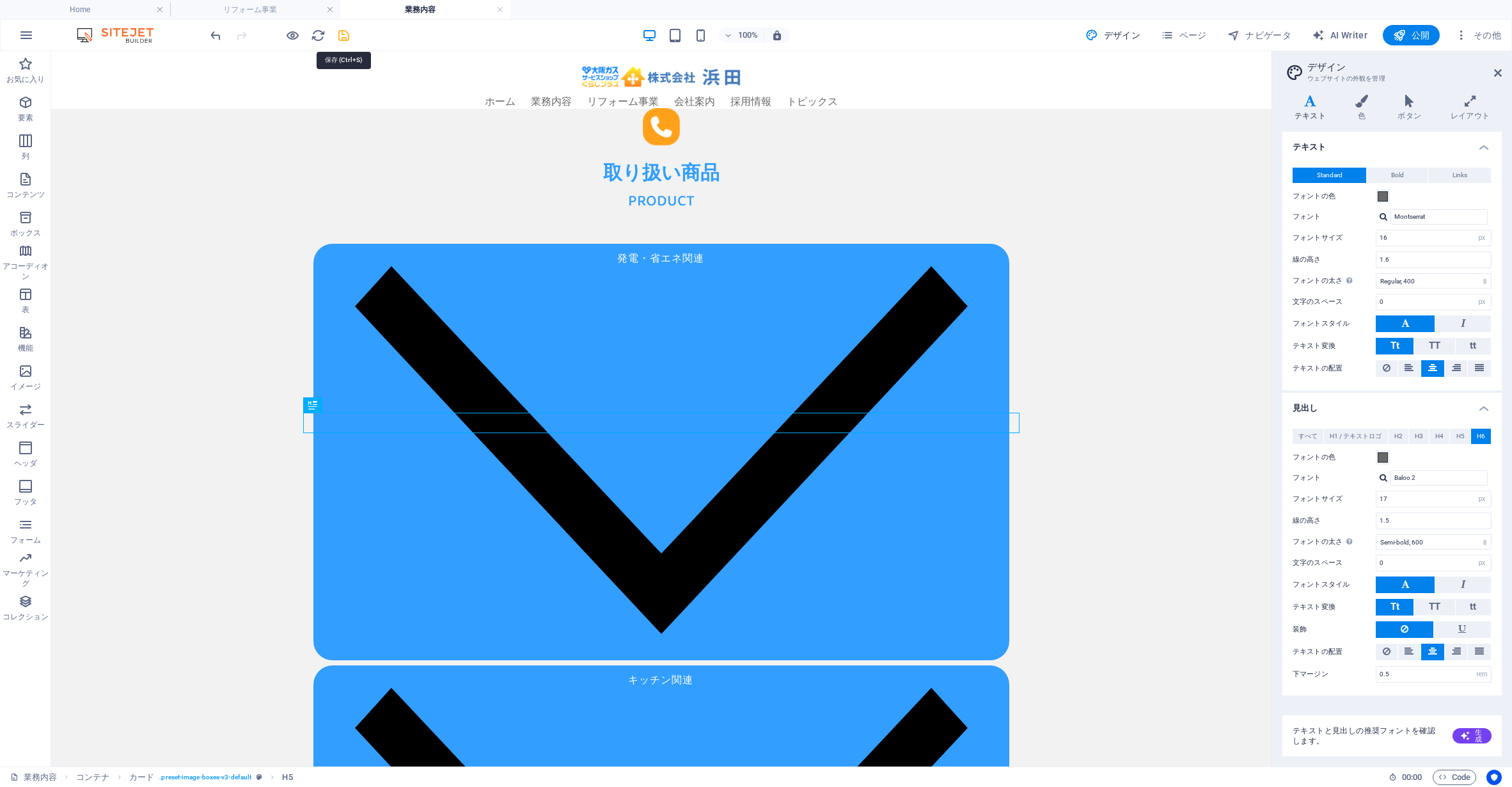
click at [344, 37] on icon "save" at bounding box center [344, 35] width 15 height 15
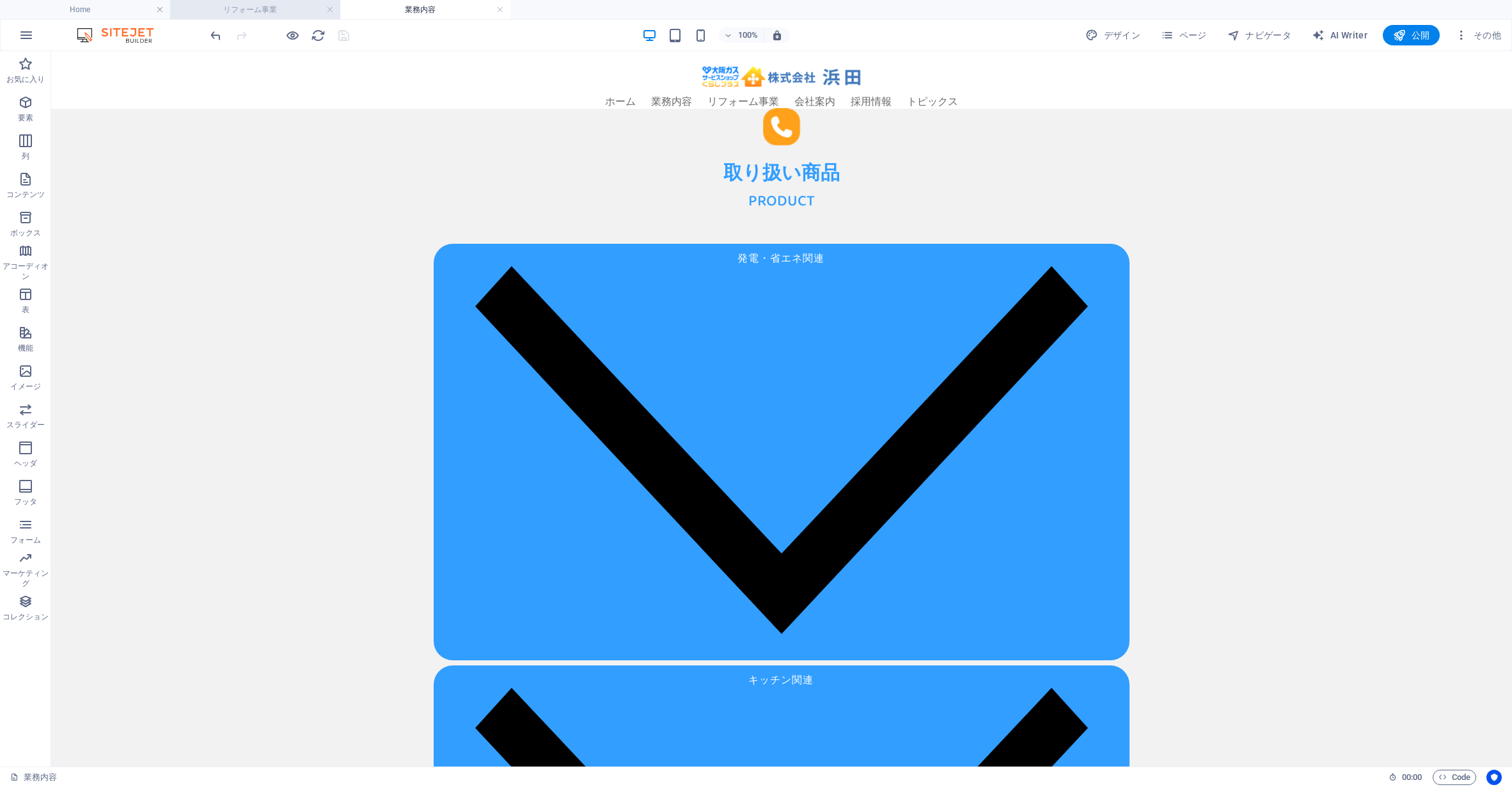
click at [267, 10] on h4 "リフォーム事業" at bounding box center [255, 9] width 170 height 14
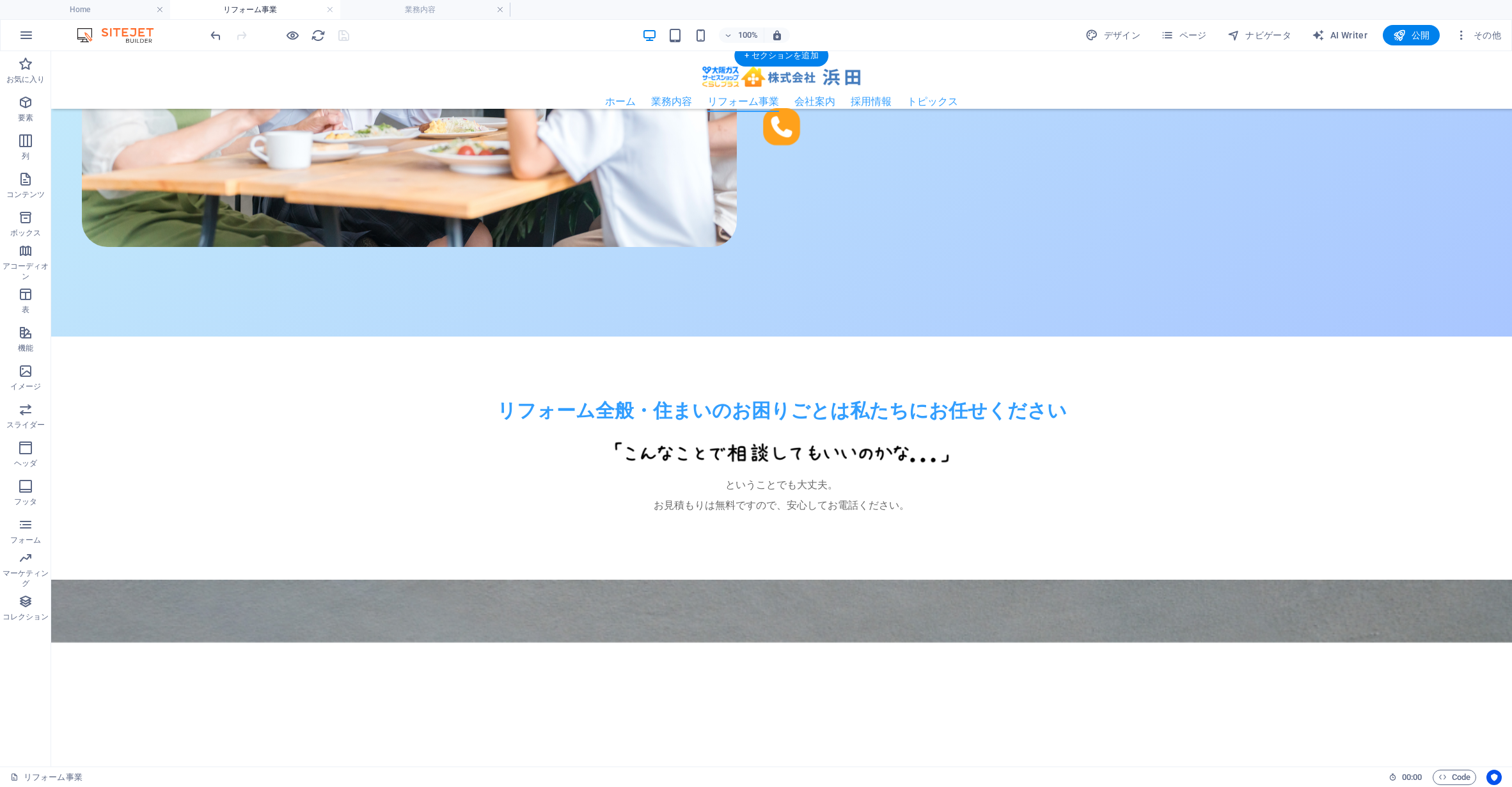
scroll to position [800, 0]
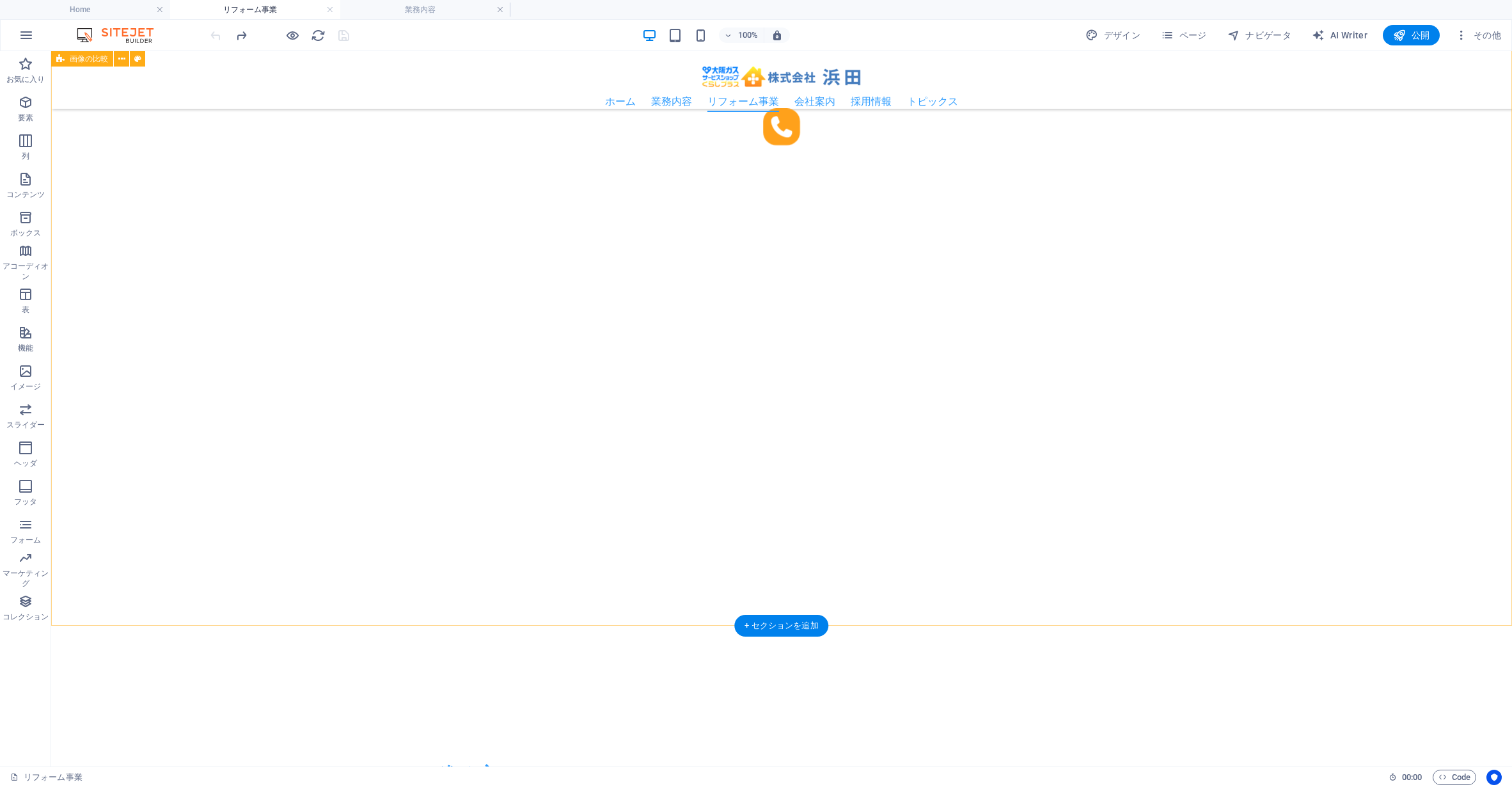
scroll to position [2302, 0]
